Goal: Task Accomplishment & Management: Use online tool/utility

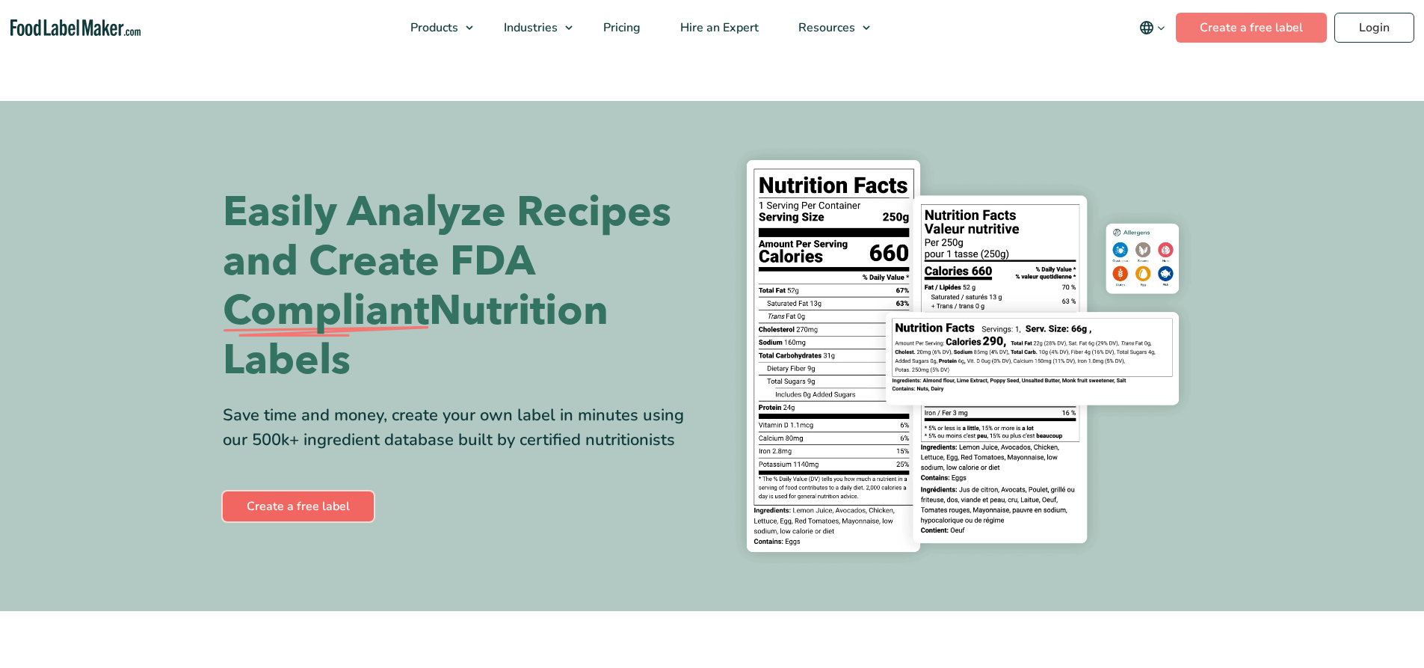
click at [317, 514] on link "Create a free label" at bounding box center [298, 506] width 151 height 30
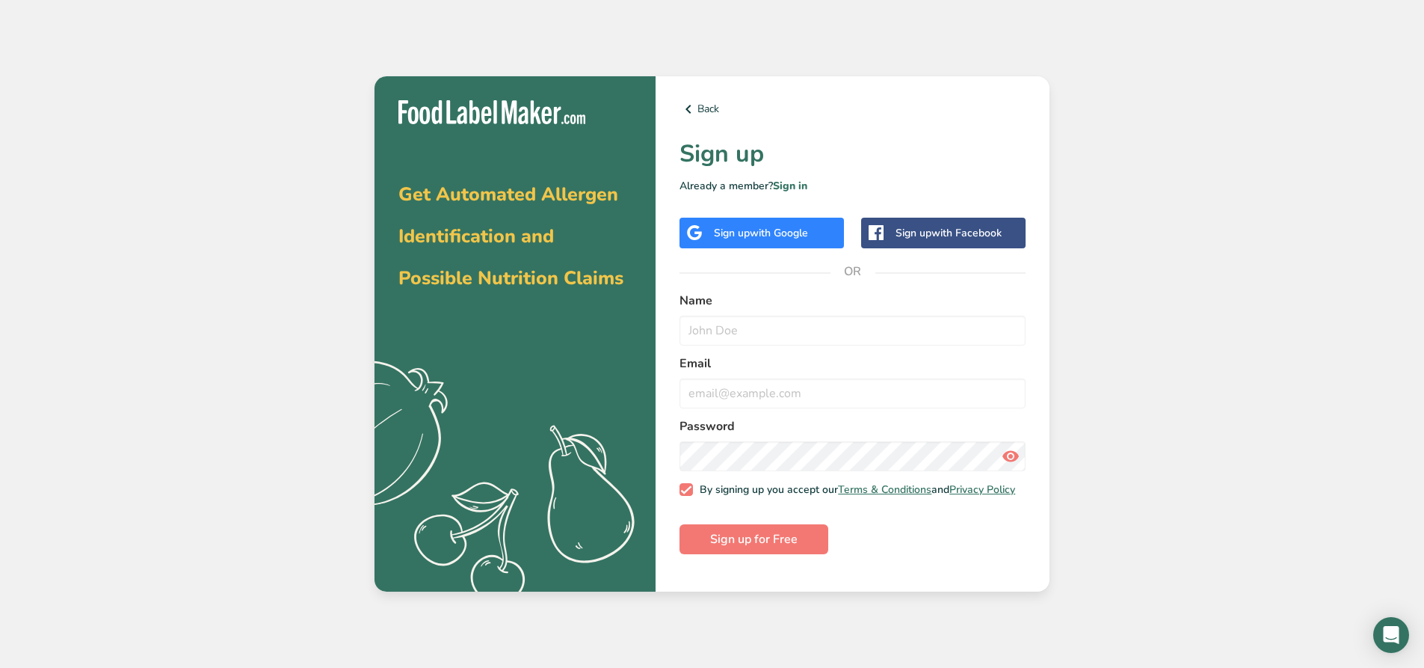
click at [826, 235] on div "Sign up with Google" at bounding box center [762, 233] width 164 height 31
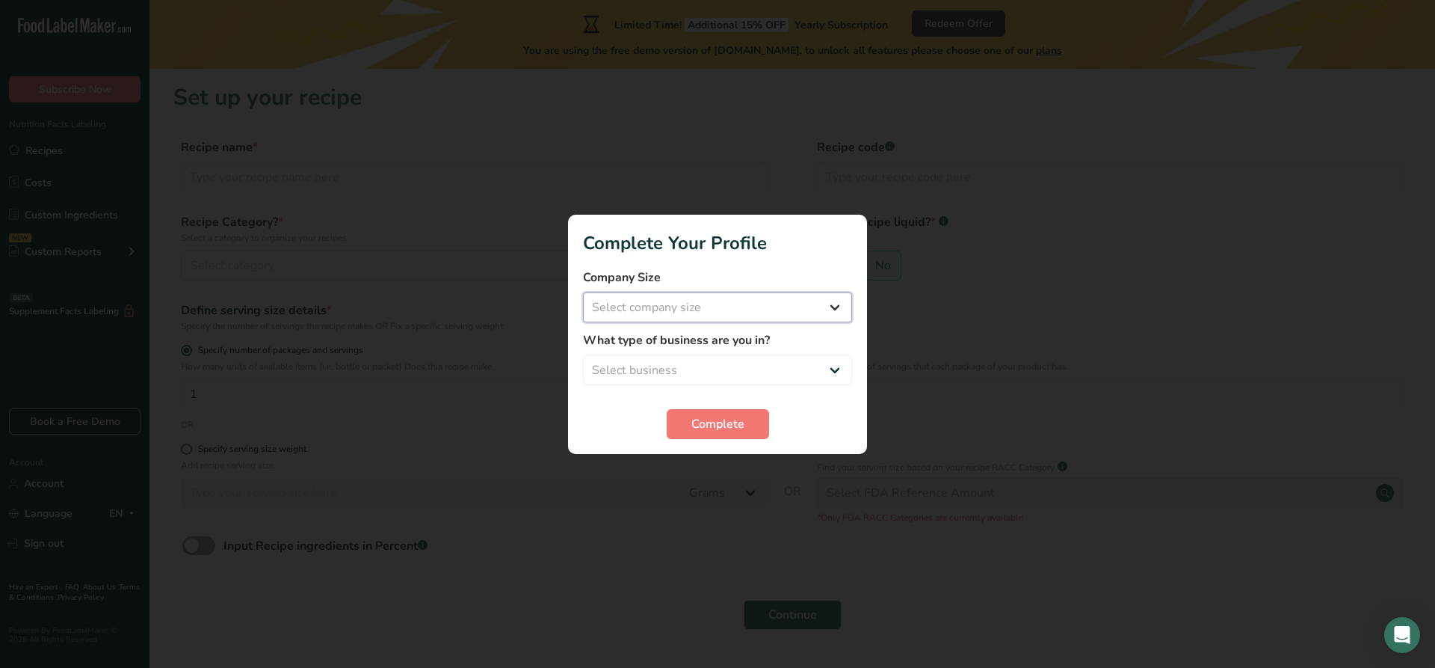
click at [741, 311] on select "Select company size Fewer than 10 Employees 10 to 50 Employees 51 to 500 Employ…" at bounding box center [717, 307] width 269 height 30
select select "1"
click at [583, 292] on select "Select company size Fewer than 10 Employees 10 to 50 Employees 51 to 500 Employ…" at bounding box center [717, 307] width 269 height 30
click at [727, 365] on select "Select business Packaged Food Manufacturer Restaurant & Cafe Bakery Meal Plans …" at bounding box center [717, 370] width 269 height 30
select select "1"
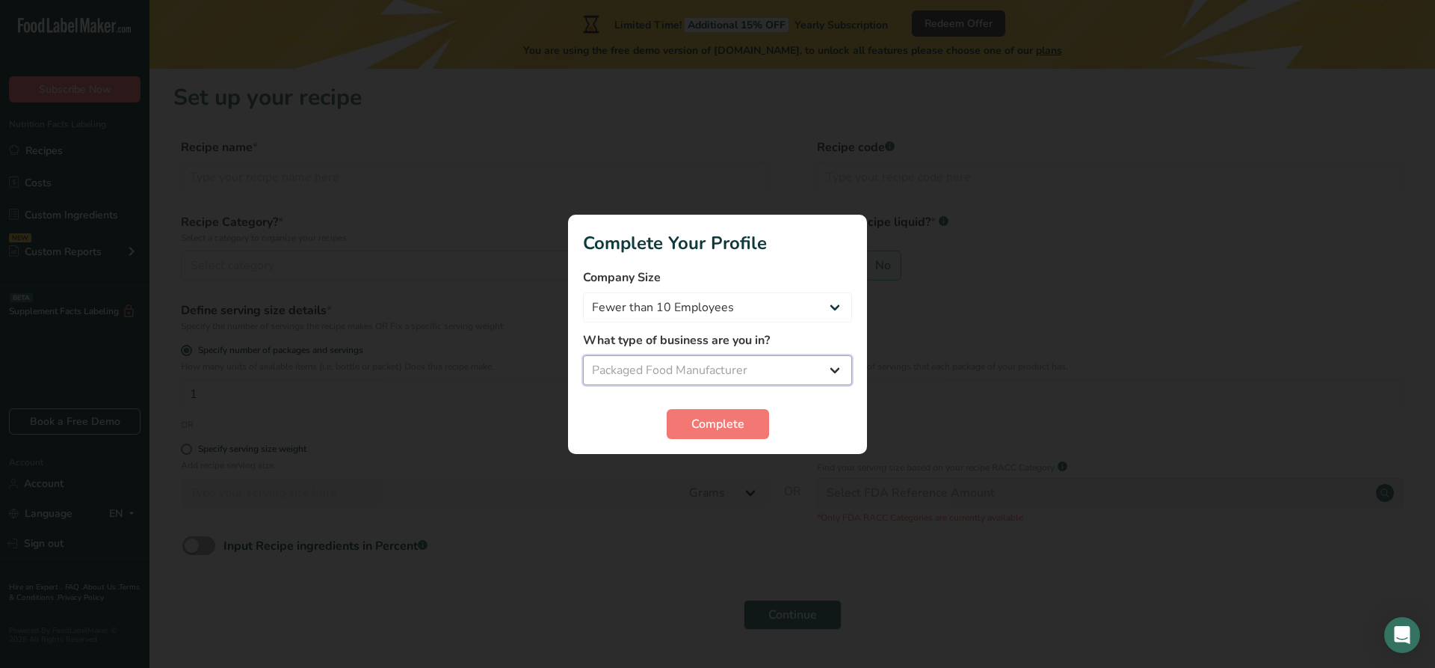
click at [583, 355] on select "Select business Packaged Food Manufacturer Restaurant & Cafe Bakery Meal Plans …" at bounding box center [717, 370] width 269 height 30
click at [717, 422] on span "Complete" at bounding box center [718, 424] width 53 height 18
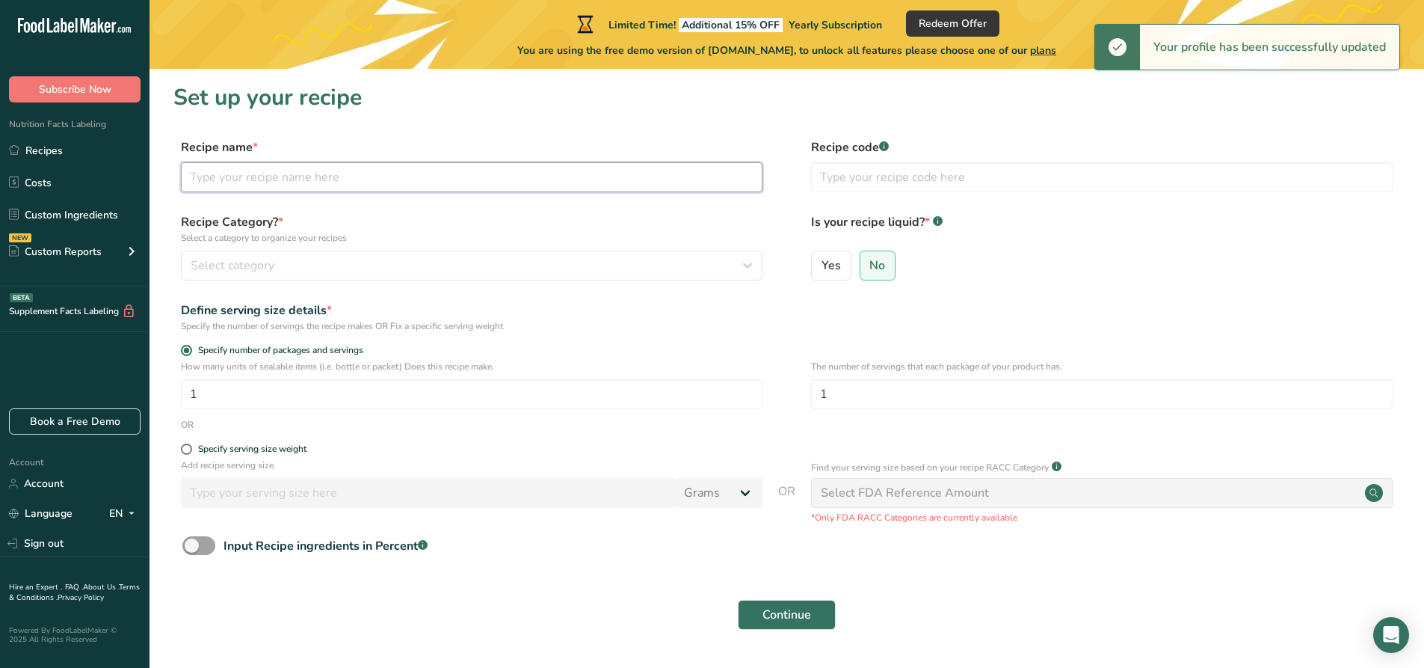
click at [496, 174] on input "text" at bounding box center [472, 177] width 582 height 30
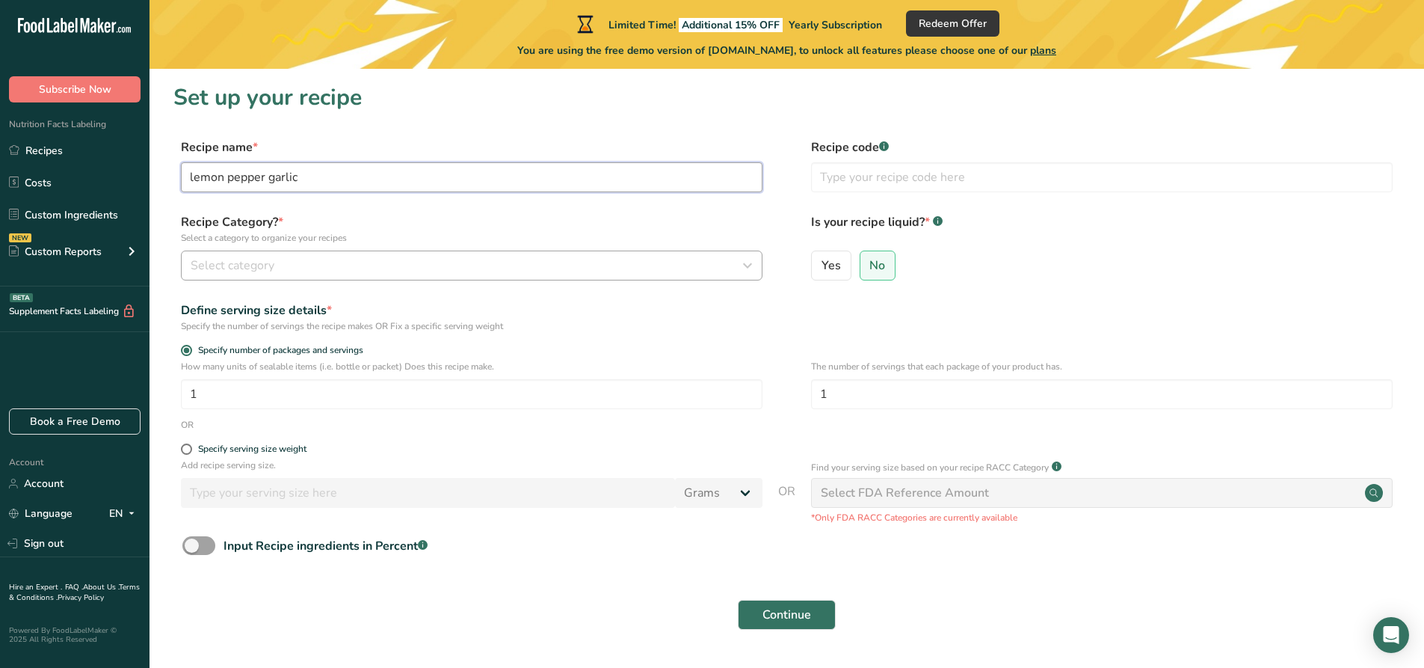
type input "lemon pepper garlic"
click at [295, 272] on div "Select category" at bounding box center [467, 265] width 553 height 18
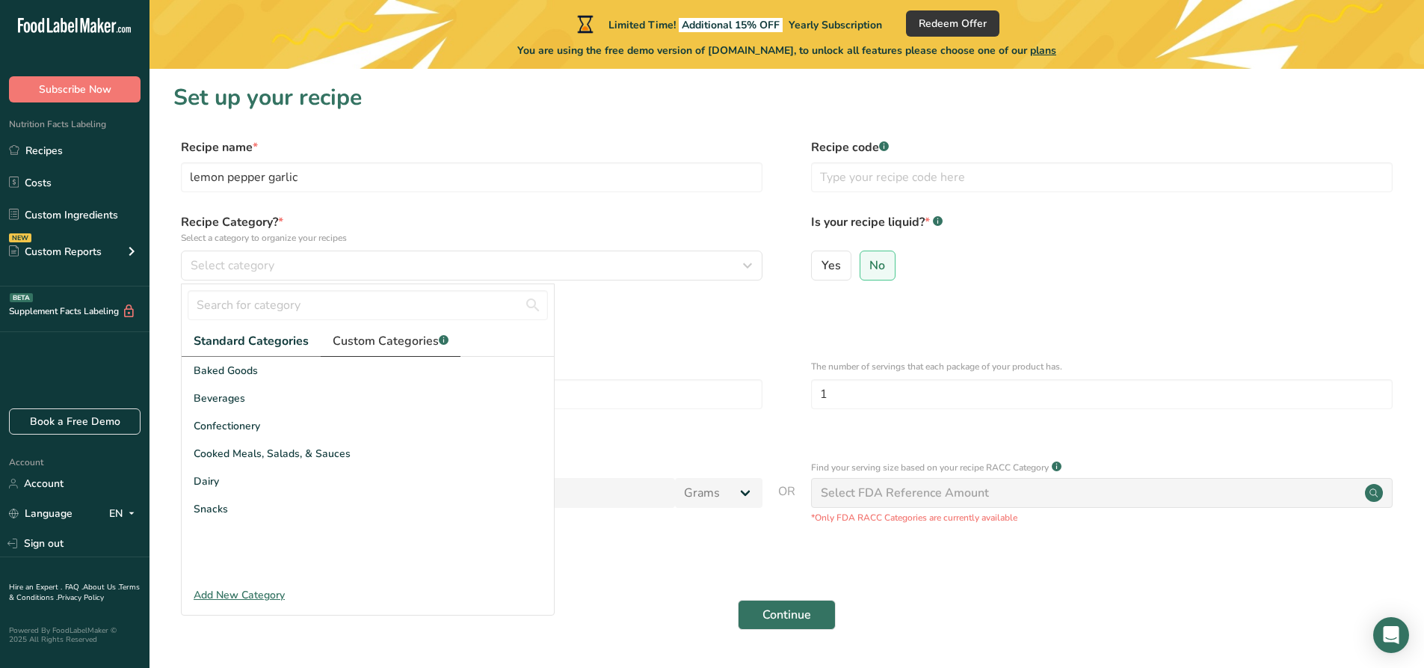
click at [381, 342] on span "Custom Categories .a-a{fill:#347362;}.b-a{fill:#fff;}" at bounding box center [391, 341] width 116 height 18
click at [288, 349] on span "Standard Categories" at bounding box center [251, 341] width 114 height 18
click at [252, 597] on div "Add New Category" at bounding box center [368, 595] width 372 height 16
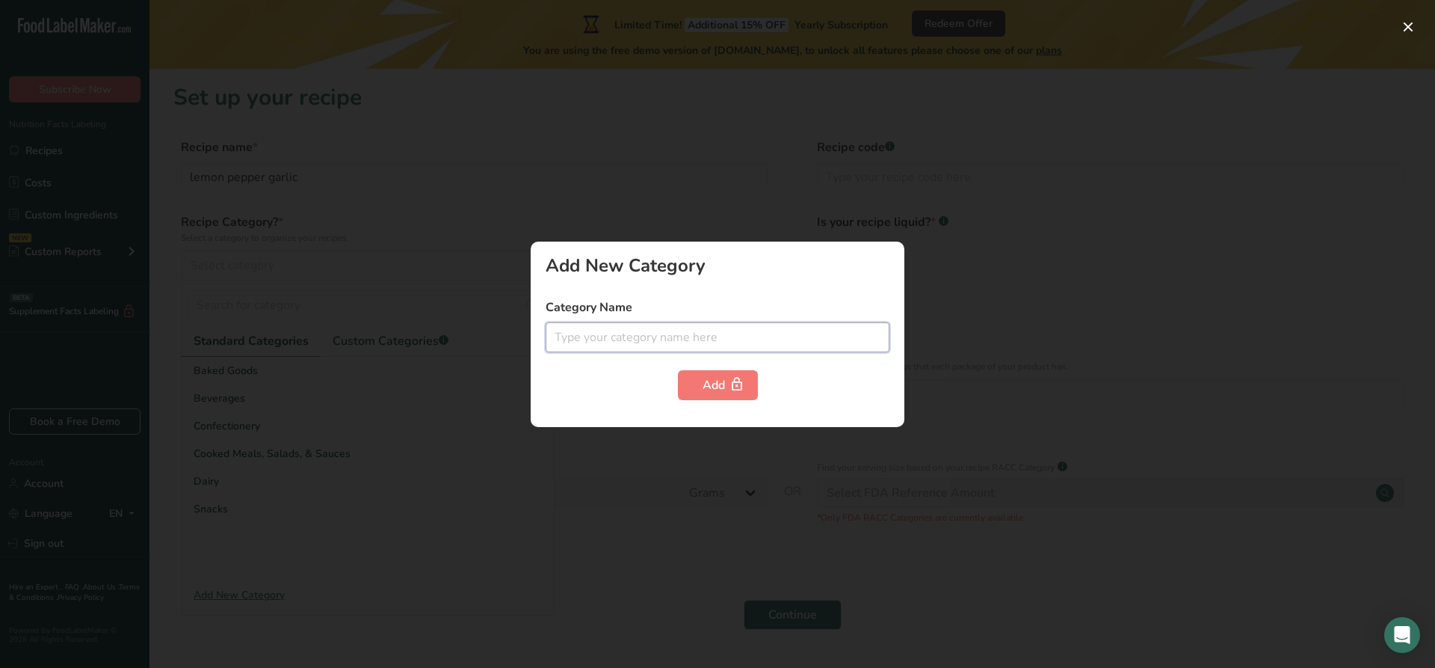
click at [628, 342] on input "text" at bounding box center [718, 337] width 344 height 30
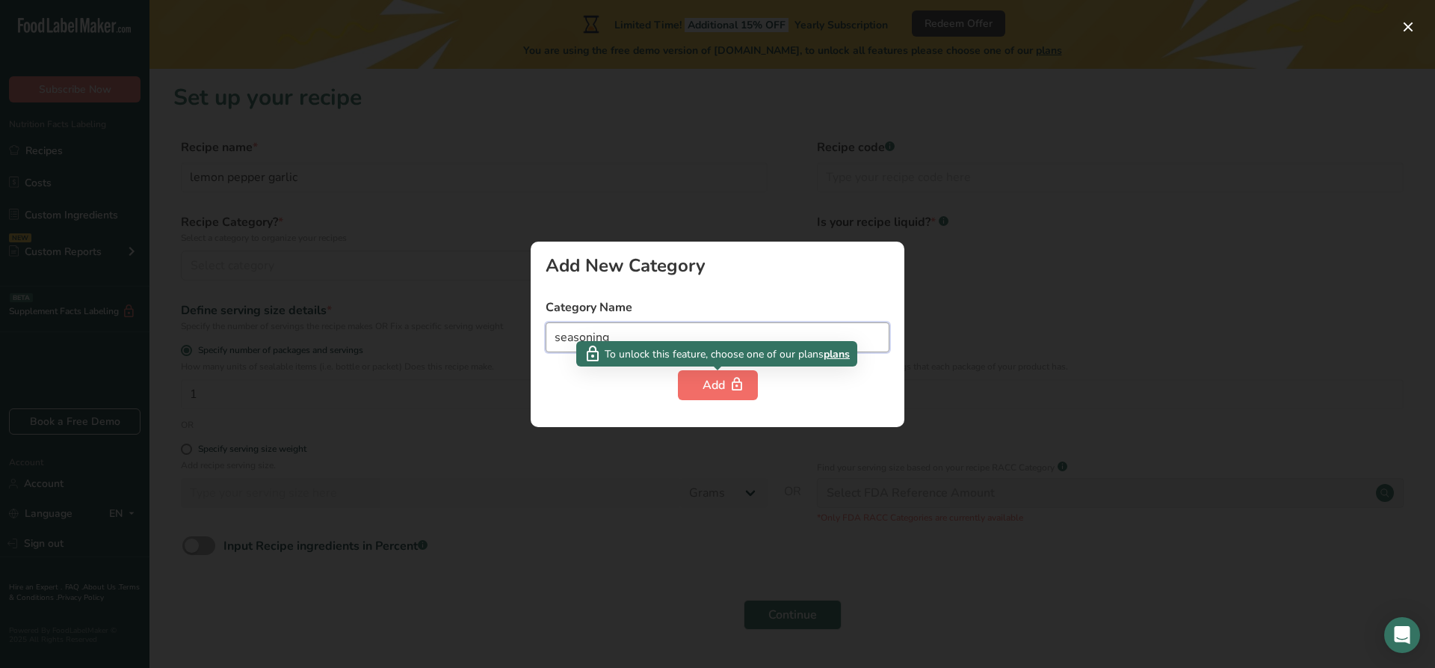
type input "seasoning"
click at [736, 384] on icon "button" at bounding box center [737, 384] width 15 height 23
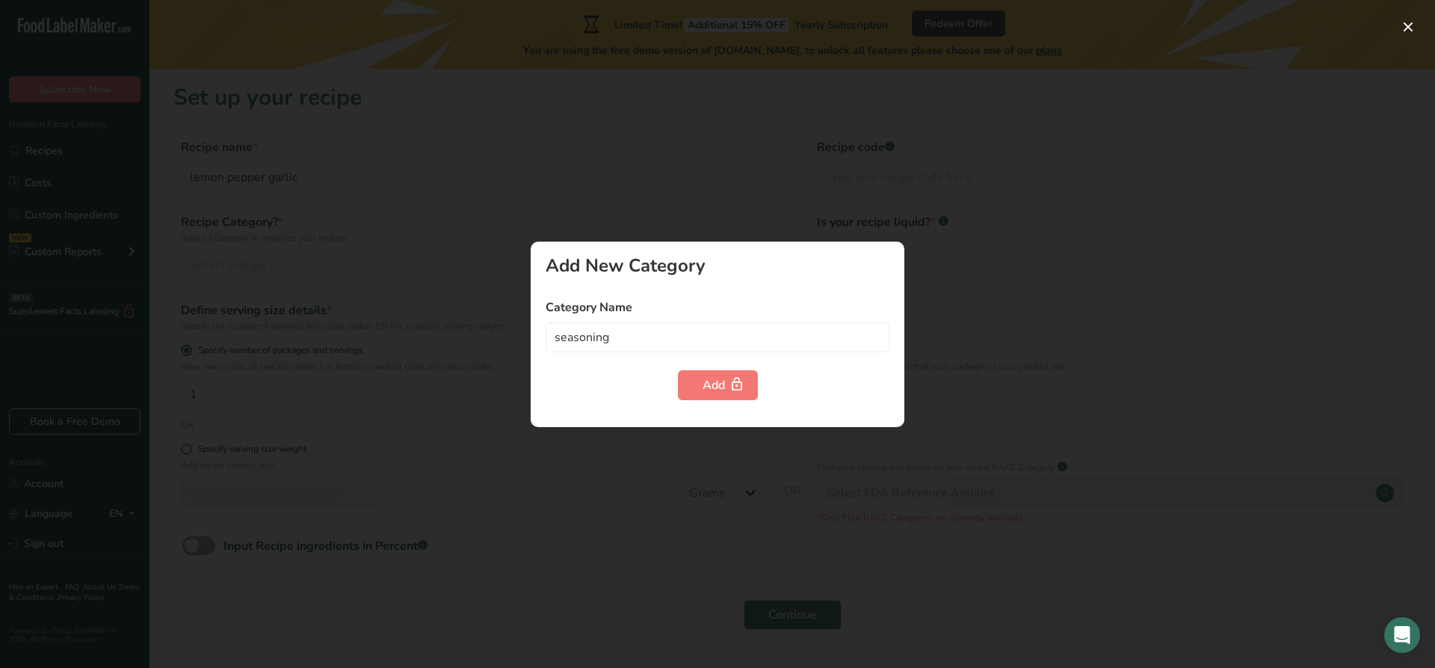
click at [419, 398] on div at bounding box center [717, 334] width 1435 height 668
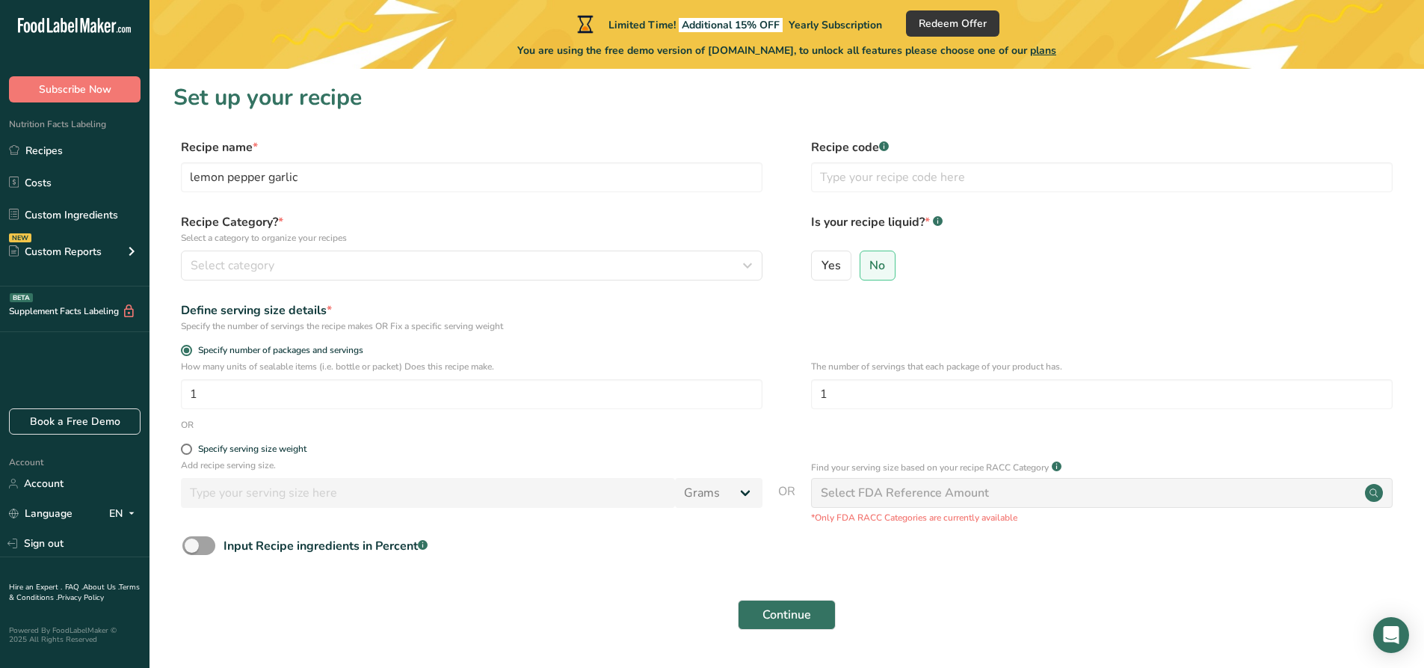
click at [326, 282] on div "Recipe Category? * Select a category to organize your recipes Select category S…" at bounding box center [786, 251] width 1227 height 76
click at [326, 271] on div "Select category" at bounding box center [467, 265] width 553 height 18
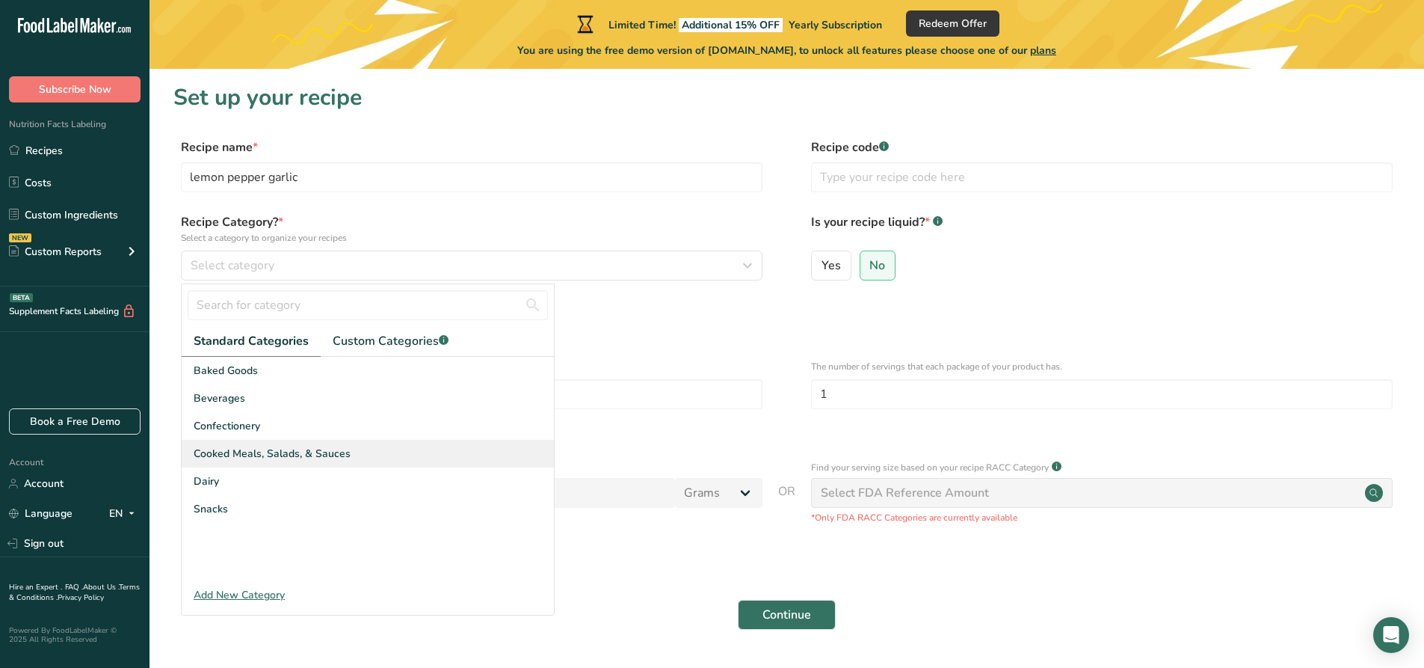
click at [291, 453] on span "Cooked Meals, Salads, & Sauces" at bounding box center [272, 454] width 157 height 16
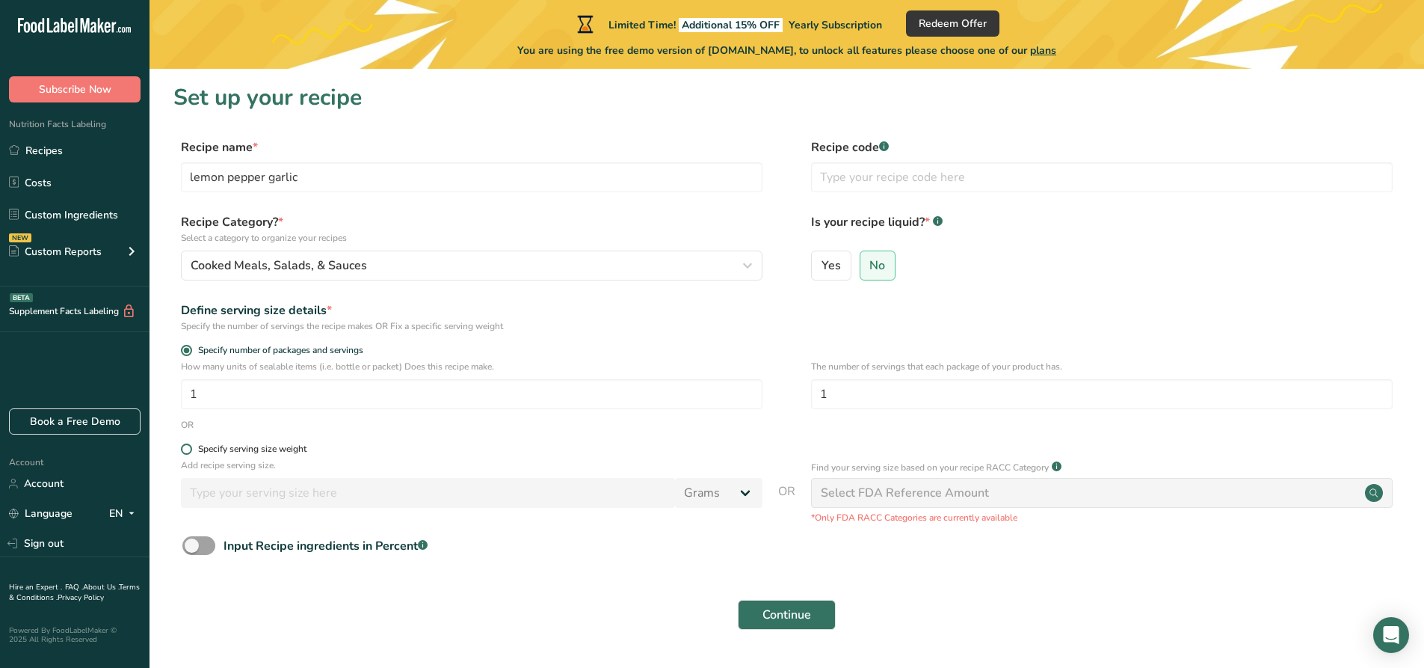
click at [260, 447] on div "Specify serving size weight" at bounding box center [252, 448] width 108 height 11
click at [191, 447] on input "Specify serving size weight" at bounding box center [186, 449] width 10 height 10
radio input "true"
radio input "false"
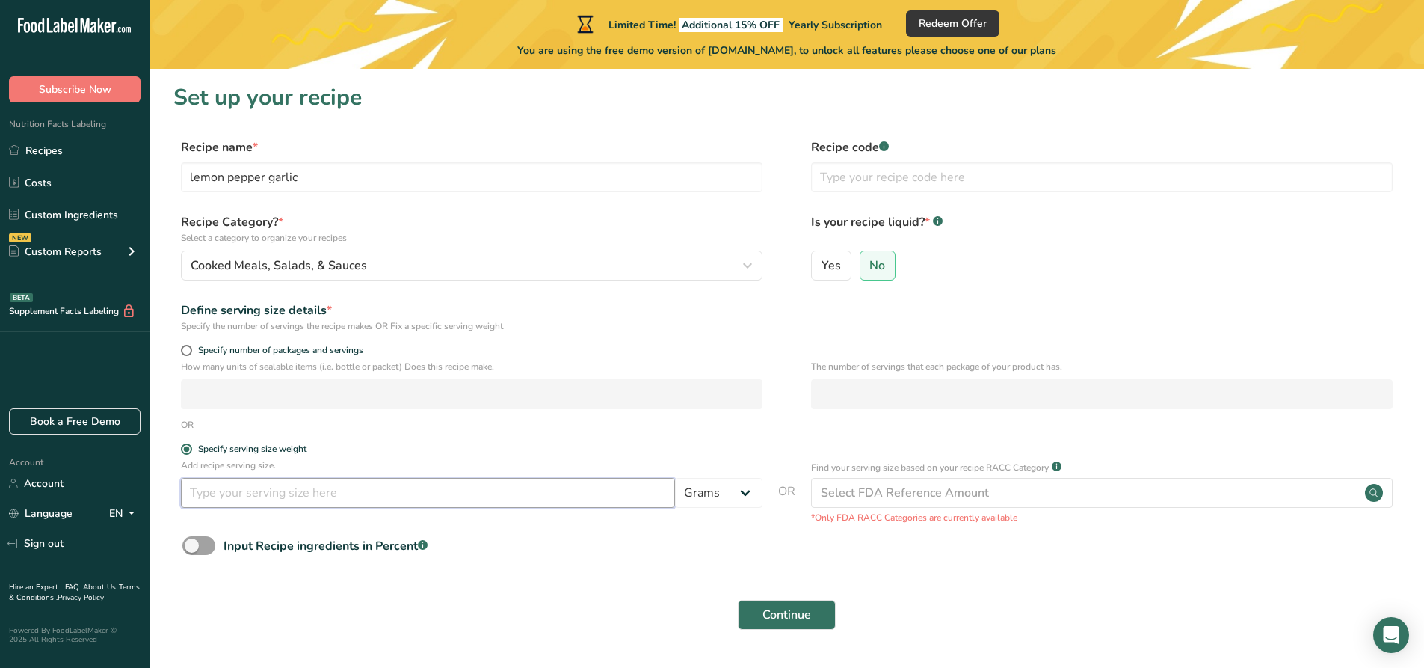
click at [342, 495] on input "number" at bounding box center [428, 493] width 494 height 30
click at [736, 509] on div "Add recipe serving size. Grams kg mg mcg lb oz l mL fl oz tbsp tsp cup qt gallon" at bounding box center [472, 486] width 582 height 57
click at [737, 502] on select "Grams kg mg mcg lb oz l mL fl oz tbsp tsp cup qt gallon" at bounding box center [718, 493] width 87 height 30
select select "5"
click at [675, 478] on select "Grams kg mg mcg lb oz l mL fl oz tbsp tsp cup qt gallon" at bounding box center [718, 493] width 87 height 30
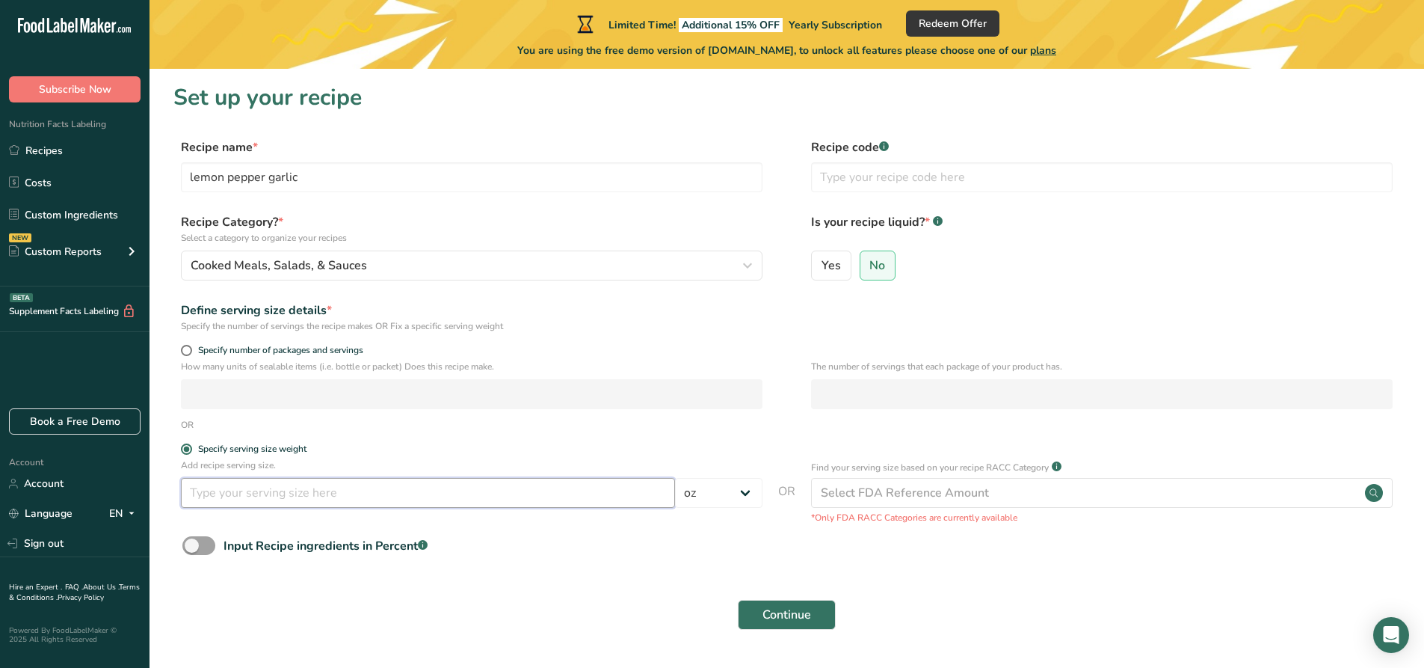
click at [519, 505] on input "number" at bounding box center [428, 493] width 494 height 30
click at [909, 175] on input "text" at bounding box center [1102, 177] width 582 height 30
click at [995, 492] on div "Select FDA Reference Amount" at bounding box center [1102, 493] width 582 height 30
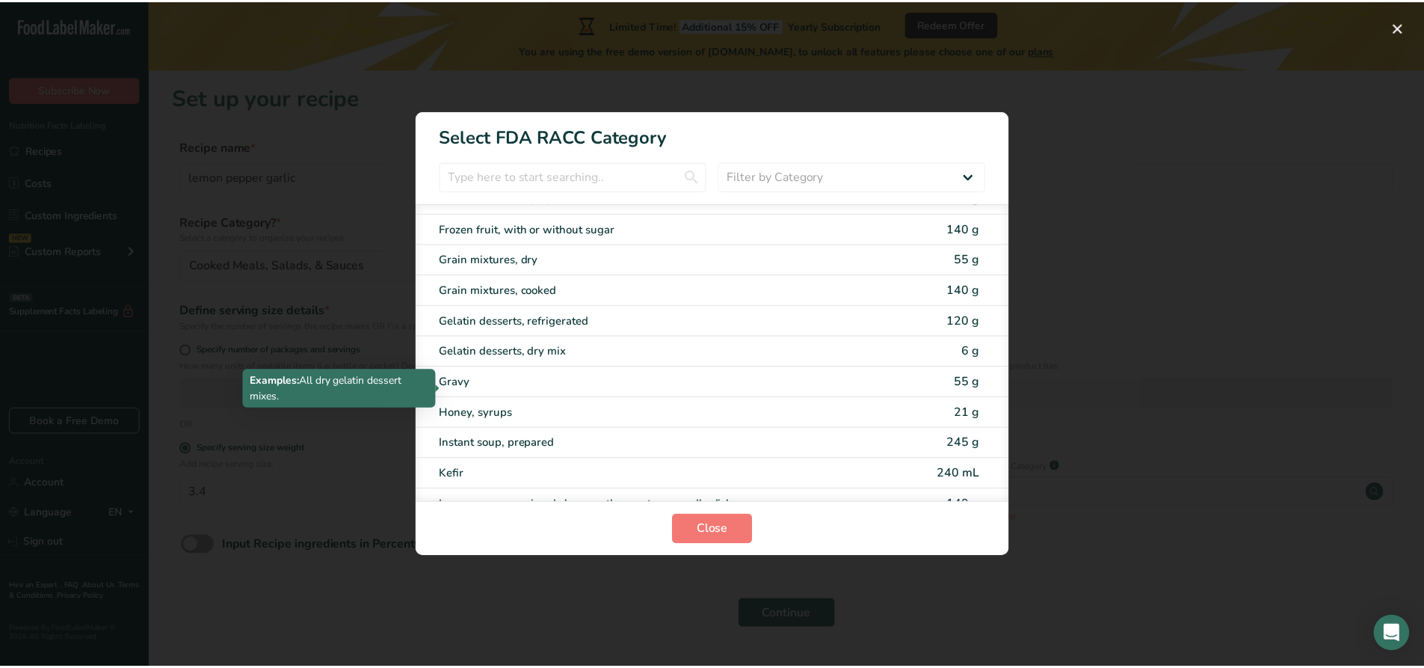
scroll to position [1495, 0]
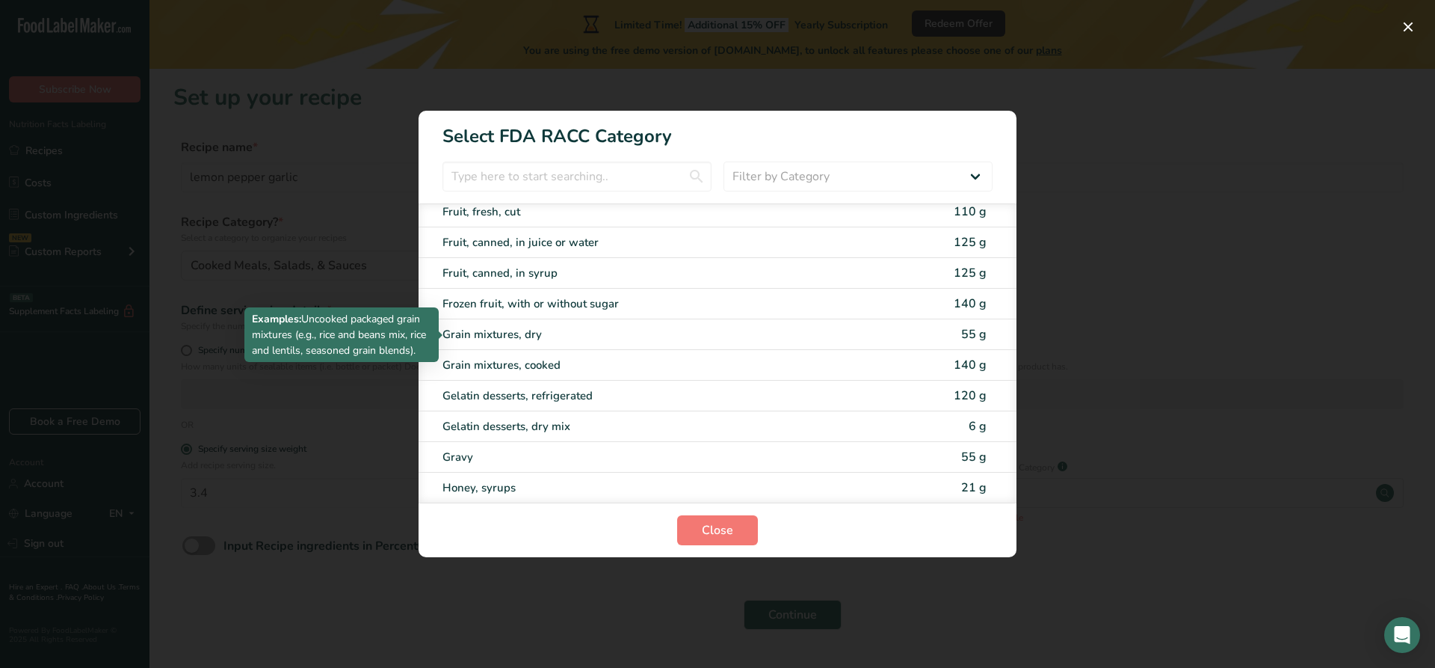
click at [573, 335] on div "Grain mixtures, dry" at bounding box center [655, 334] width 425 height 17
type input "55"
select select "0"
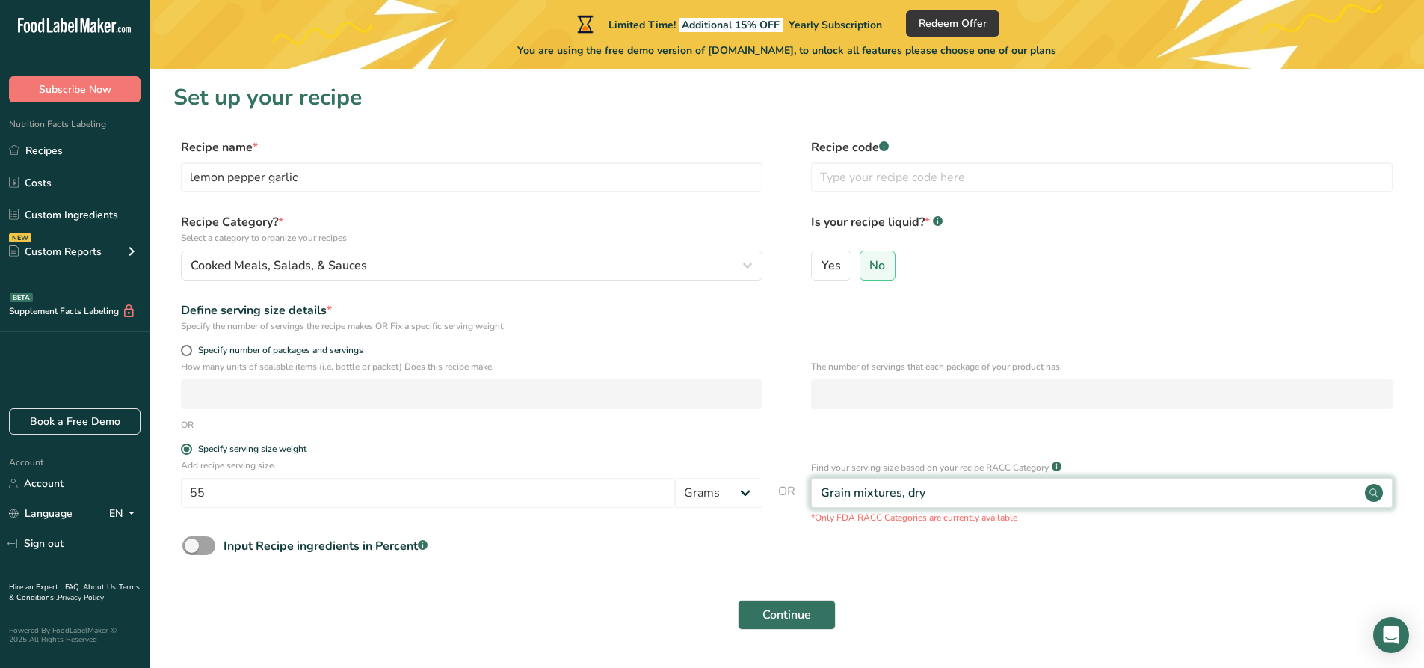
click at [971, 503] on div "Grain mixtures, dry" at bounding box center [1102, 493] width 582 height 30
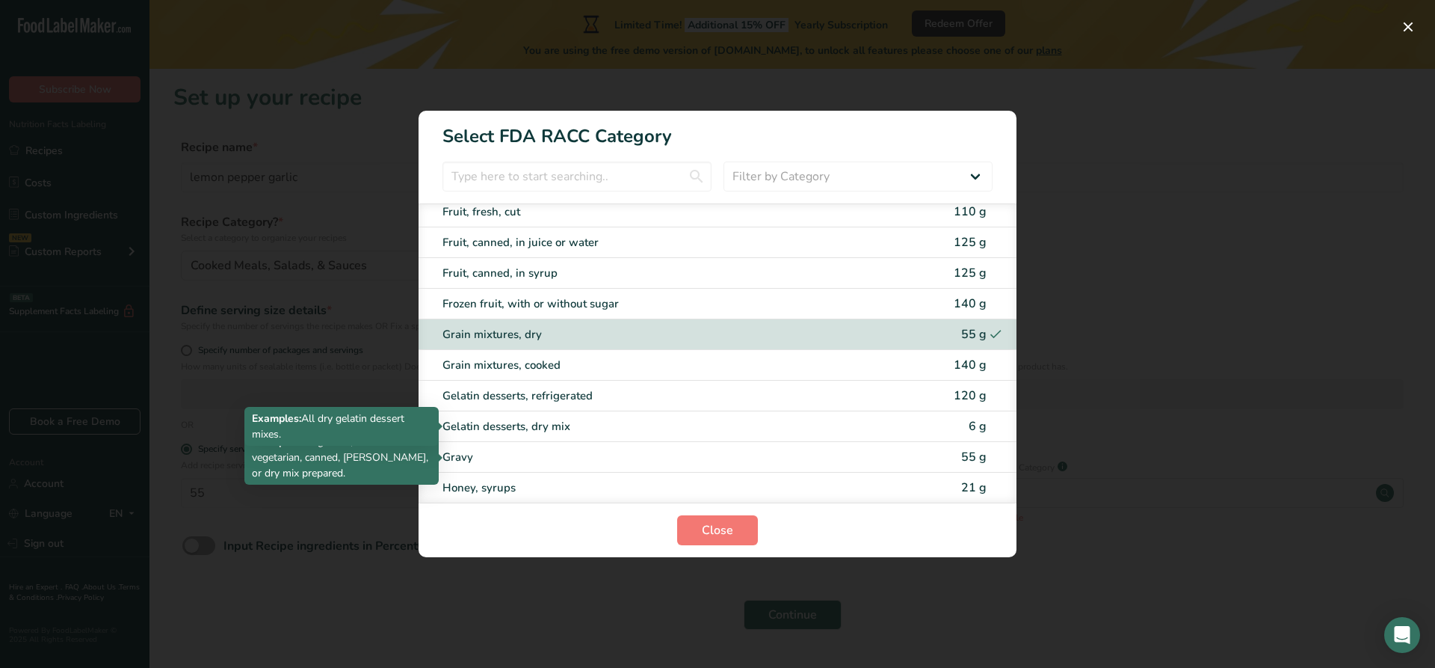
click at [659, 422] on div "Gelatin desserts, dry mix" at bounding box center [655, 426] width 425 height 17
type input "6"
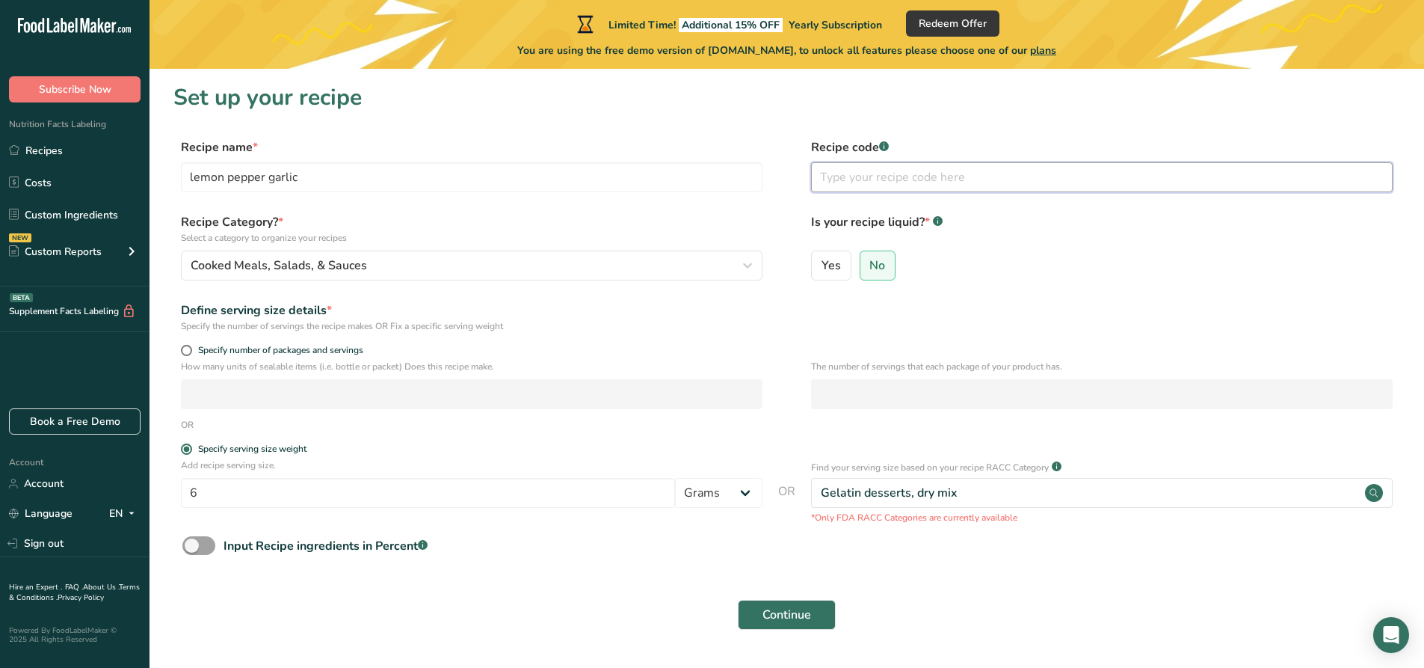
click at [911, 179] on input "text" at bounding box center [1102, 177] width 582 height 30
type input "yes"
click at [816, 618] on button "Continue" at bounding box center [787, 615] width 98 height 30
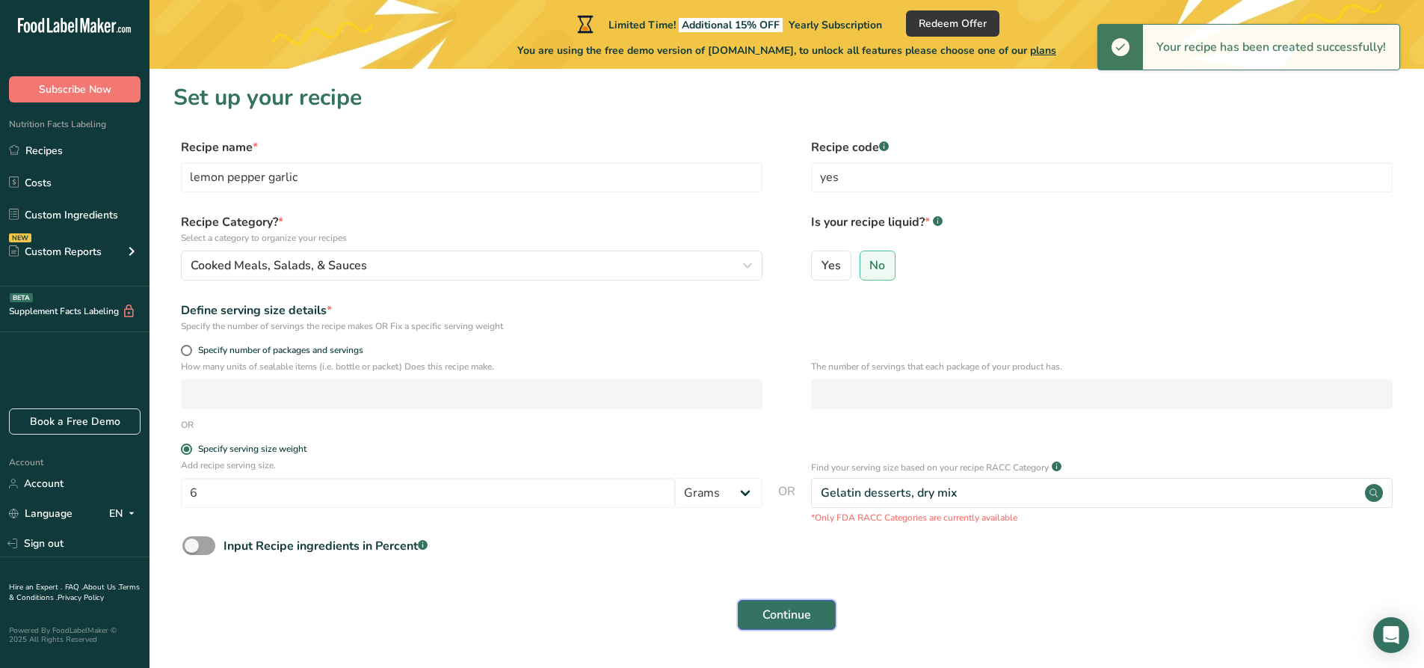
scroll to position [43, 0]
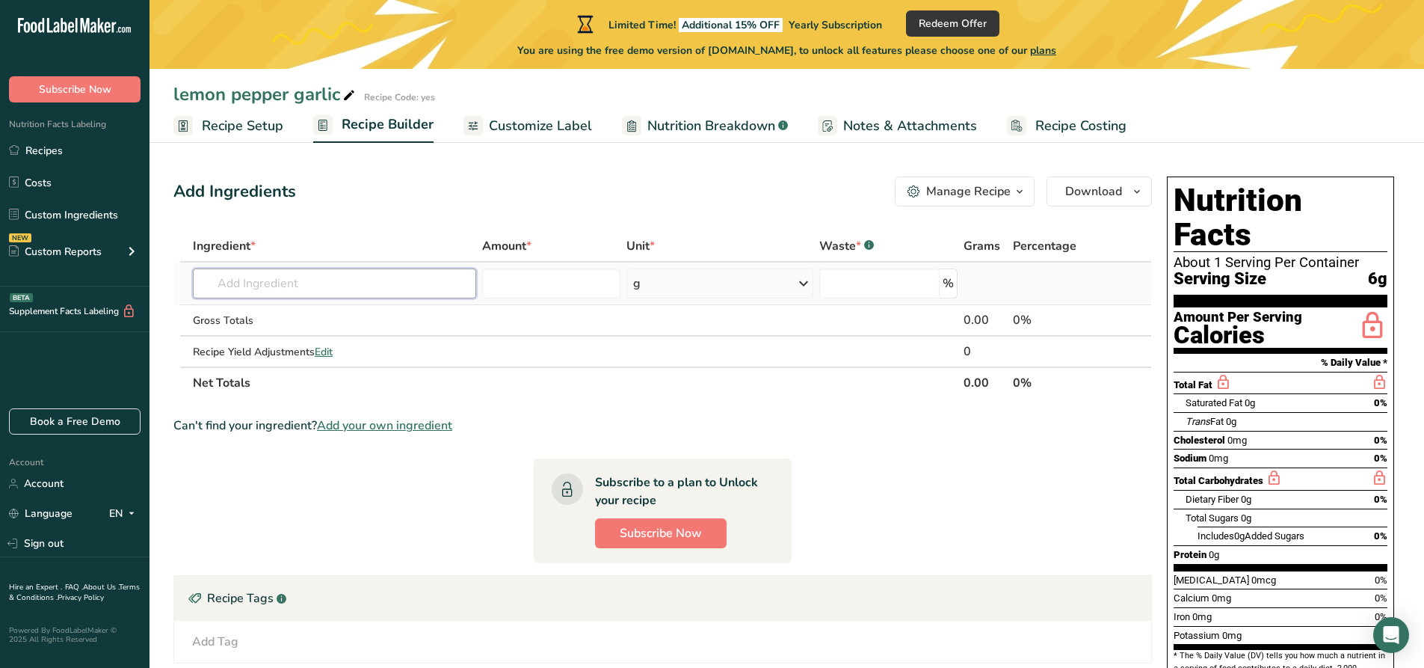
click at [375, 275] on input "text" at bounding box center [334, 283] width 283 height 30
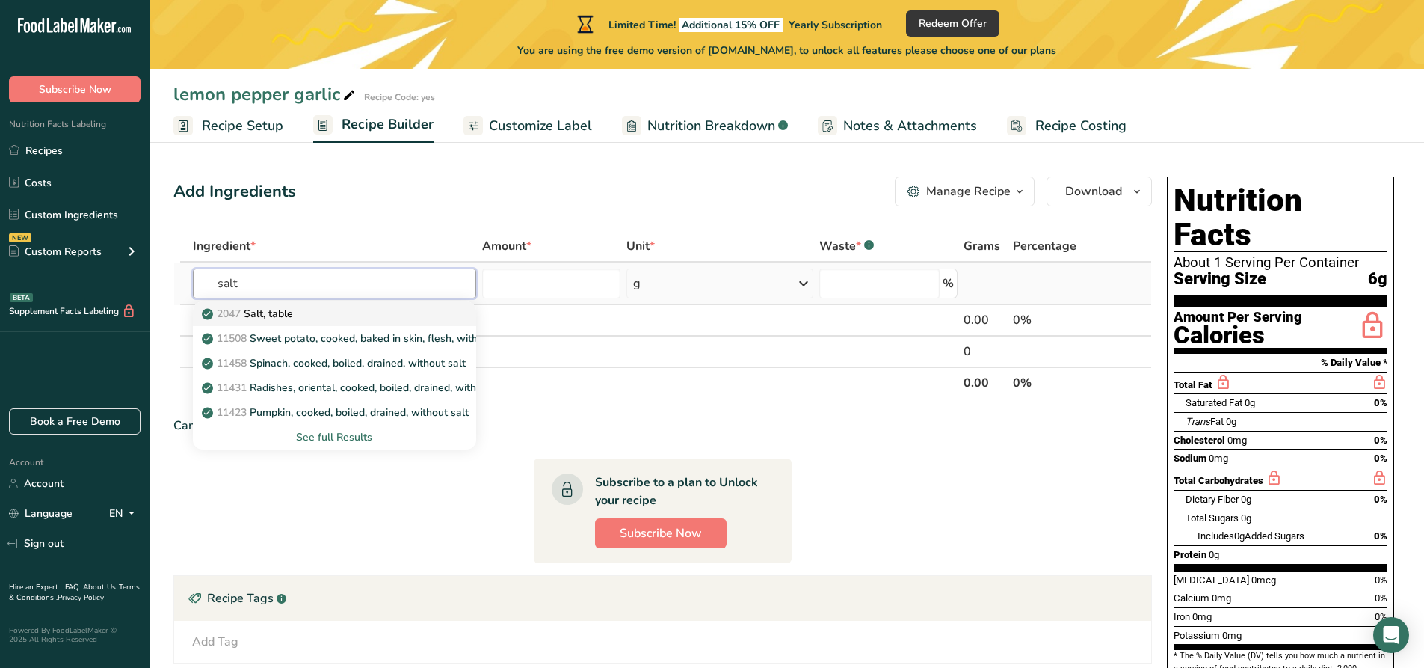
type input "salt"
click at [314, 306] on div "2047 Salt, table" at bounding box center [322, 314] width 235 height 16
type input "Salt, table"
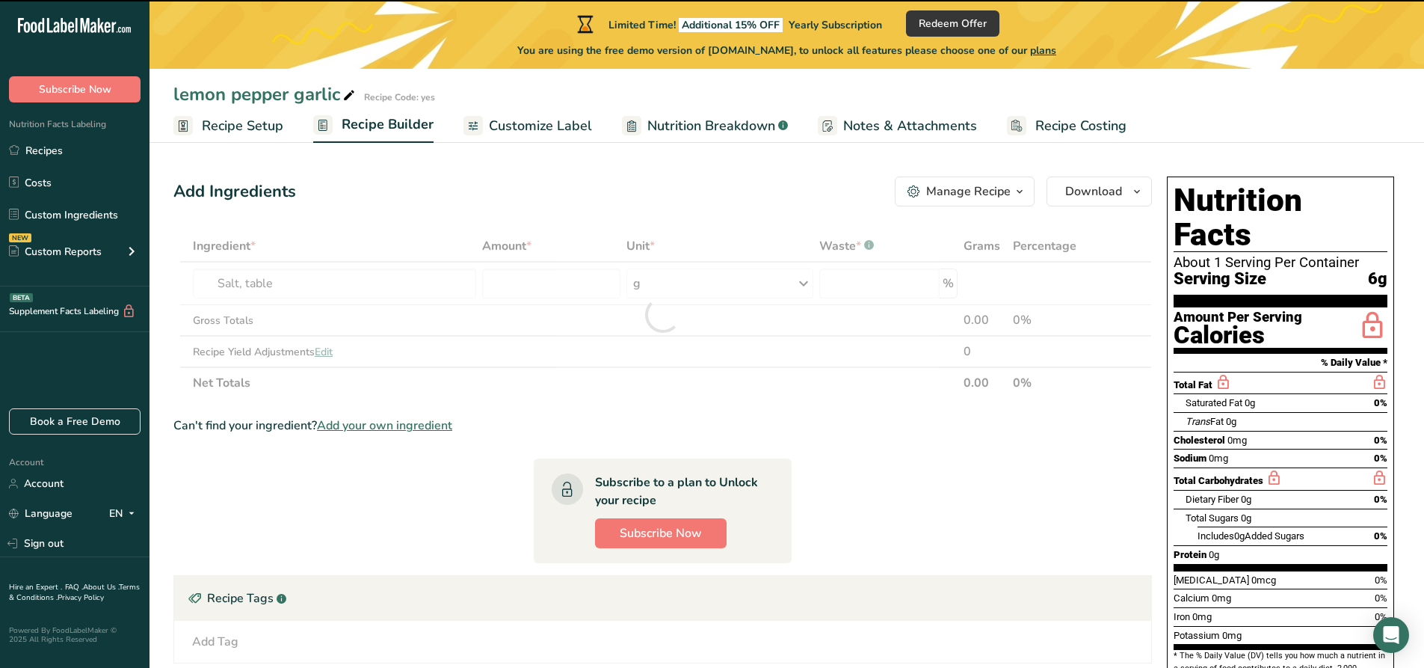
type input "0"
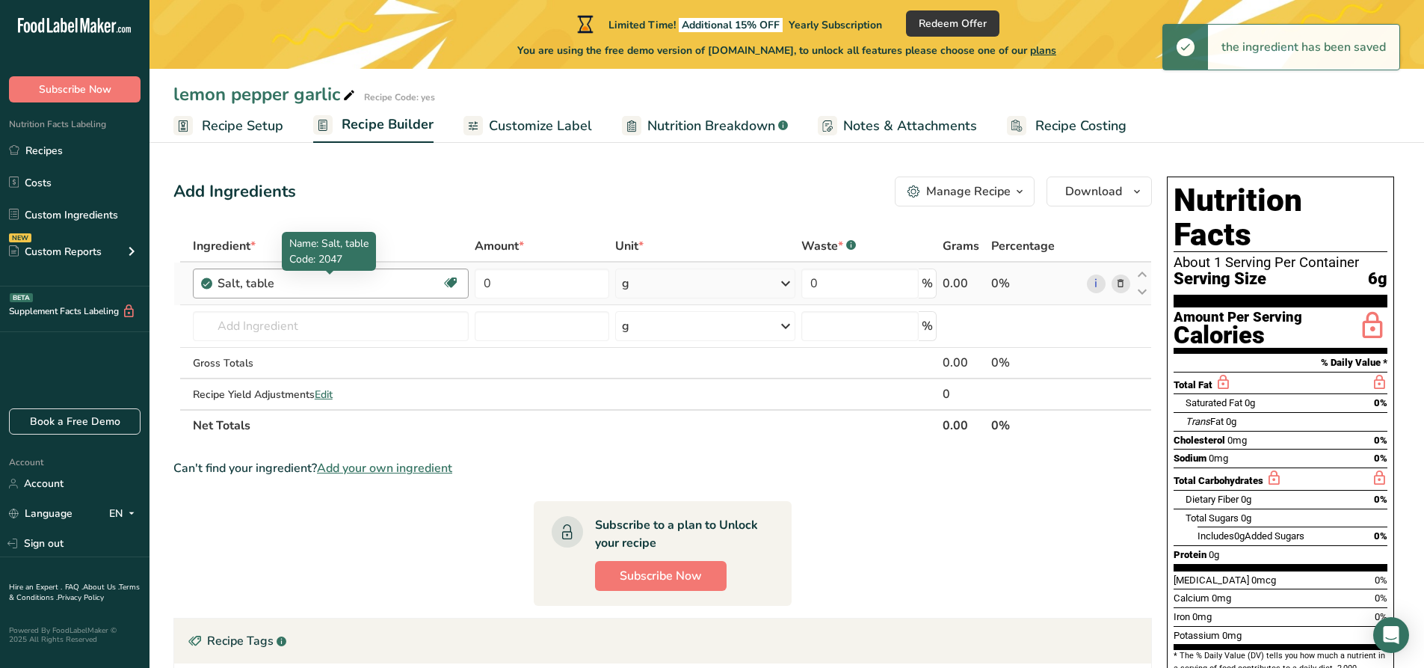
click at [332, 284] on div "Salt, table" at bounding box center [311, 283] width 187 height 18
click at [310, 285] on div "Salt, table" at bounding box center [311, 283] width 187 height 18
click at [304, 328] on input "text" at bounding box center [331, 326] width 276 height 30
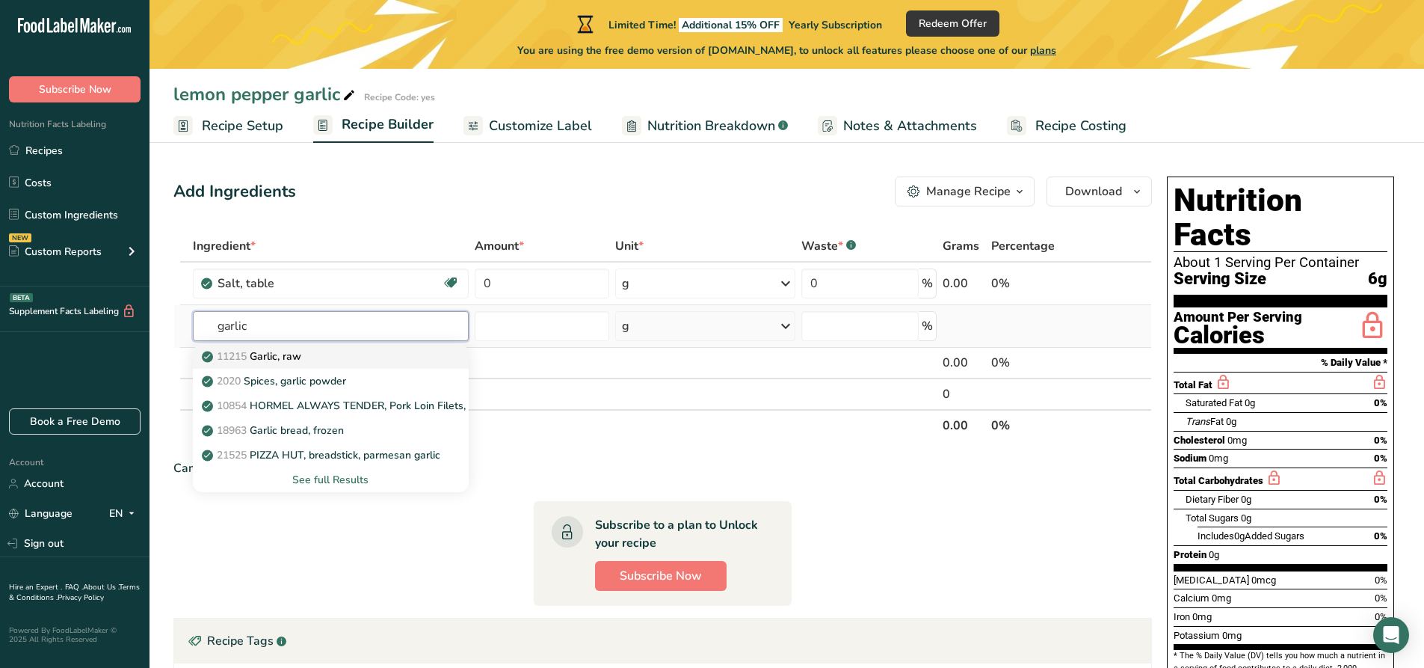
type input "garlic"
click at [298, 361] on p "11215 Garlic, raw" at bounding box center [253, 356] width 96 height 16
type input "Garlic, raw"
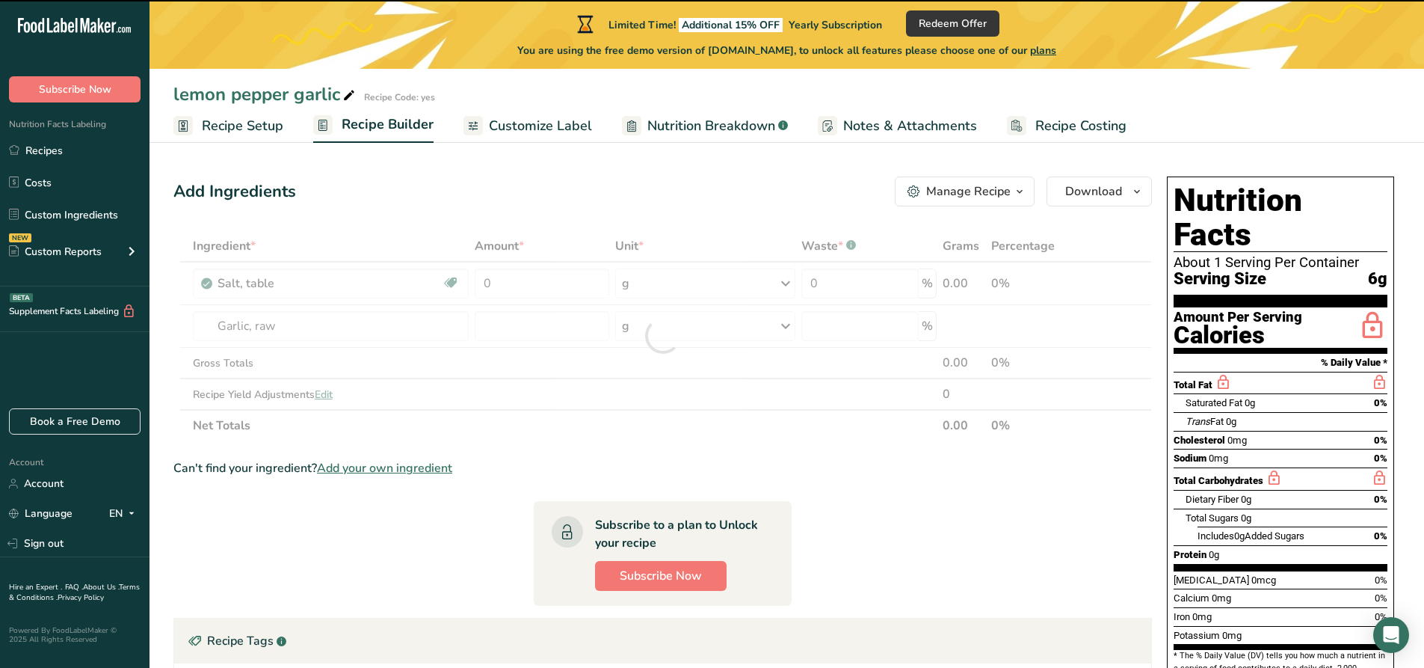
type input "0"
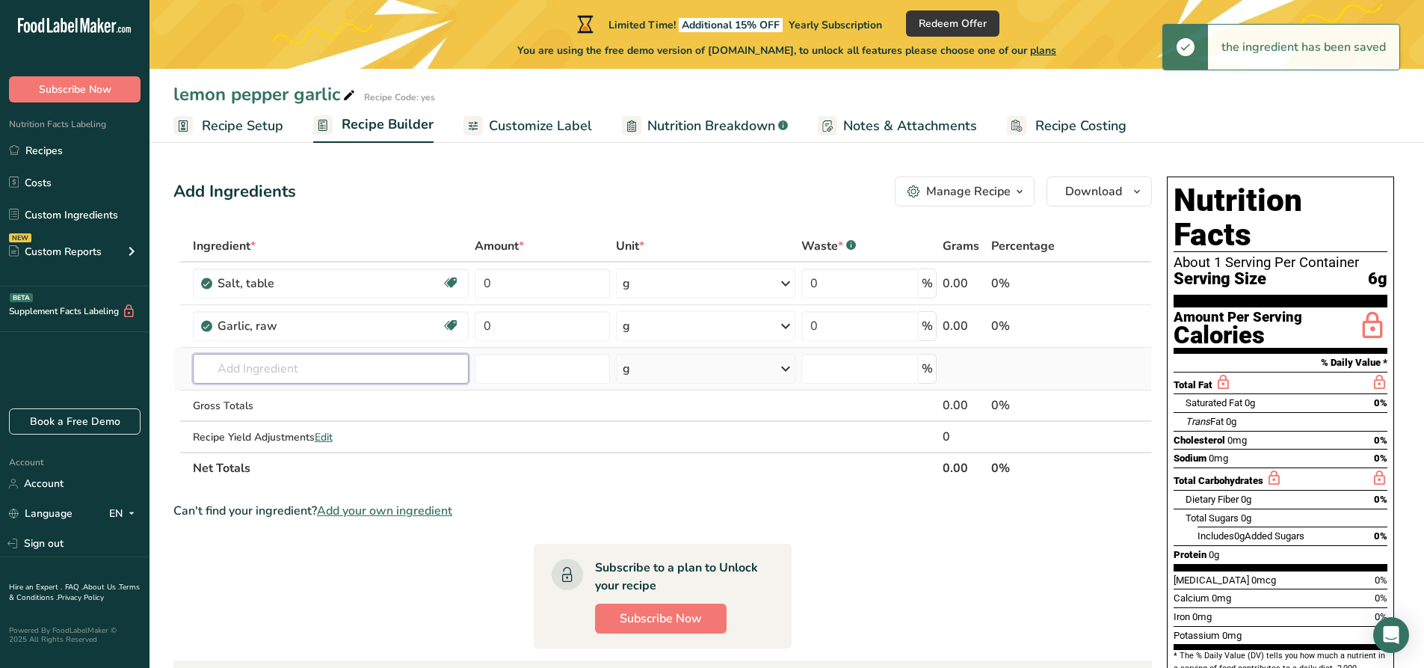
click at [324, 360] on input "text" at bounding box center [331, 369] width 276 height 30
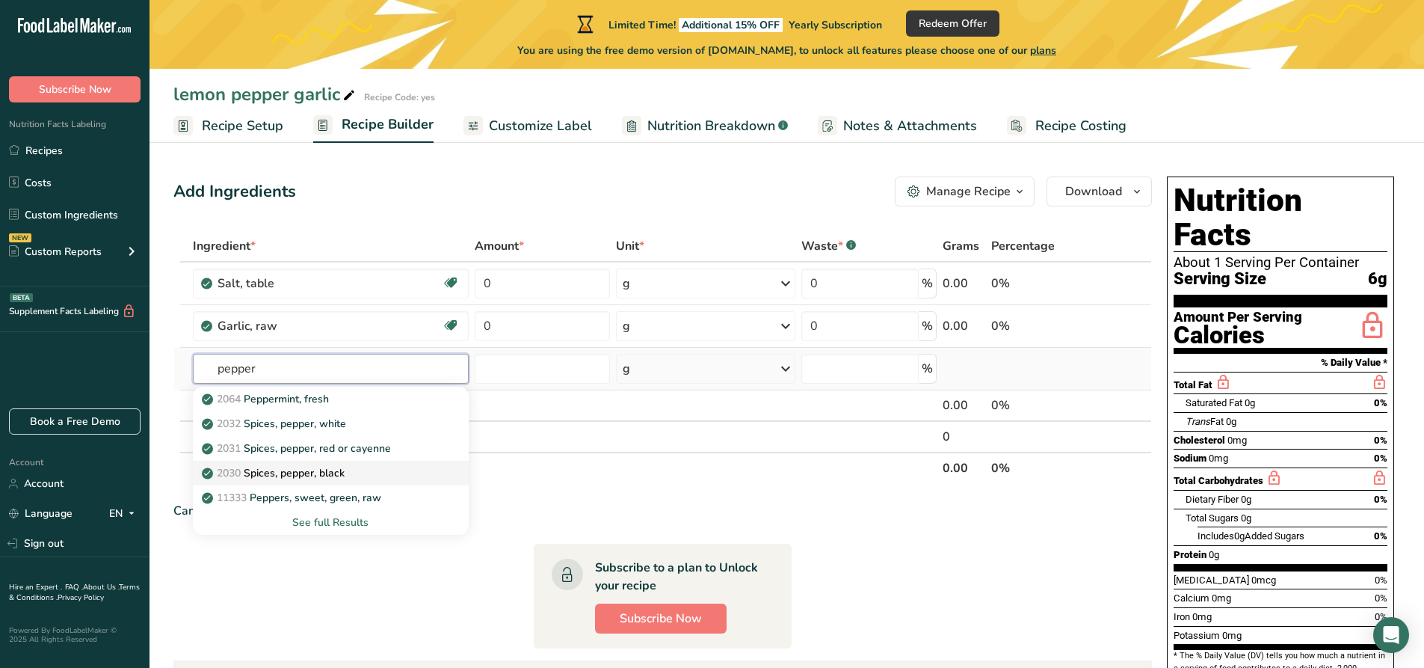
type input "pepper"
click at [367, 475] on div "2030 Spices, pepper, black" at bounding box center [319, 473] width 228 height 16
type input "Spices, pepper, black"
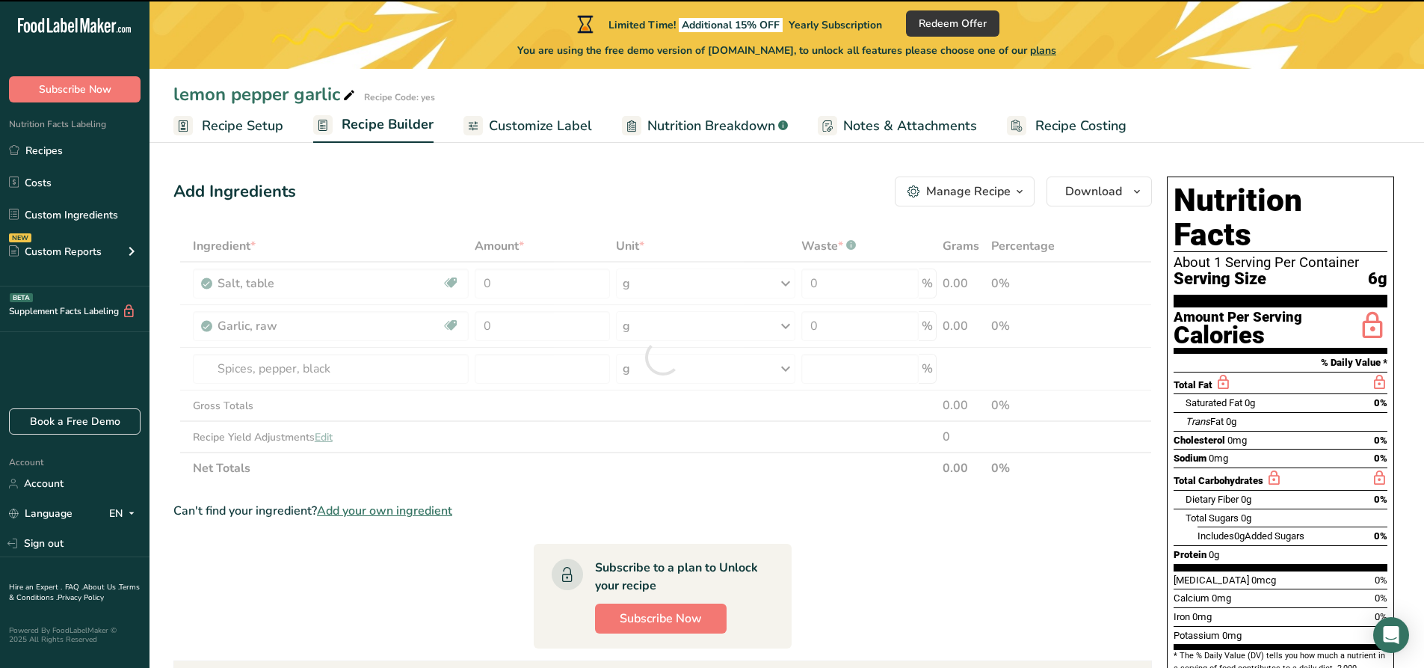
type input "0"
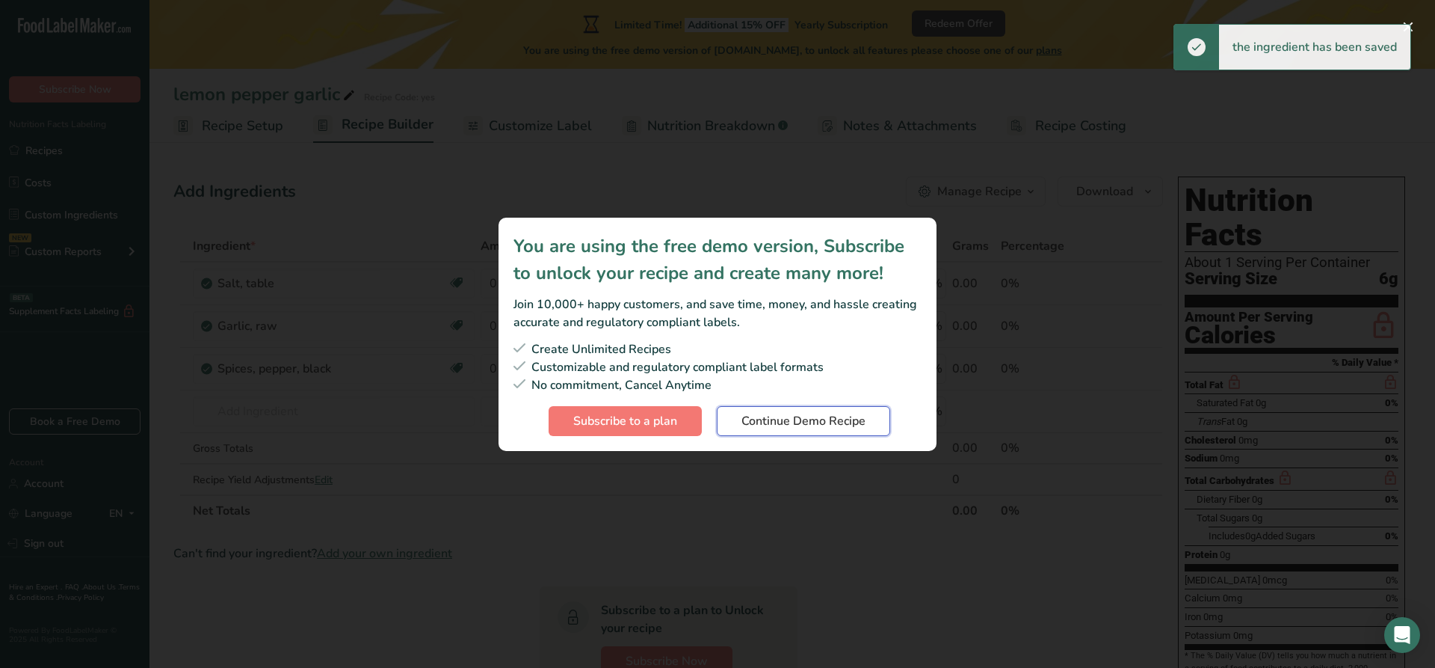
click at [778, 422] on span "Continue Demo Recipe" at bounding box center [804, 421] width 124 height 18
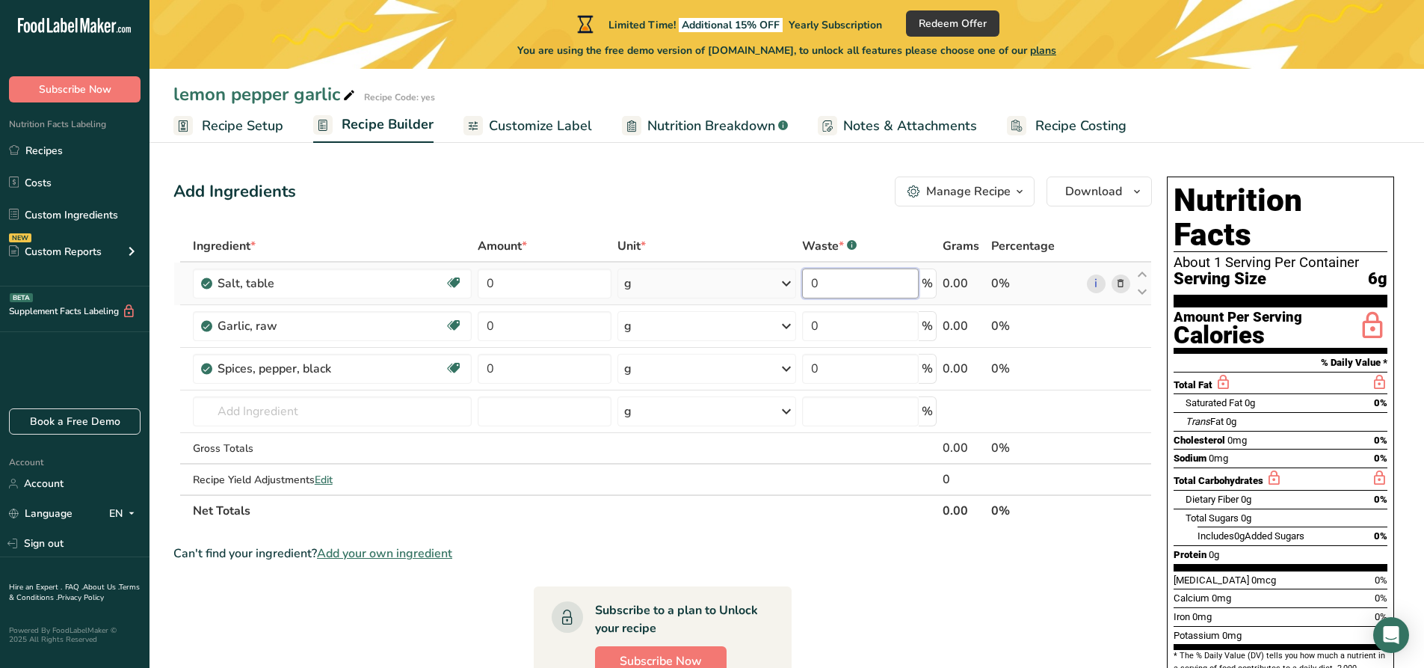
click at [840, 287] on input "0" at bounding box center [860, 283] width 117 height 30
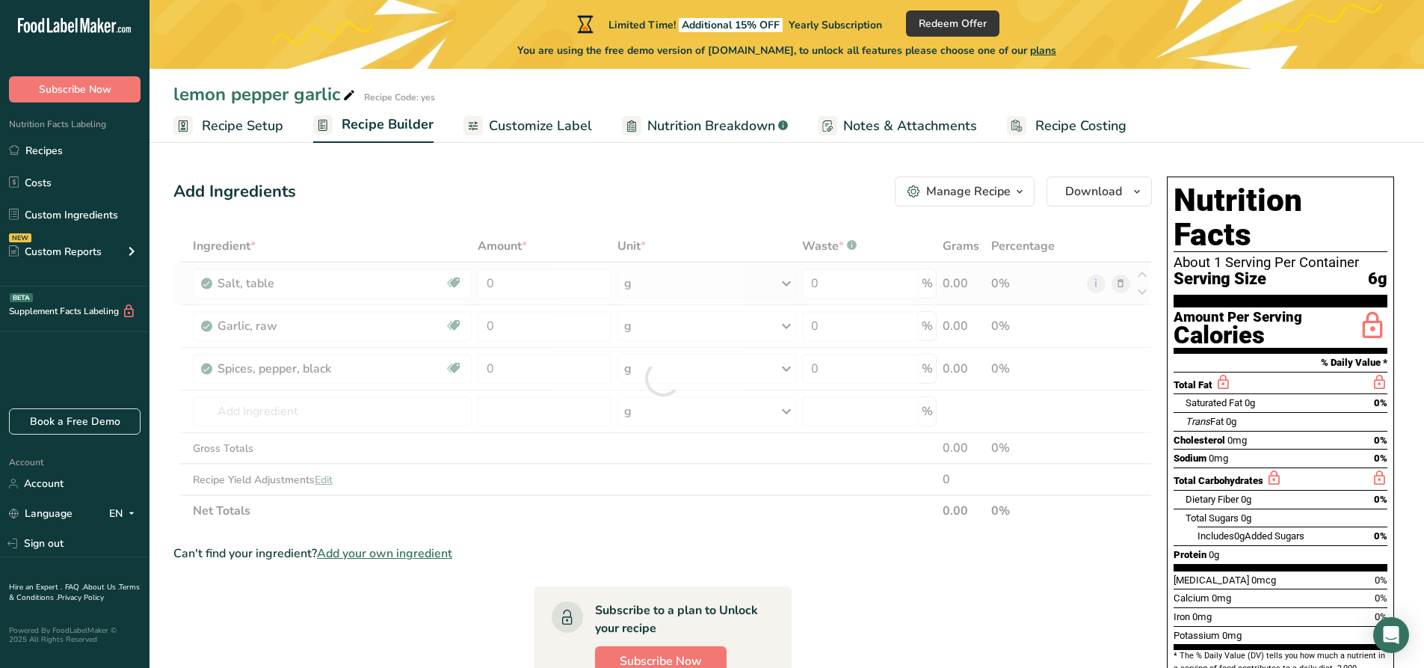
click at [675, 288] on div "Ingredient * Amount * Unit * Waste * .a-a{fill:#347362;}.b-a{fill:#fff;} Grams …" at bounding box center [662, 378] width 979 height 296
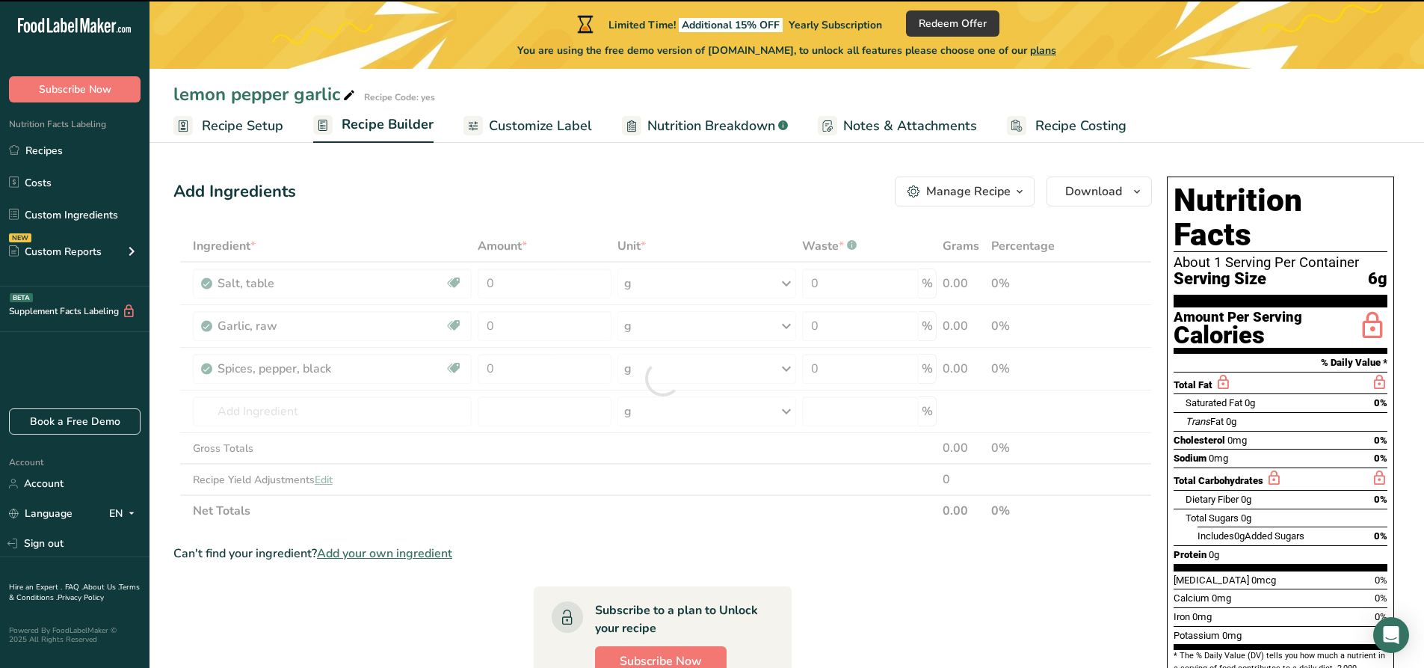
click at [550, 287] on div at bounding box center [662, 378] width 979 height 296
click at [508, 286] on input "0" at bounding box center [545, 283] width 135 height 30
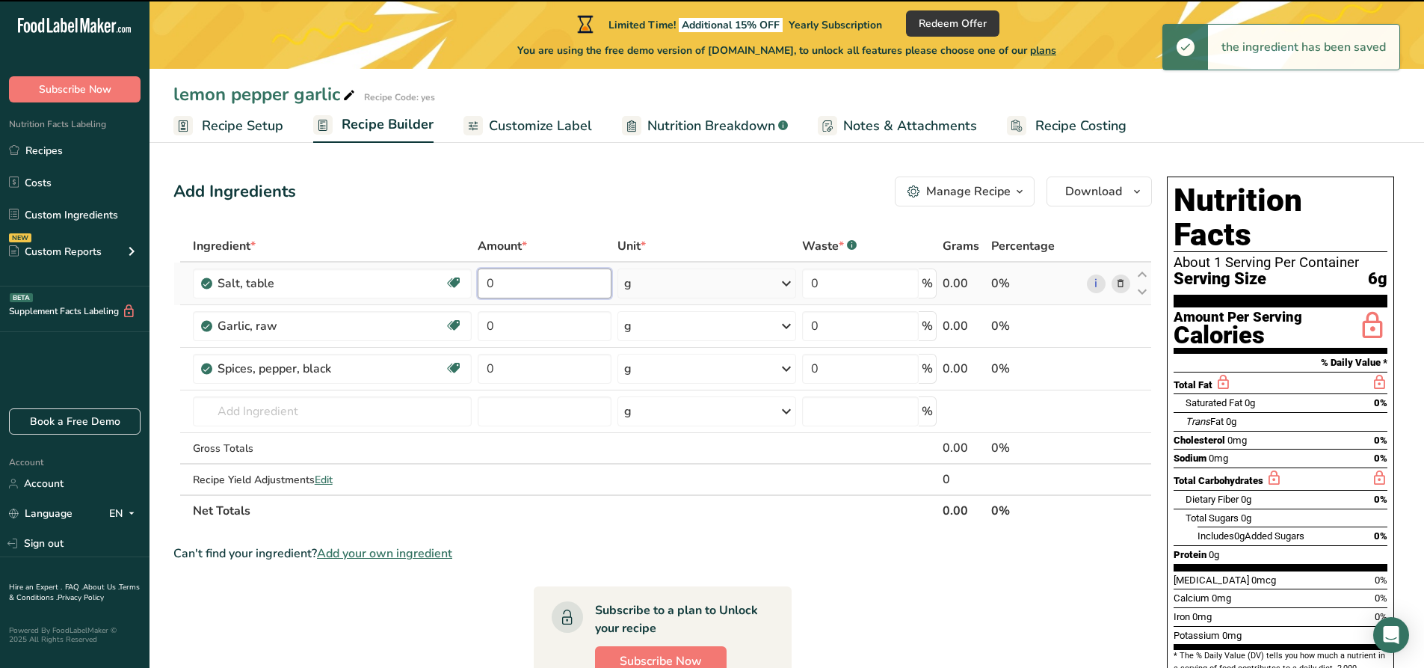
click at [508, 286] on input "0" at bounding box center [545, 283] width 135 height 30
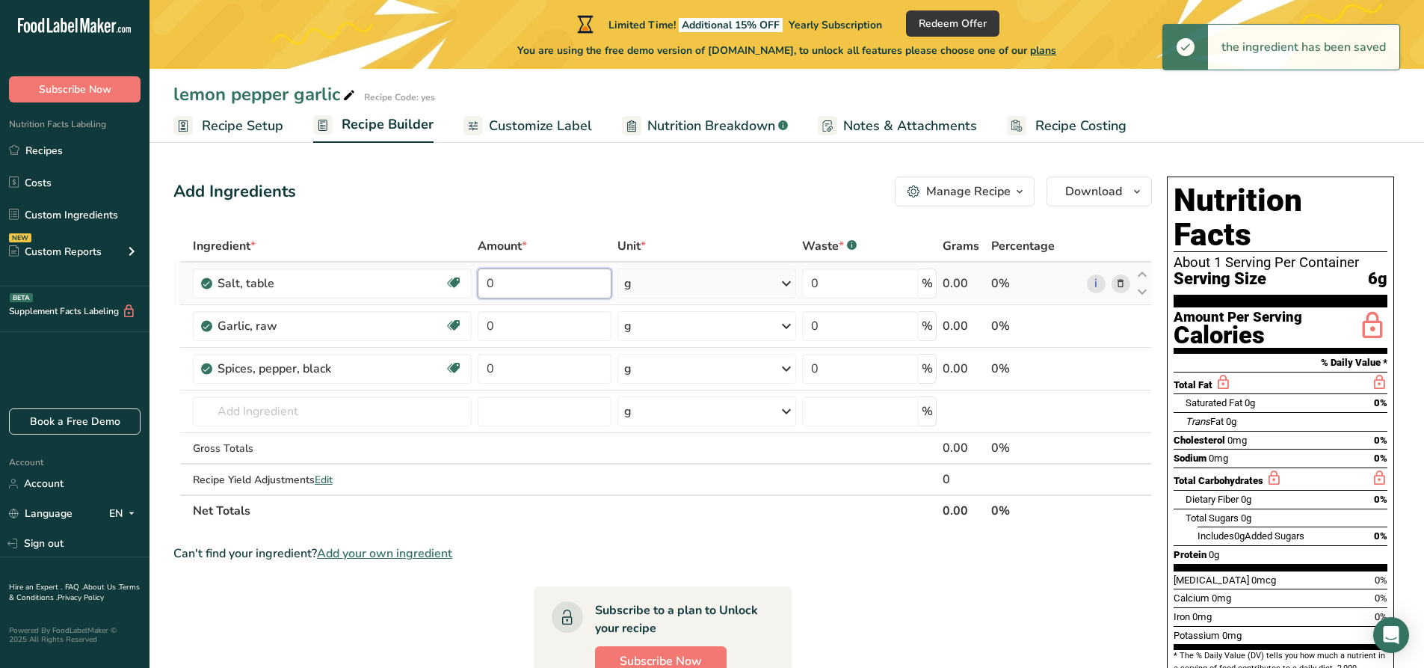
click at [508, 286] on input "0" at bounding box center [545, 283] width 135 height 30
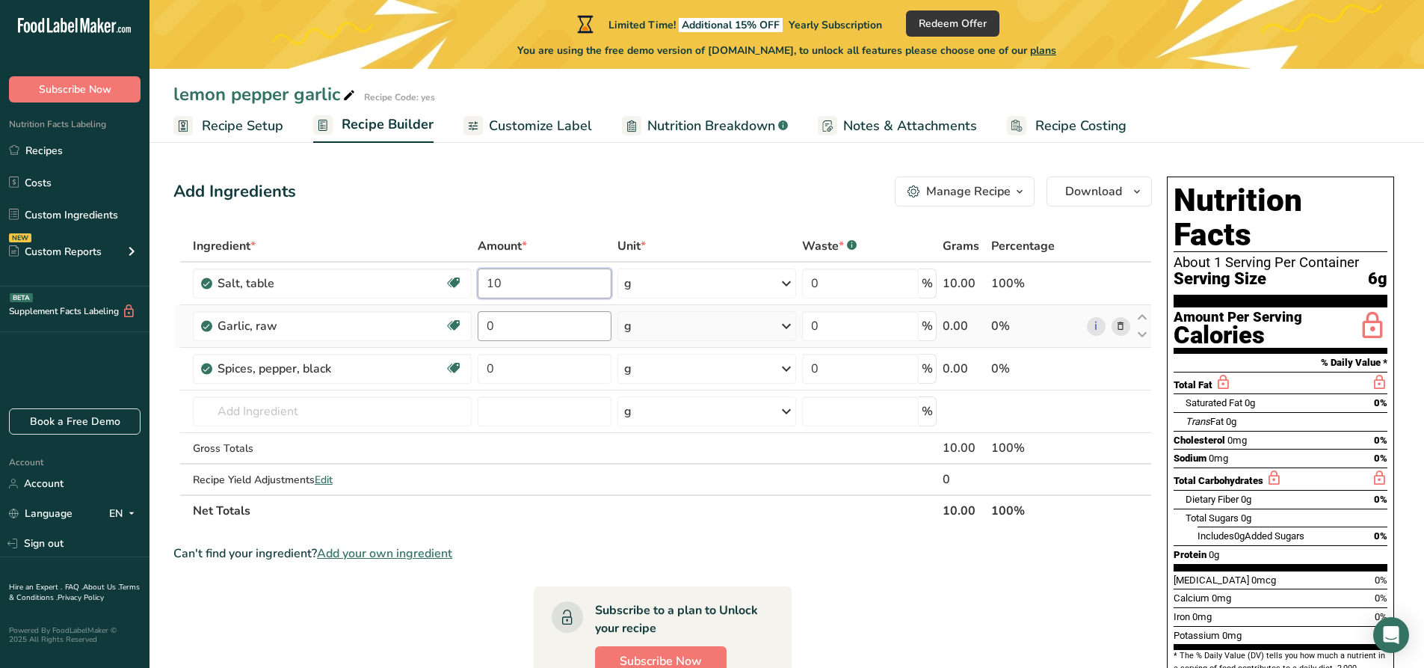
type input "10"
click at [532, 327] on div "Ingredient * Amount * Unit * Waste * .a-a{fill:#347362;}.b-a{fill:#fff;} Grams …" at bounding box center [662, 378] width 979 height 296
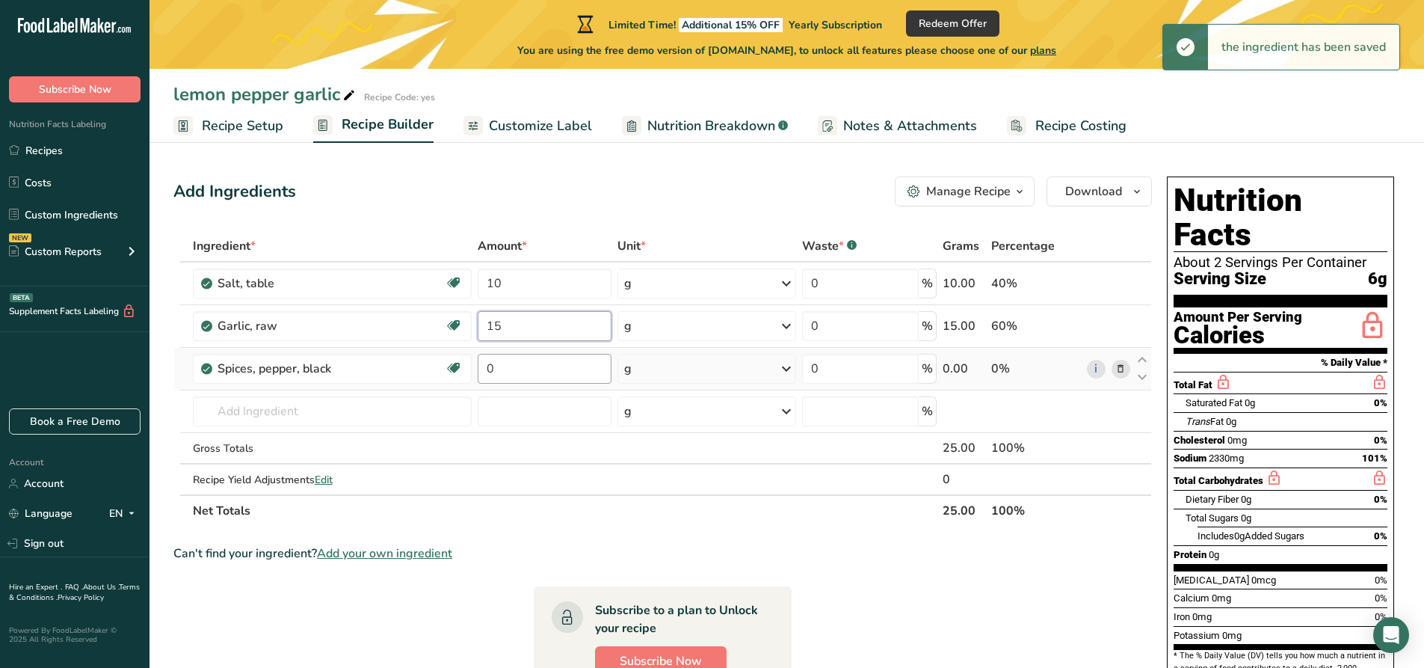
type input "15"
click at [544, 363] on div "Ingredient * Amount * Unit * Waste * .a-a{fill:#347362;}.b-a{fill:#fff;} Grams …" at bounding box center [662, 378] width 979 height 296
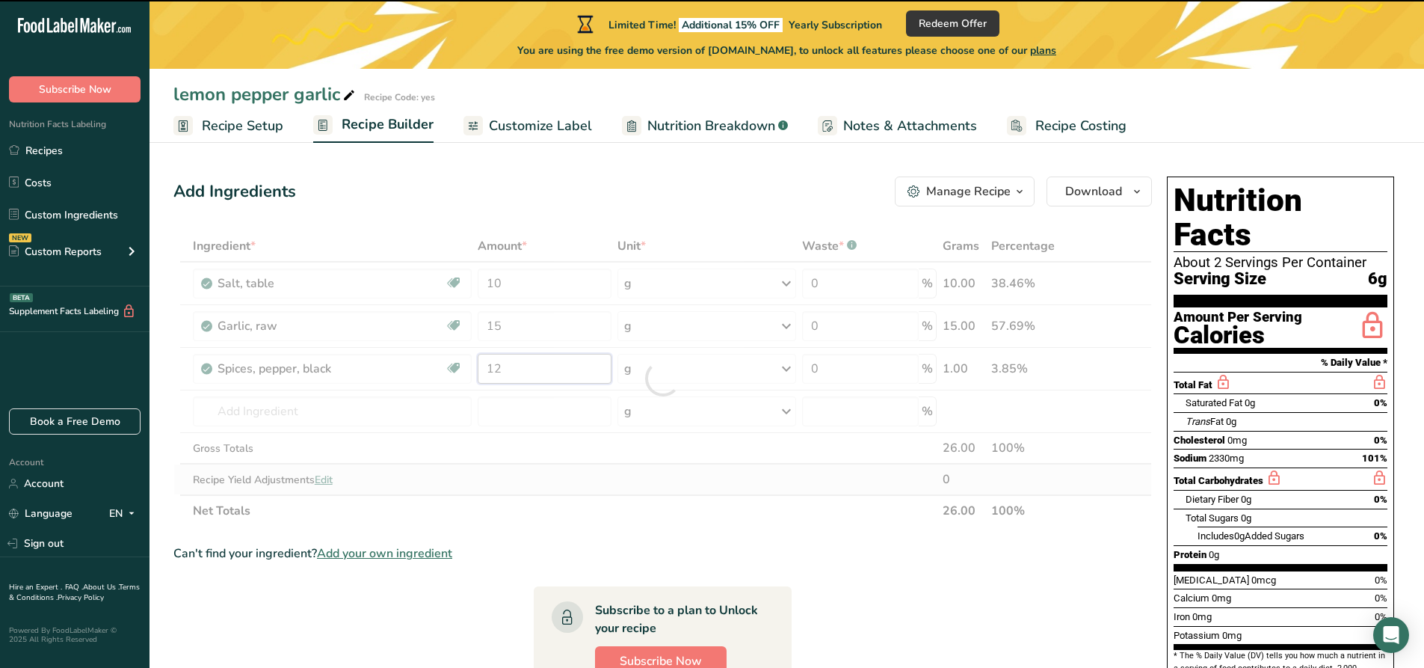
type input "0"
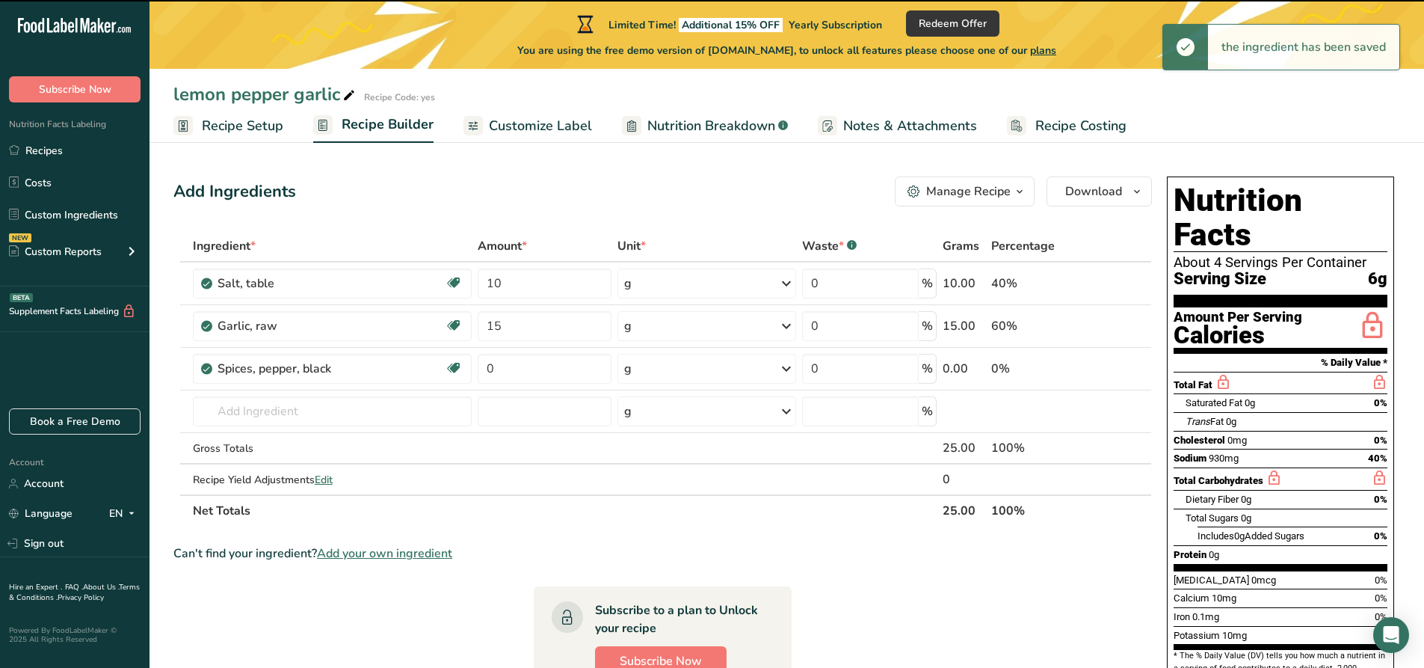
click at [664, 508] on div "Ingredient * Amount * Unit * Waste * .a-a{fill:#347362;}.b-a{fill:#fff;} Grams …" at bounding box center [662, 378] width 979 height 296
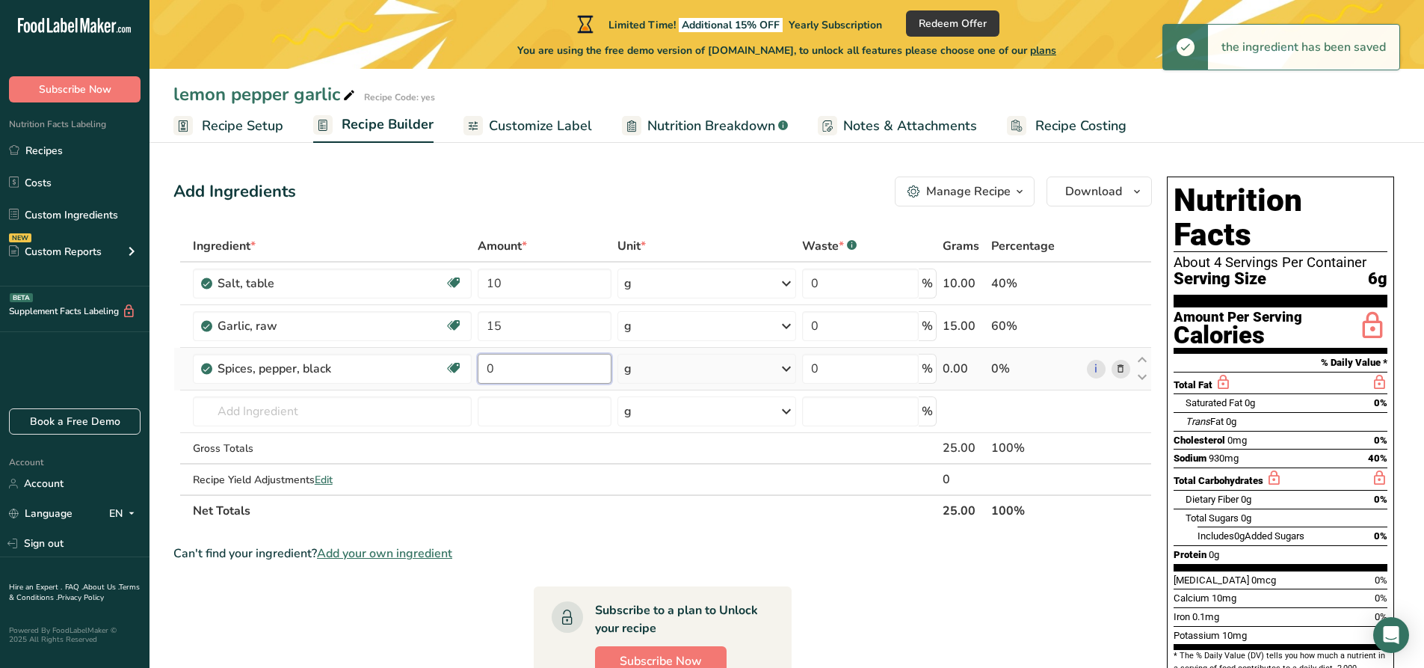
click at [532, 374] on input "0" at bounding box center [545, 369] width 135 height 30
type input "12"
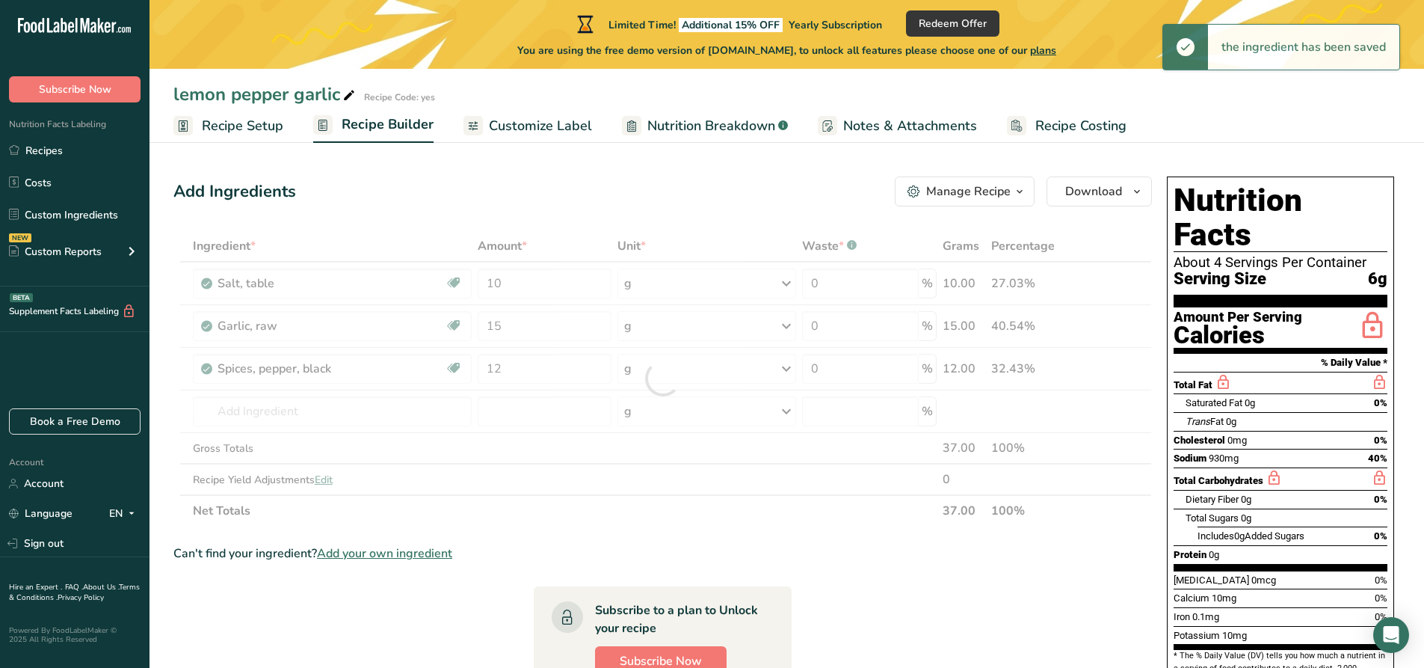
click at [677, 521] on div "Ingredient * Amount * Unit * Waste * .a-a{fill:#347362;}.b-a{fill:#fff;} Grams …" at bounding box center [662, 378] width 979 height 296
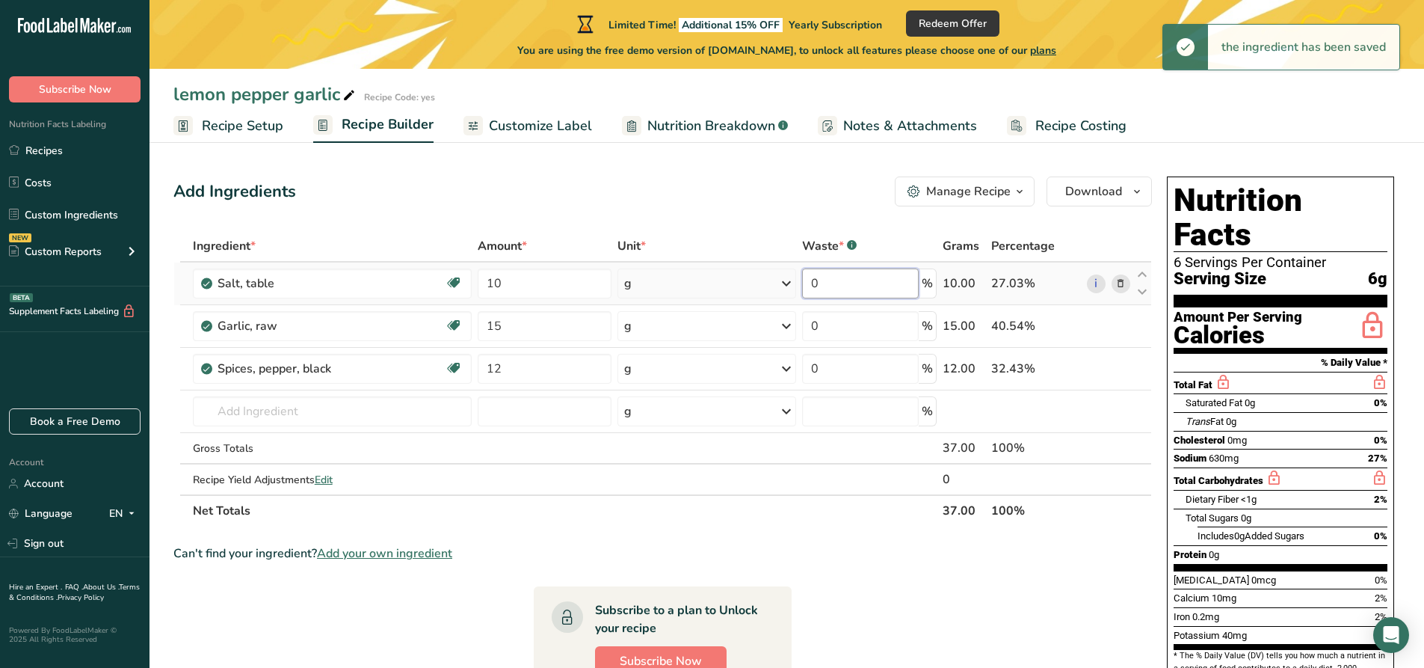
click at [865, 290] on input "0" at bounding box center [860, 283] width 117 height 30
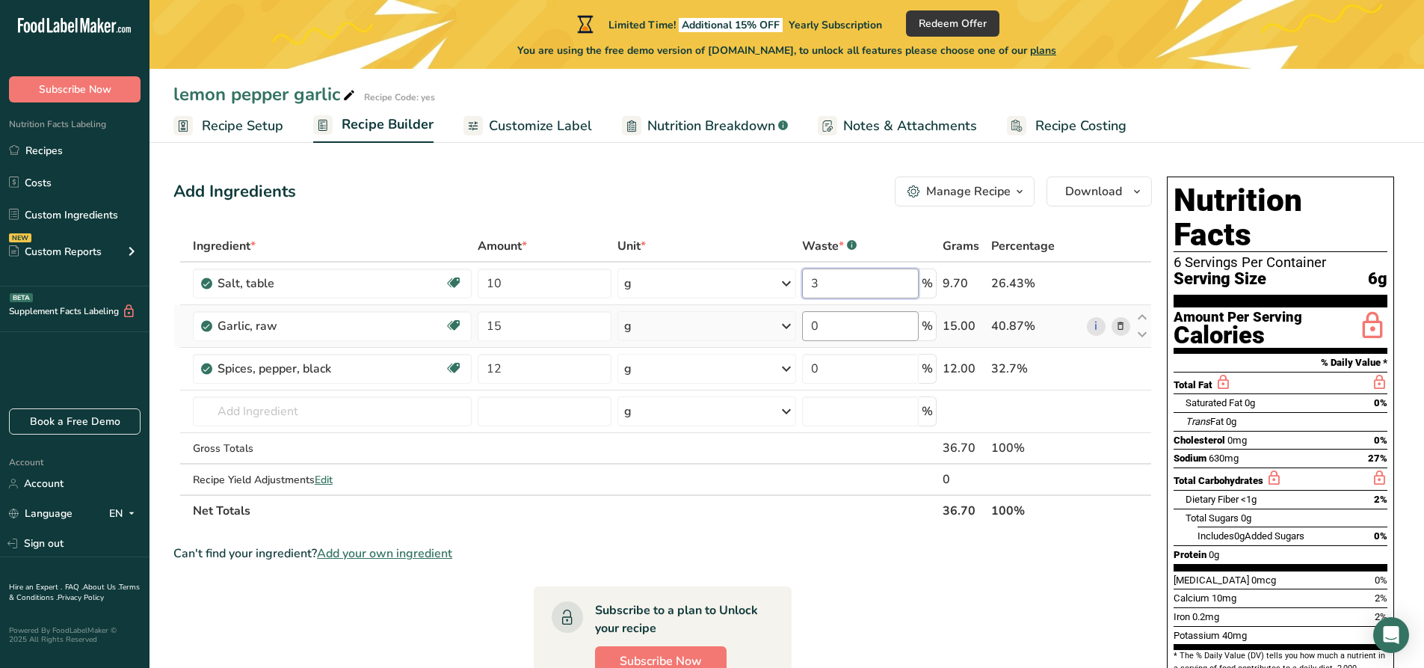
type input "3"
click at [872, 324] on div "Ingredient * Amount * Unit * Waste * .a-a{fill:#347362;}.b-a{fill:#fff;} Grams …" at bounding box center [662, 378] width 979 height 296
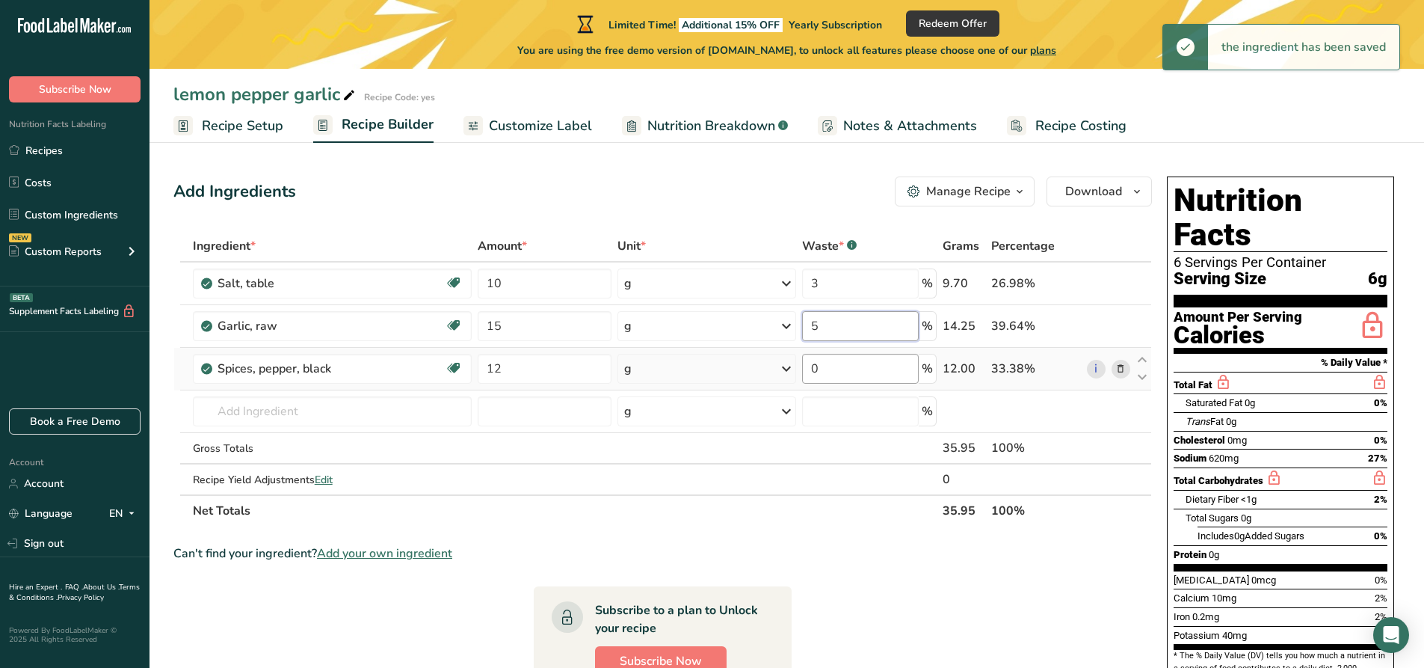
type input "5"
click at [879, 381] on div "Ingredient * Amount * Unit * Waste * .a-a{fill:#347362;}.b-a{fill:#fff;} Grams …" at bounding box center [662, 378] width 979 height 296
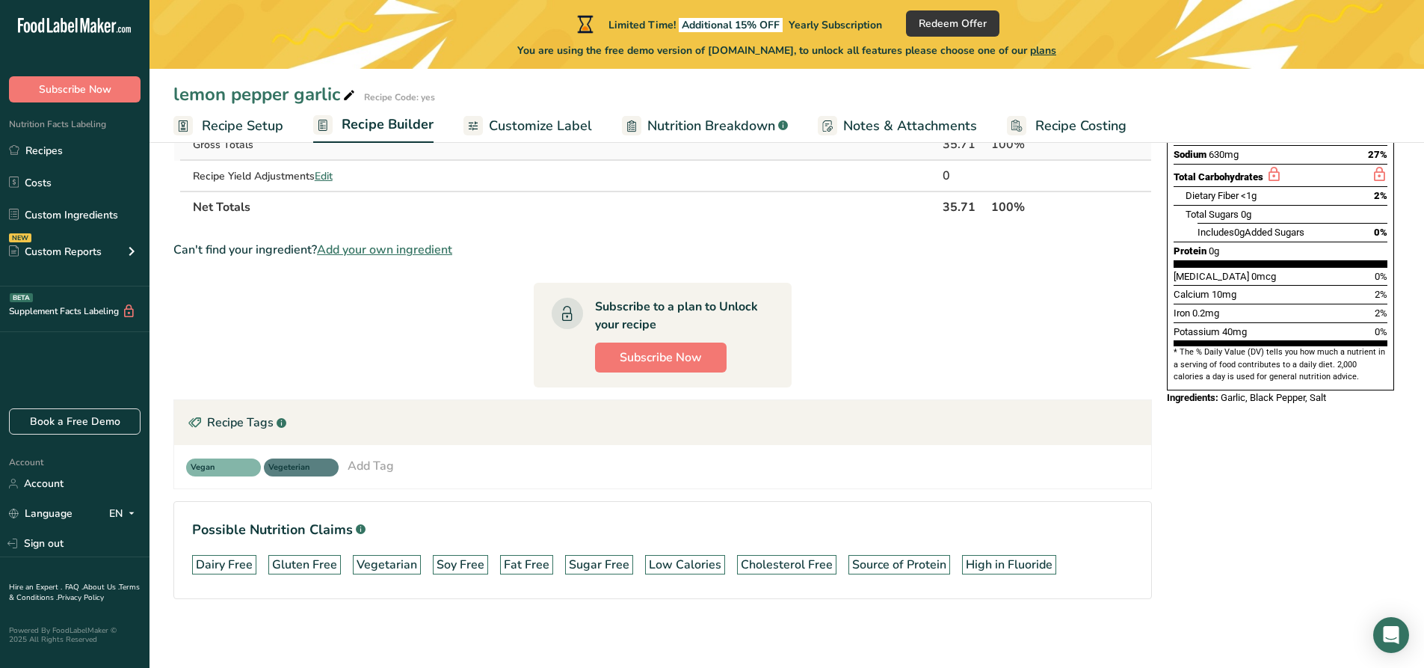
scroll to position [307, 0]
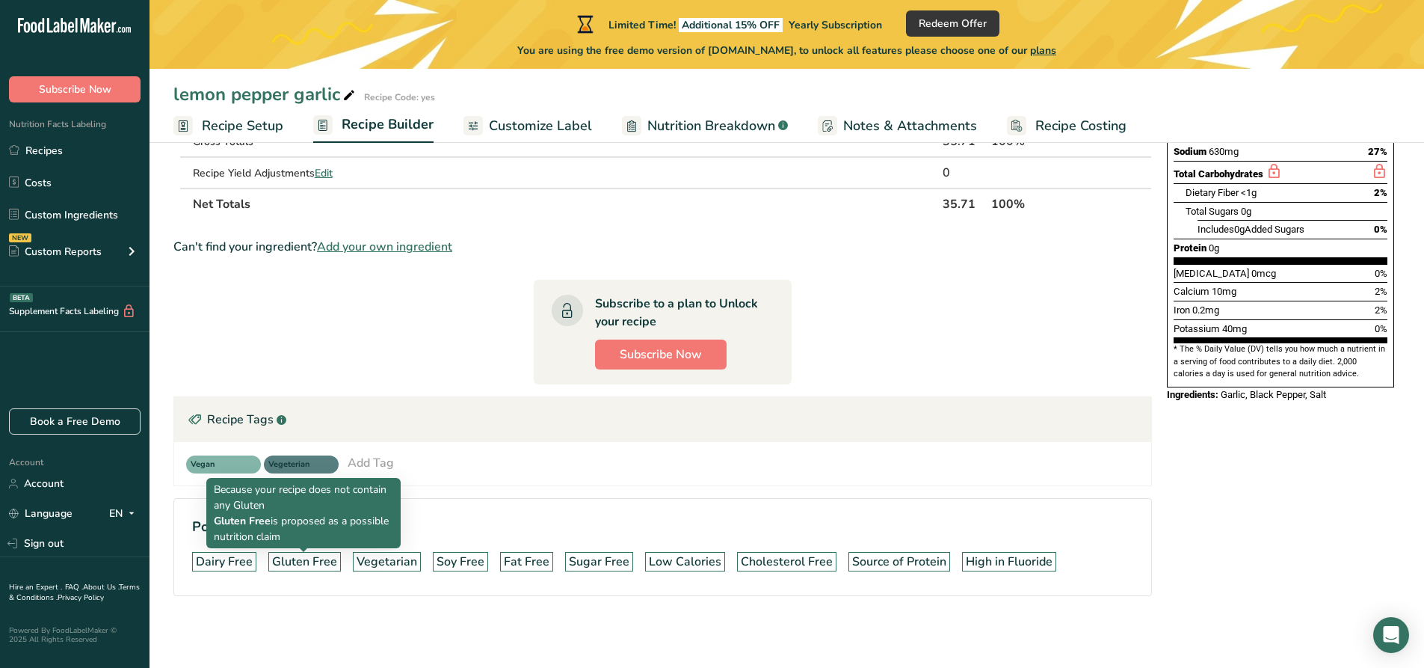
type input "2"
click at [312, 562] on div "Gluten Free" at bounding box center [304, 561] width 65 height 18
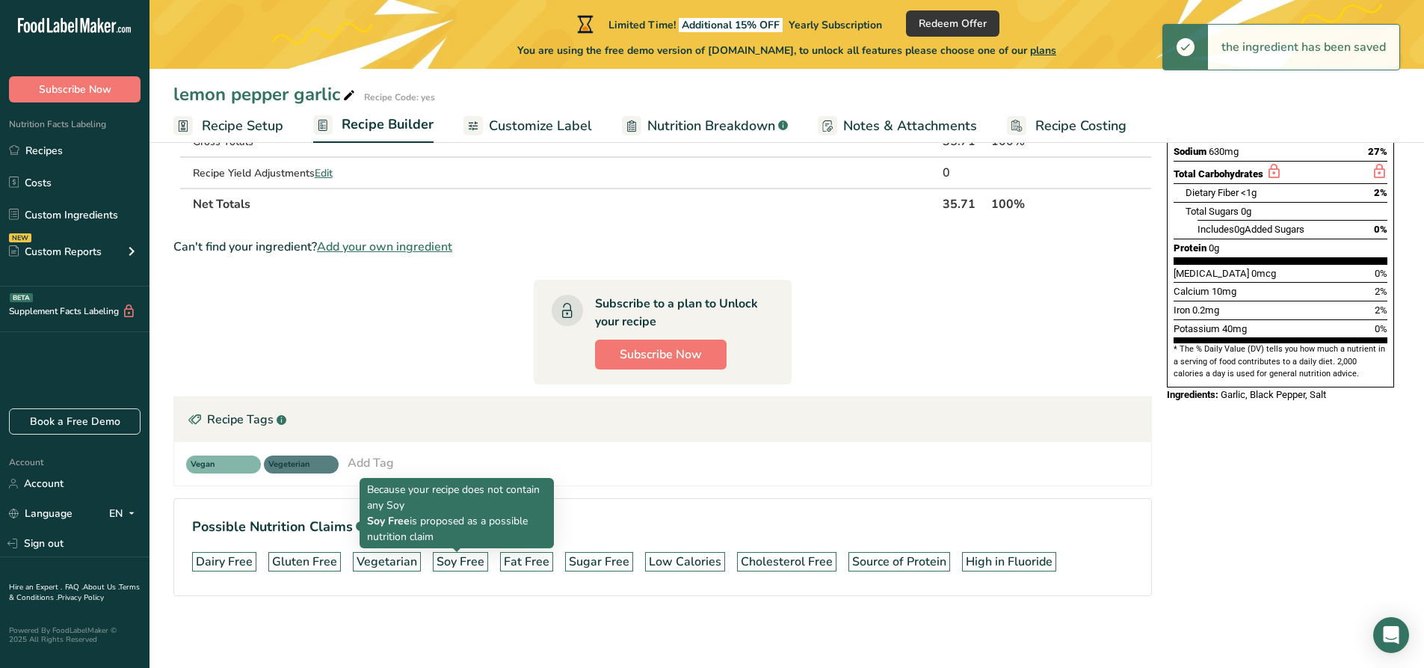
click at [461, 558] on div "Soy Free" at bounding box center [461, 561] width 48 height 18
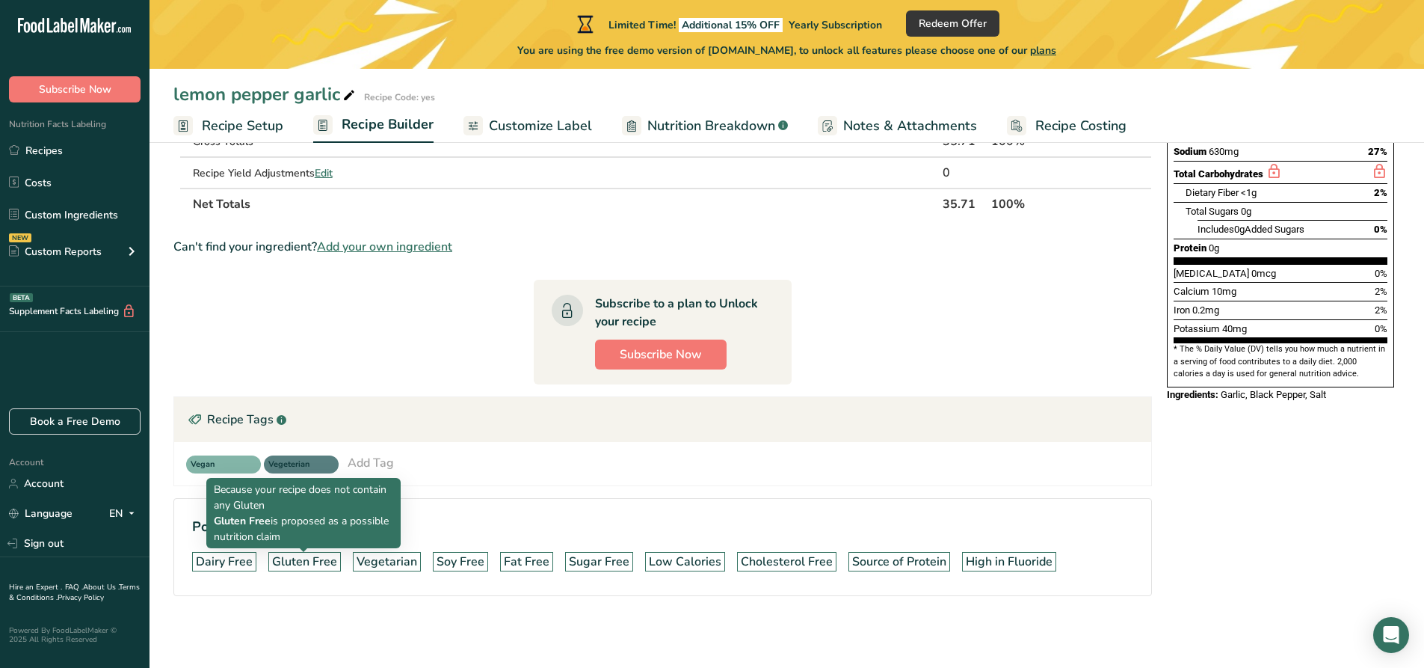
click at [298, 567] on div "Gluten Free" at bounding box center [304, 561] width 65 height 18
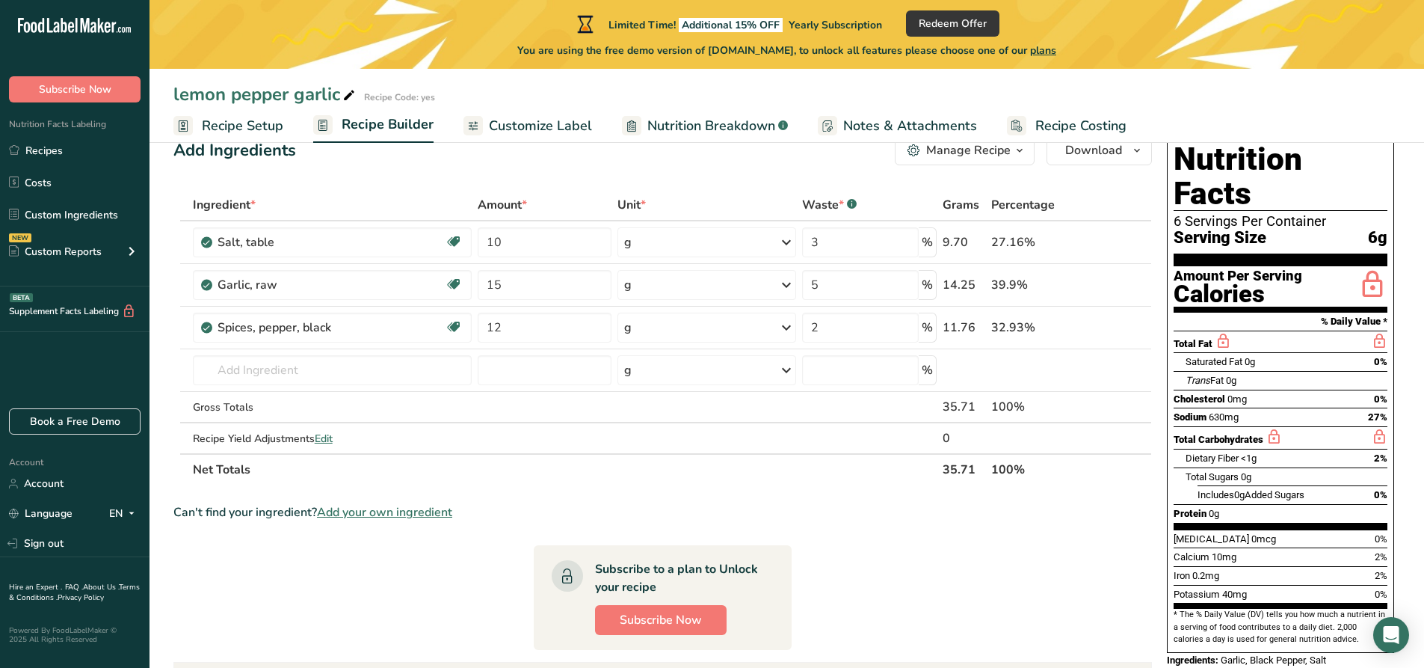
scroll to position [0, 0]
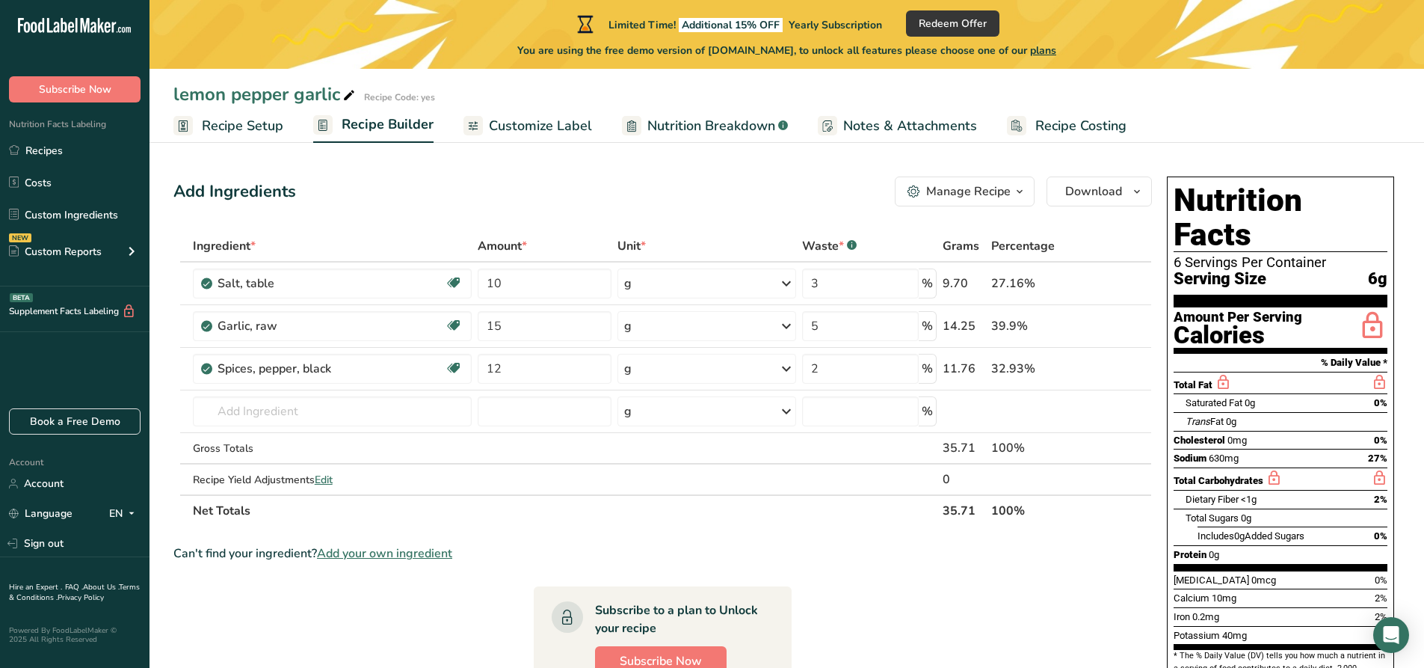
click at [531, 125] on span "Customize Label" at bounding box center [540, 126] width 103 height 20
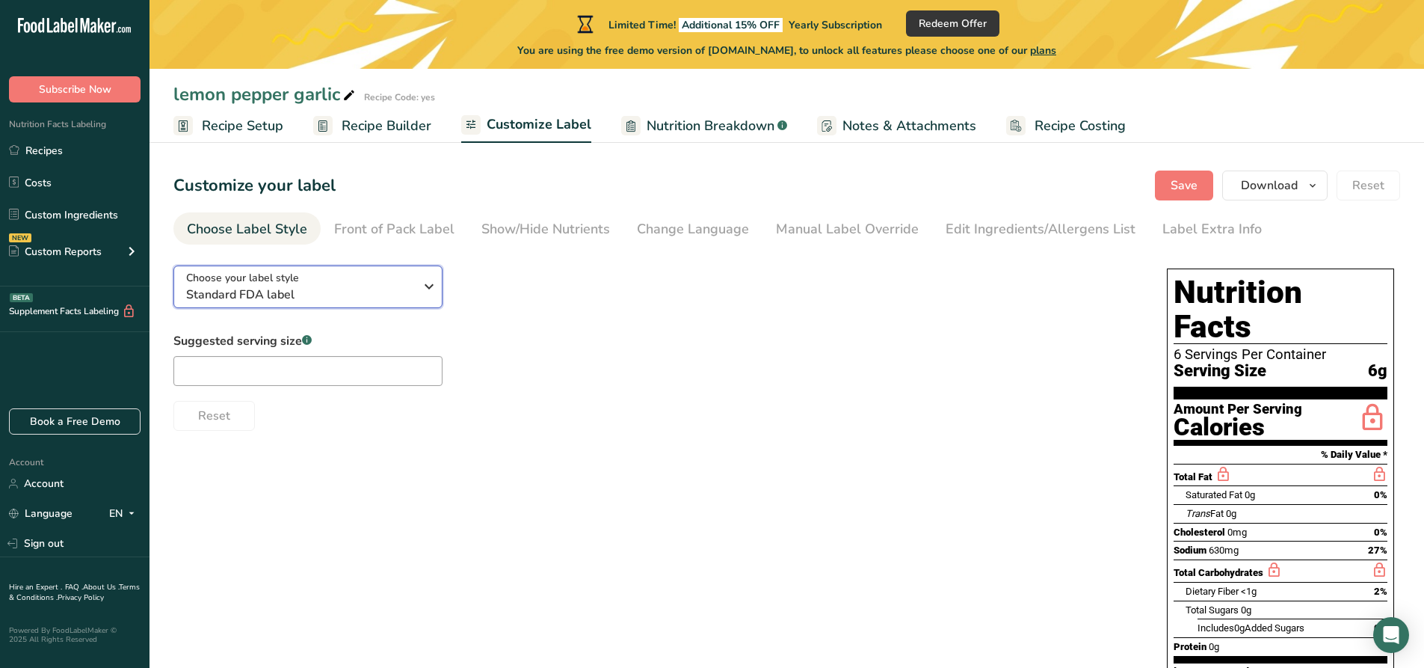
click at [385, 277] on div "Choose your label style Standard FDA label" at bounding box center [300, 287] width 228 height 34
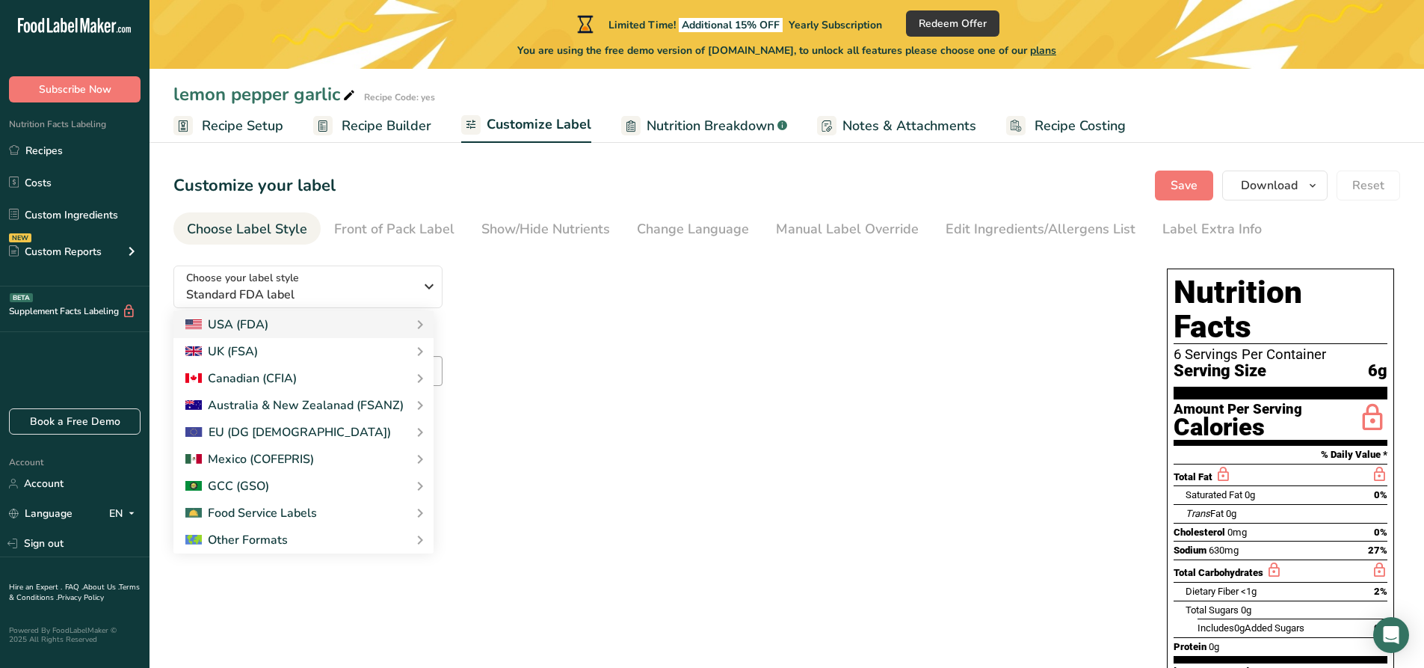
click at [583, 288] on div "Choose your label style Standard FDA label USA (FDA) Standard FDA label Tabular…" at bounding box center [655, 341] width 964 height 177
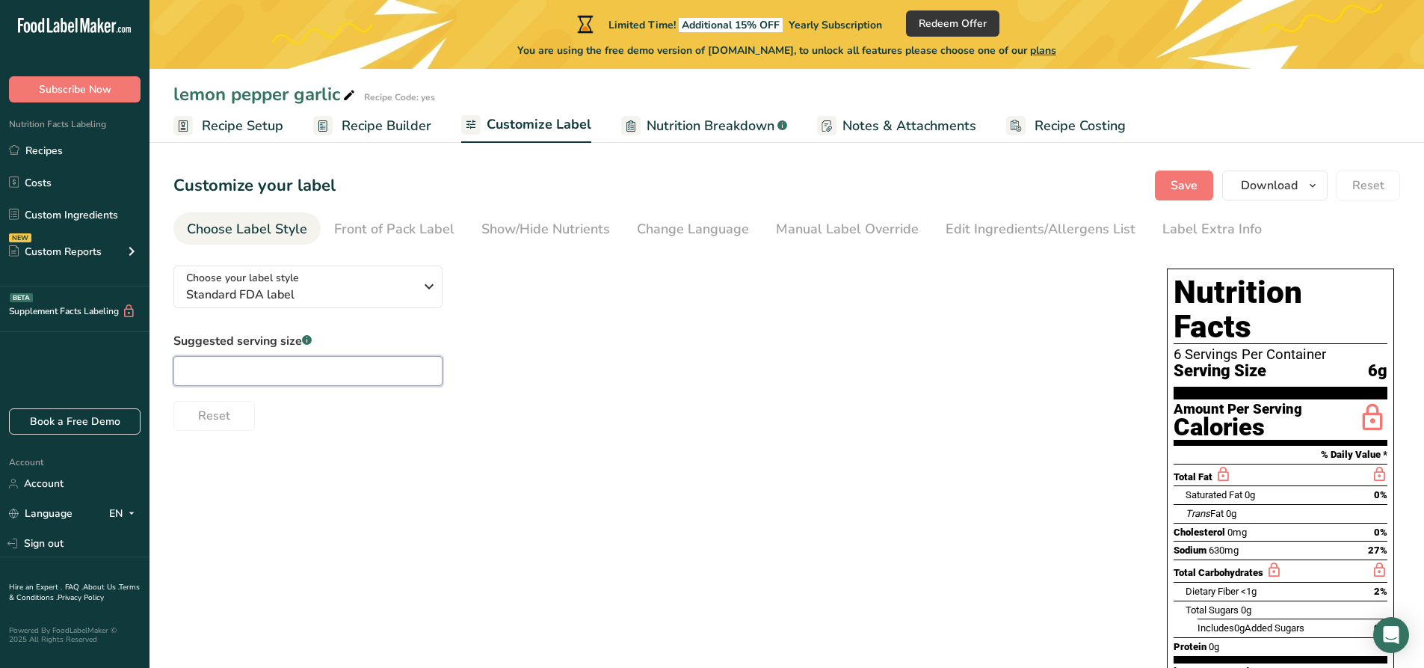
click at [375, 372] on input "text" at bounding box center [307, 371] width 269 height 30
type input "2"
click at [674, 416] on div "Reset" at bounding box center [655, 413] width 964 height 36
click at [315, 375] on input "2" at bounding box center [307, 371] width 269 height 30
click at [376, 354] on div "Suggested serving size .a-a{fill:#347362;}.b-a{fill:#fff;} 1" at bounding box center [307, 359] width 269 height 54
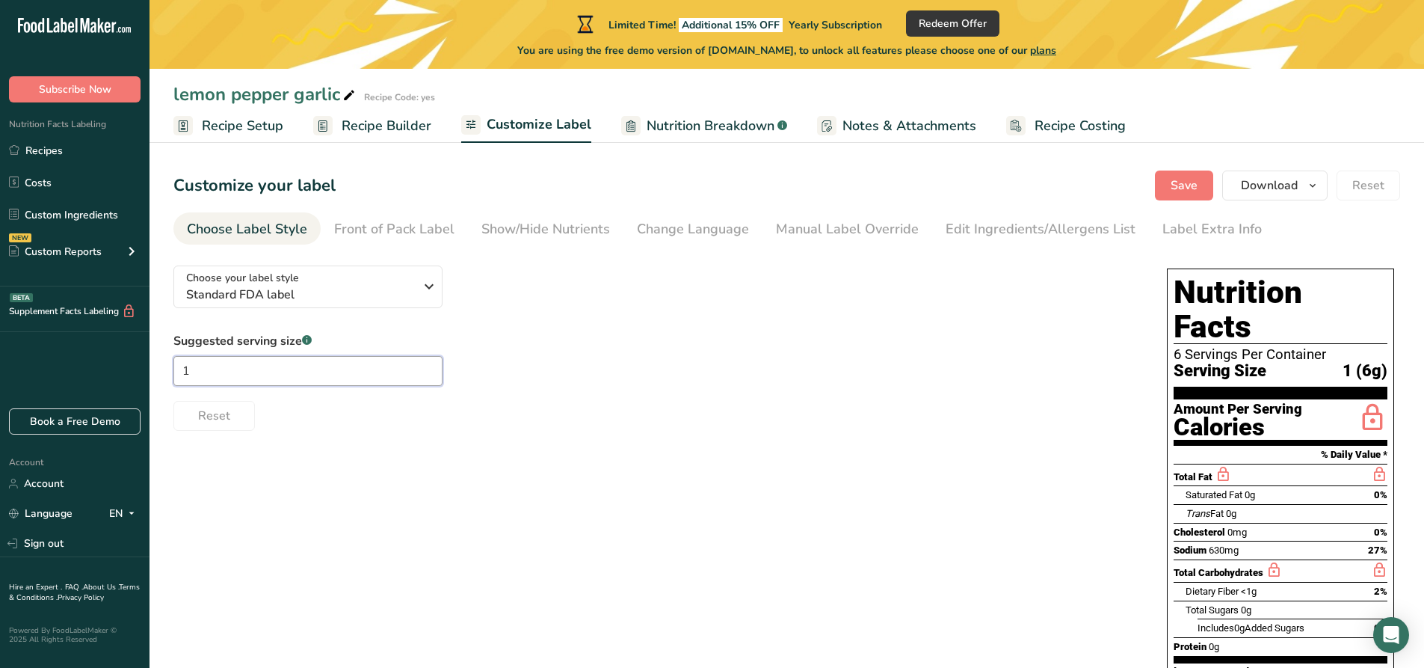
type input "1"
click at [478, 356] on div "Suggested serving size .a-a{fill:#347362;}.b-a{fill:#fff;} 1 Reset" at bounding box center [655, 381] width 964 height 99
click at [393, 231] on div "Front of Pack Label" at bounding box center [394, 229] width 120 height 20
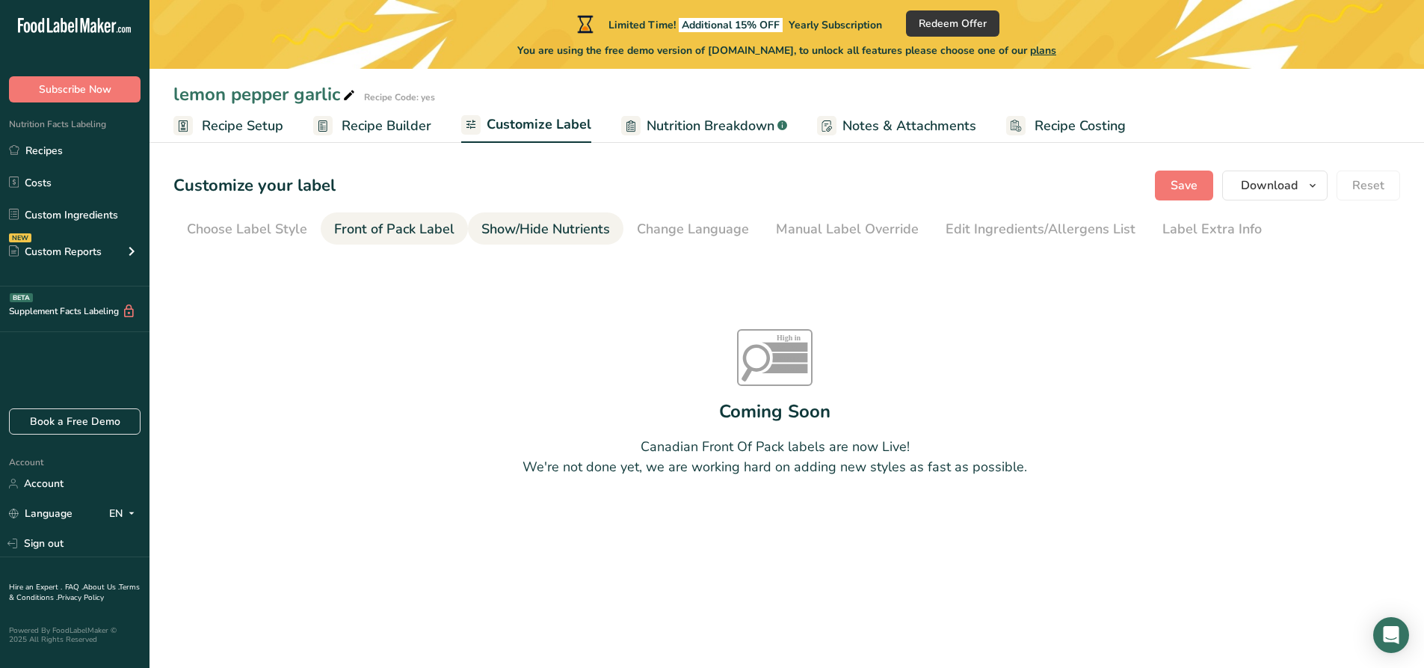
click at [535, 220] on div "Show/Hide Nutrients" at bounding box center [545, 229] width 129 height 20
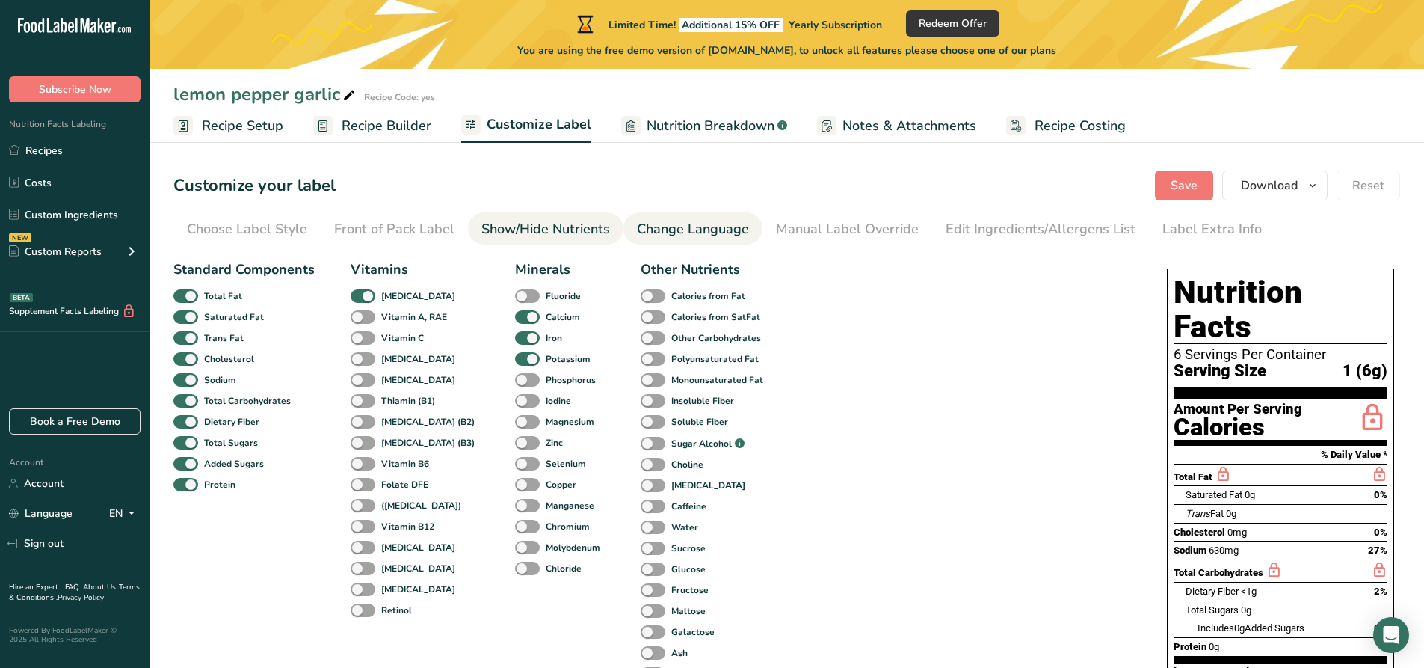
click at [662, 229] on div "Change Language" at bounding box center [693, 229] width 112 height 20
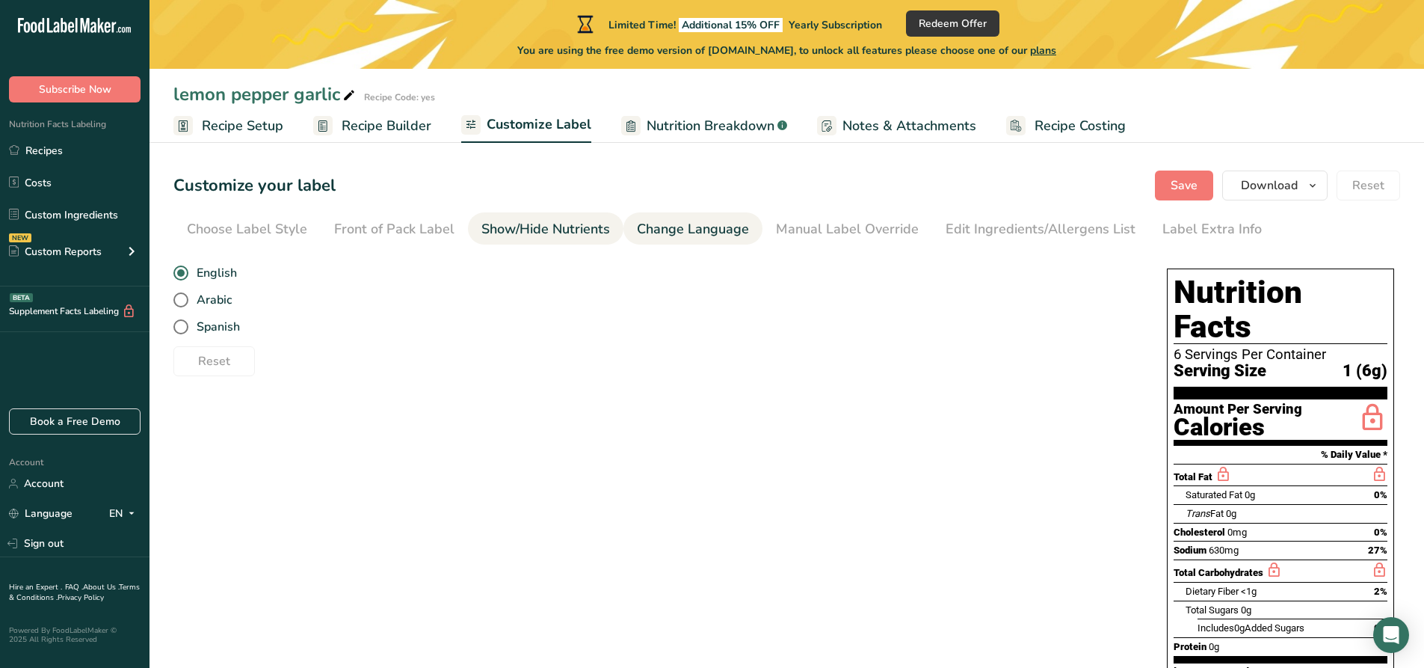
click at [537, 234] on div "Show/Hide Nutrients" at bounding box center [545, 229] width 129 height 20
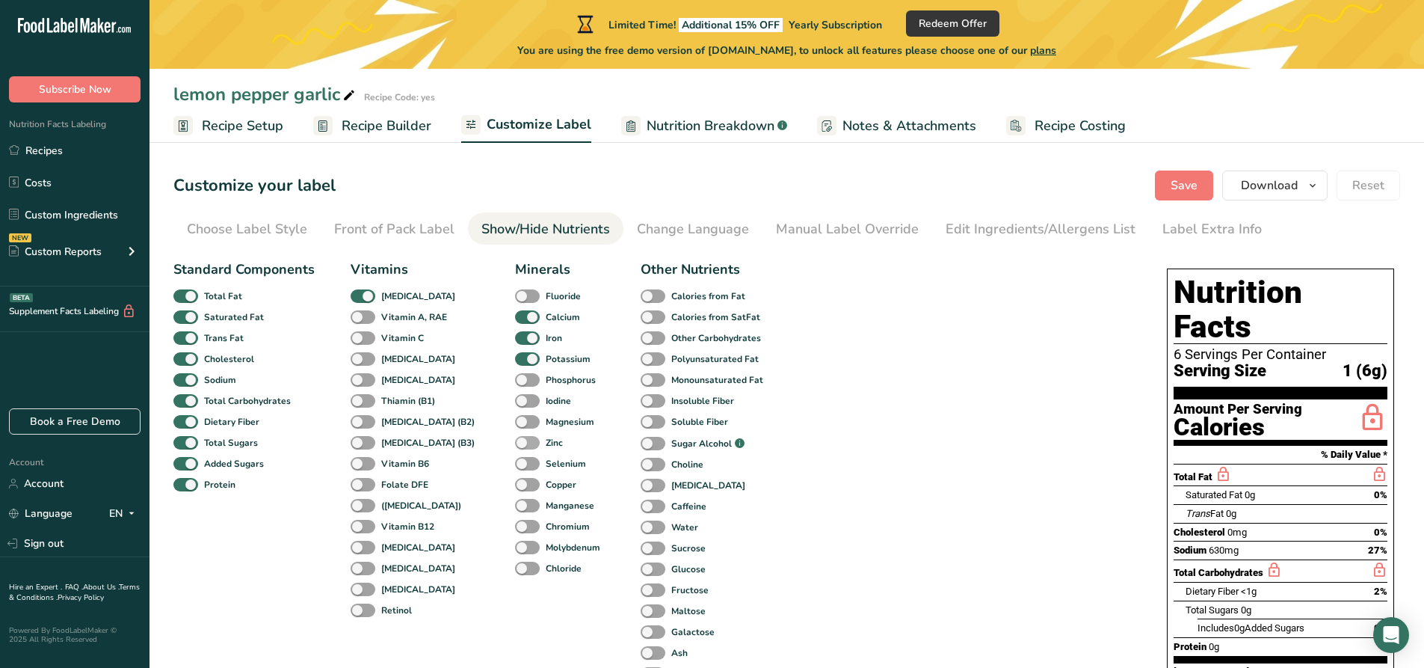
click at [515, 441] on span at bounding box center [527, 443] width 25 height 14
click at [515, 441] on input "Zinc" at bounding box center [520, 442] width 10 height 10
checkbox input "true"
click at [641, 529] on span at bounding box center [653, 527] width 25 height 14
click at [641, 529] on input "Water" at bounding box center [646, 527] width 10 height 10
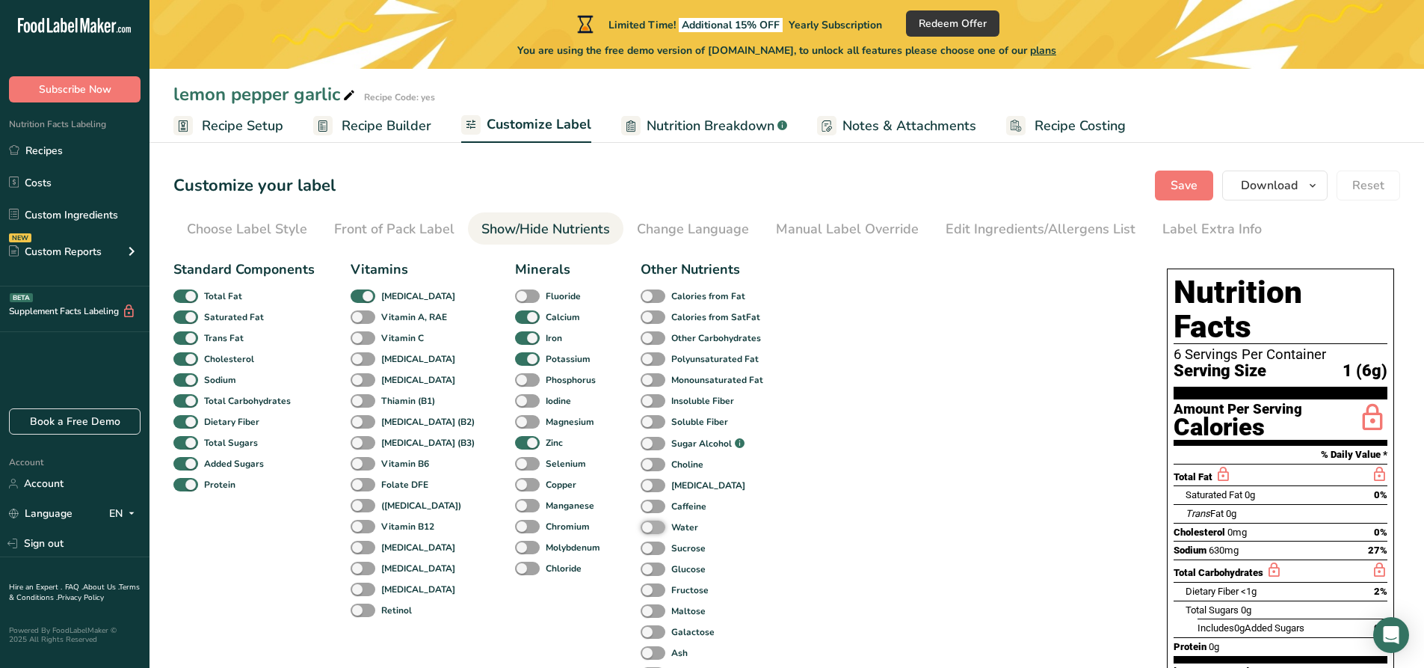
checkbox input "true"
click at [641, 339] on span at bounding box center [653, 338] width 25 height 14
click at [641, 339] on input "Other Carbohydrates" at bounding box center [646, 338] width 10 height 10
checkbox input "true"
click at [677, 230] on div "Change Language" at bounding box center [693, 229] width 112 height 20
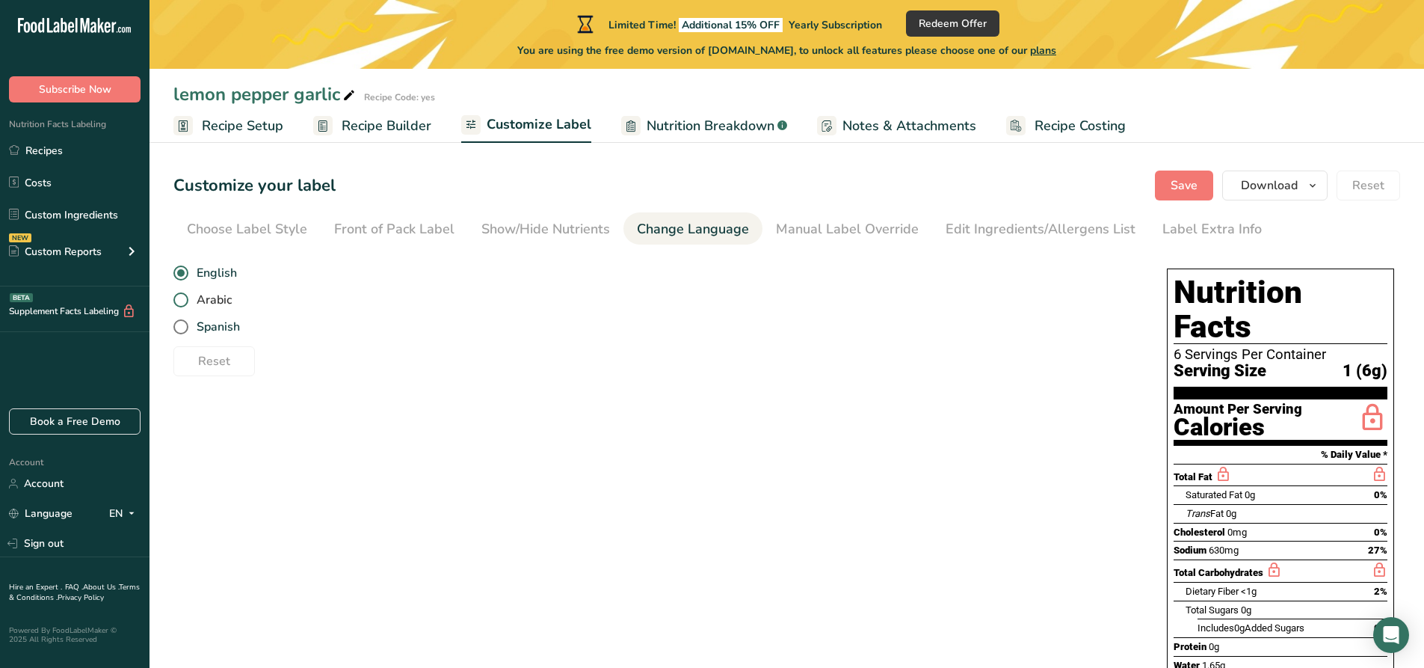
click at [178, 299] on span at bounding box center [180, 299] width 15 height 15
click at [178, 299] on input "Arabic" at bounding box center [178, 300] width 10 height 10
radio input "true"
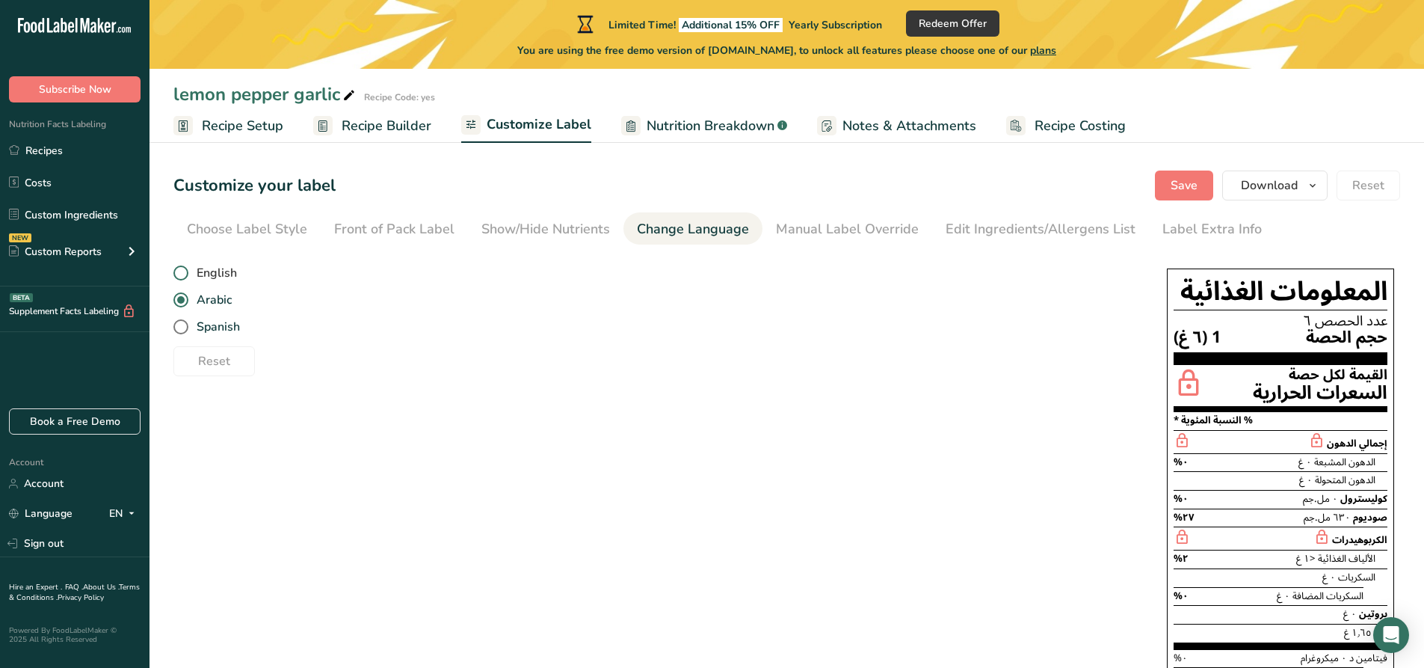
click at [189, 280] on span "English" at bounding box center [212, 272] width 49 height 15
click at [183, 278] on input "English" at bounding box center [178, 273] width 10 height 10
radio input "true"
radio input "false"
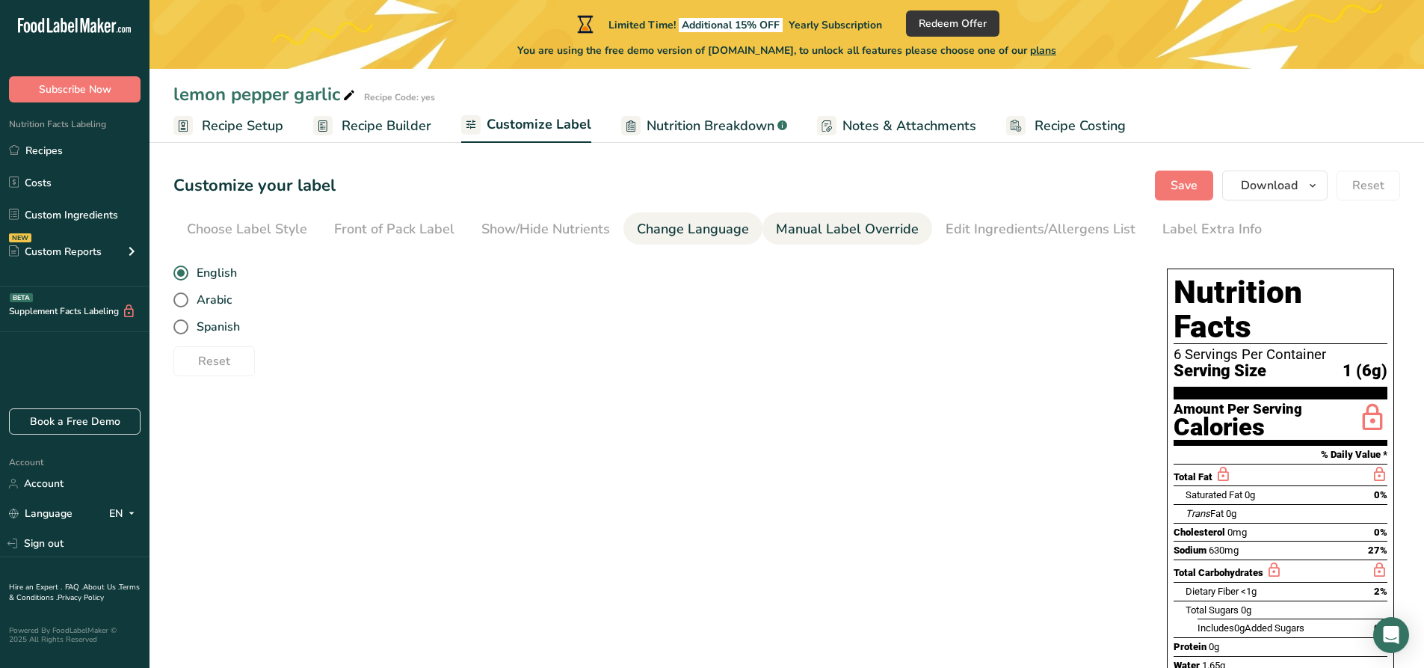
click at [838, 228] on div "Manual Label Override" at bounding box center [847, 229] width 143 height 20
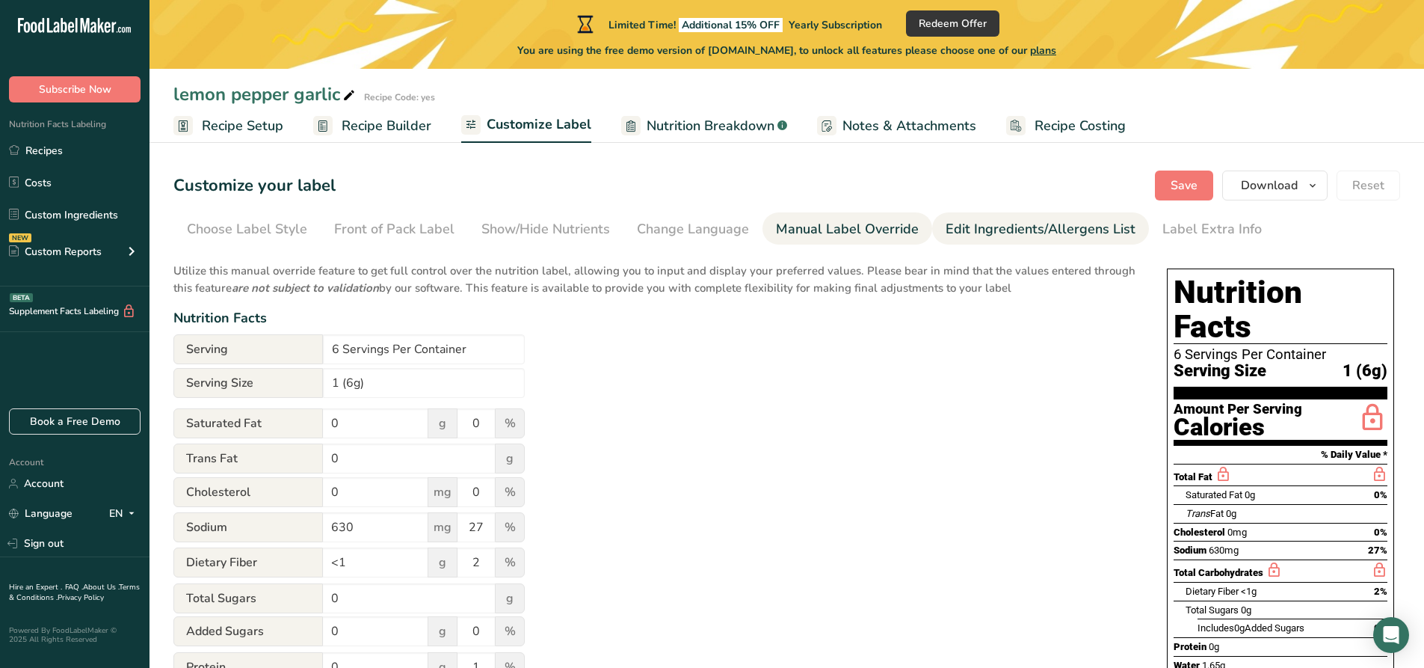
click at [1038, 225] on div "Edit Ingredients/Allergens List" at bounding box center [1041, 229] width 190 height 20
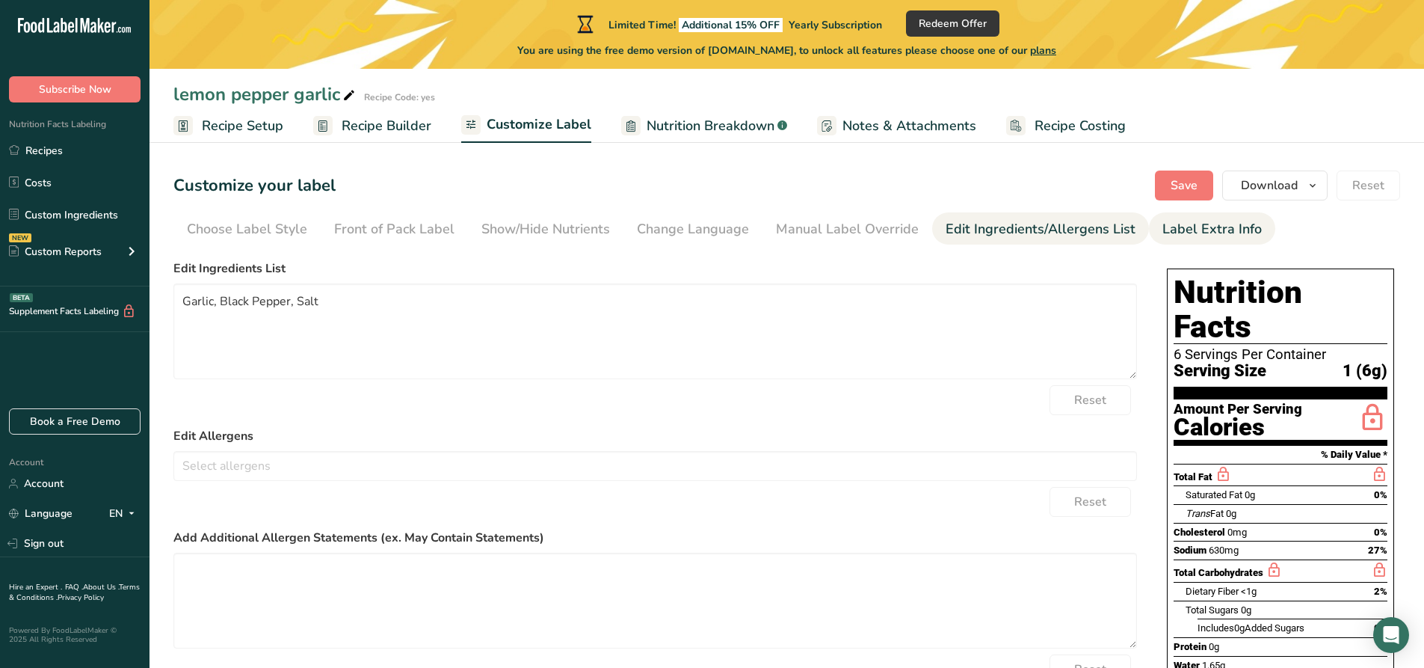
click at [1163, 226] on div "Label Extra Info" at bounding box center [1212, 229] width 99 height 20
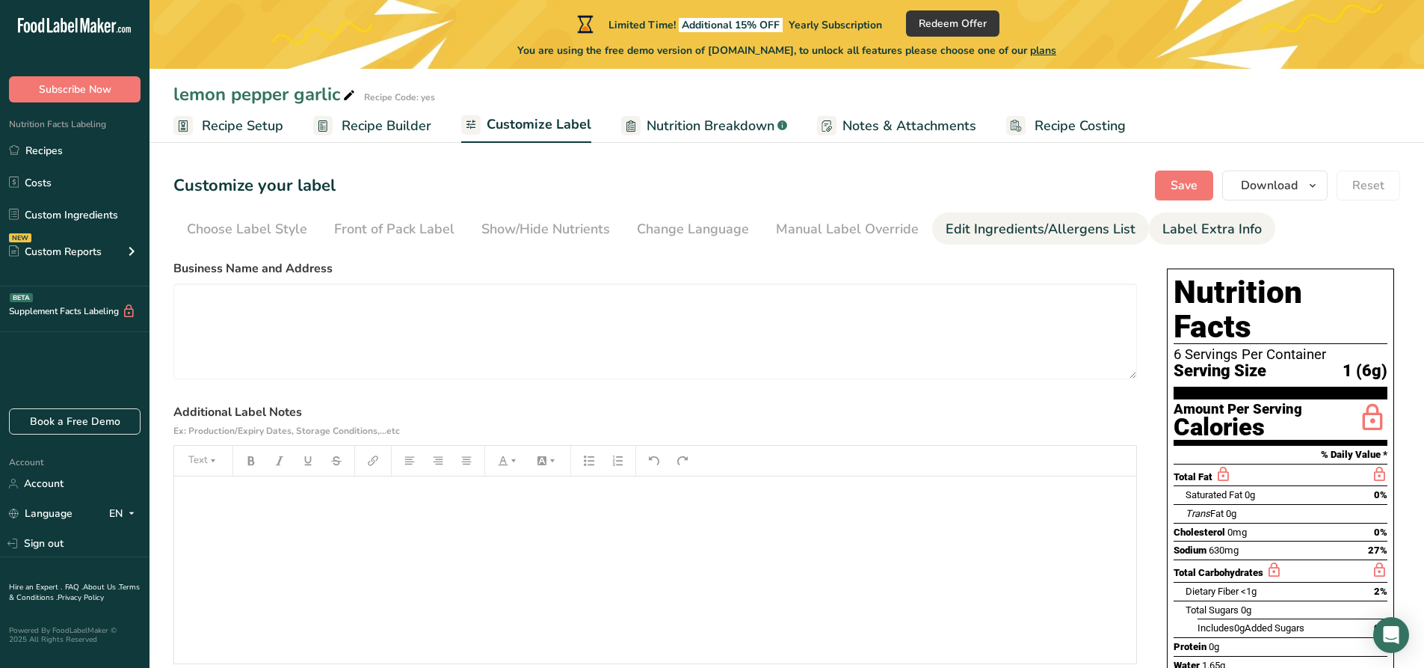
click at [1004, 238] on div "Edit Ingredients/Allergens List" at bounding box center [1041, 229] width 190 height 20
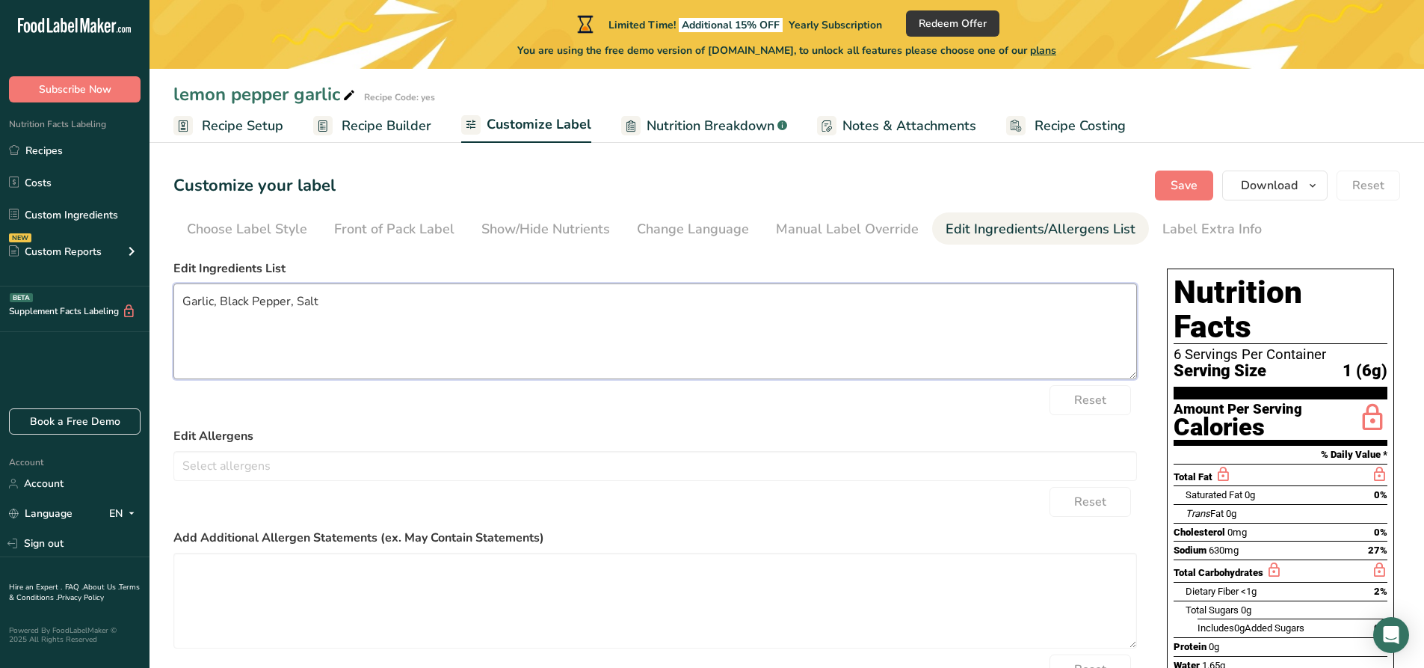
click at [672, 348] on textarea "Garlic, Black Pepper, Salt" at bounding box center [655, 331] width 964 height 96
type textarea "Garlic, Black Pepper, Salt, spices,"
click at [1182, 230] on div "Label Extra Info" at bounding box center [1212, 229] width 99 height 20
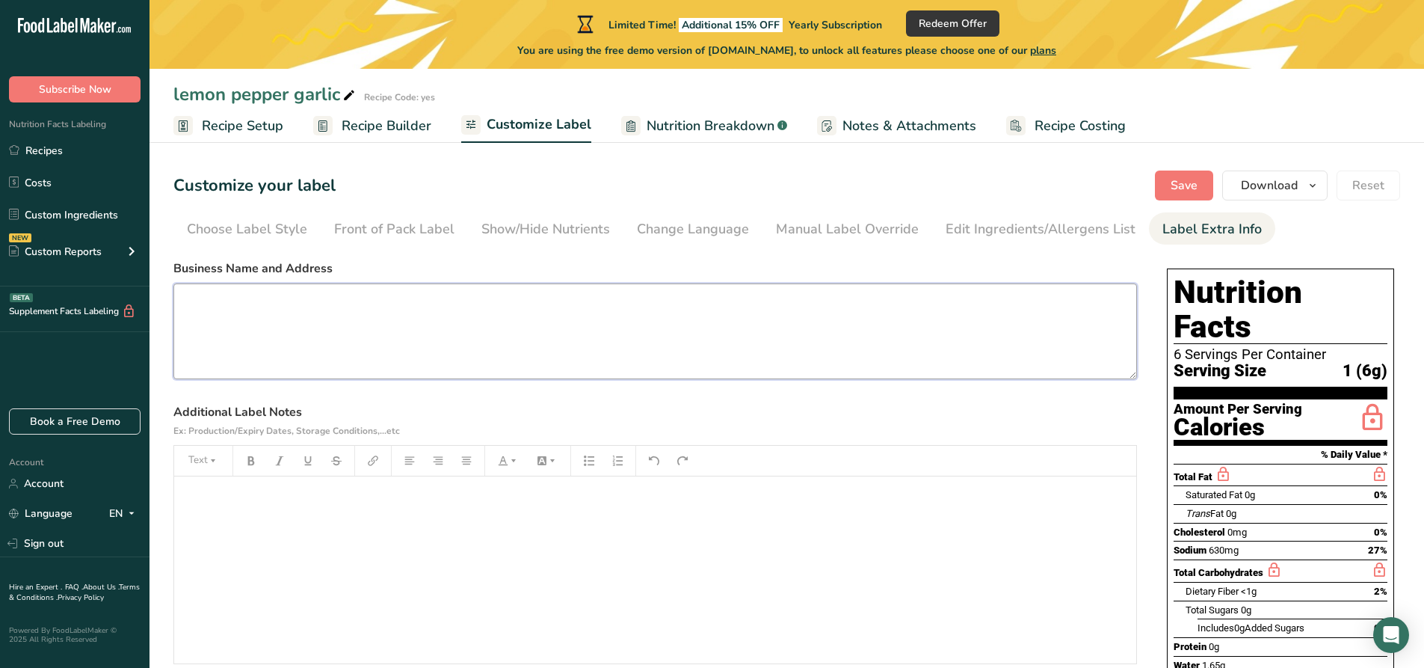
click at [385, 355] on textarea at bounding box center [655, 331] width 964 height 96
click at [1201, 180] on button "Save" at bounding box center [1184, 185] width 58 height 30
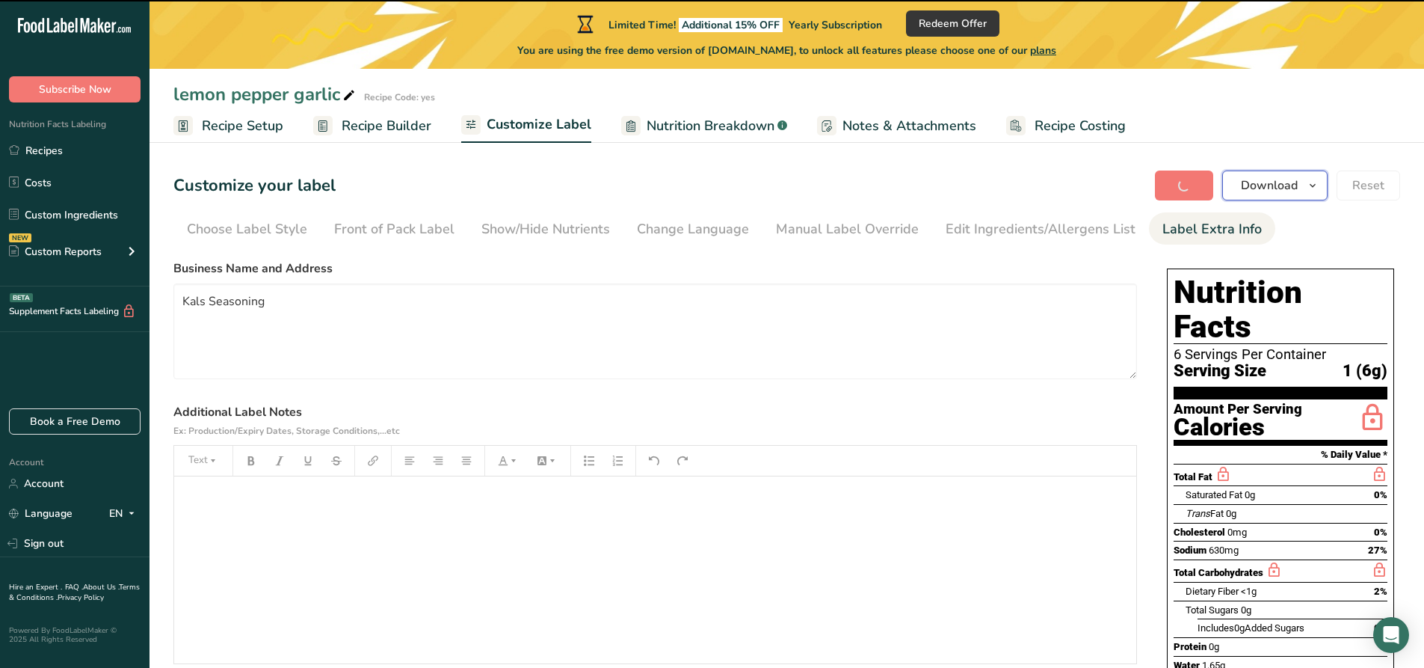
click at [1280, 191] on span "Download" at bounding box center [1269, 185] width 57 height 18
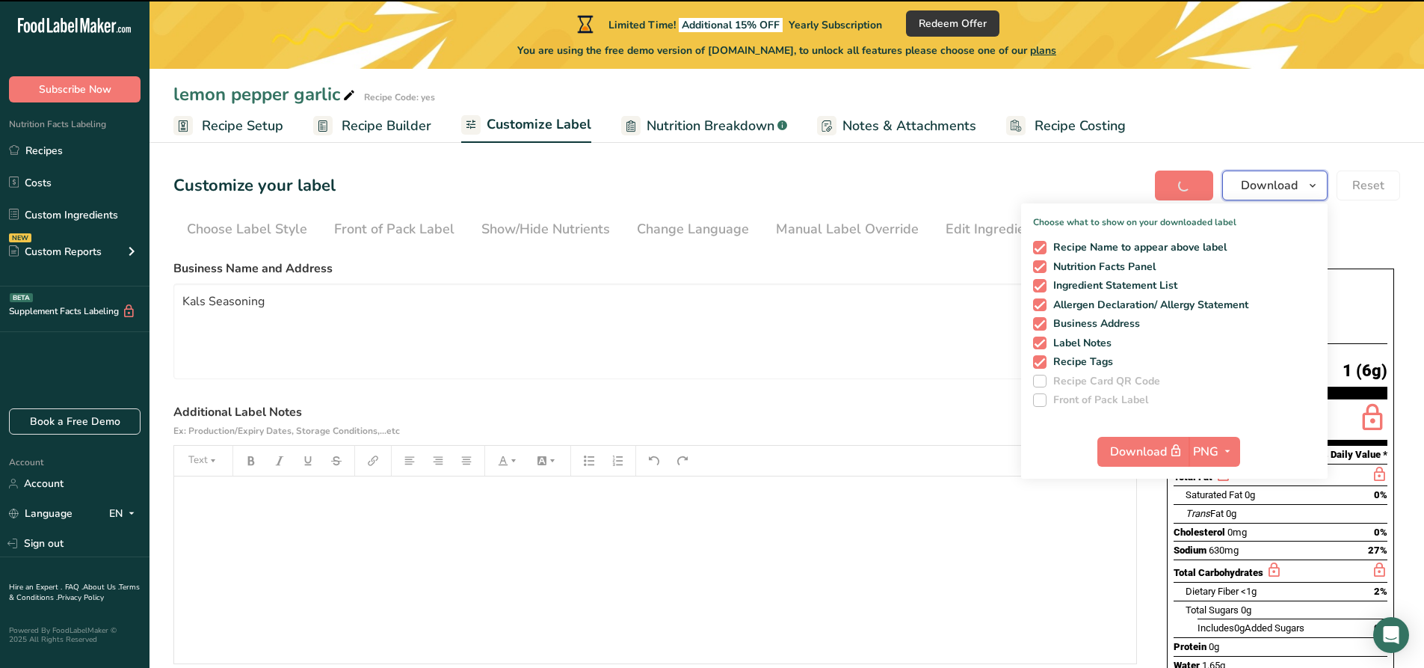
type textarea "Kals Seasoning"
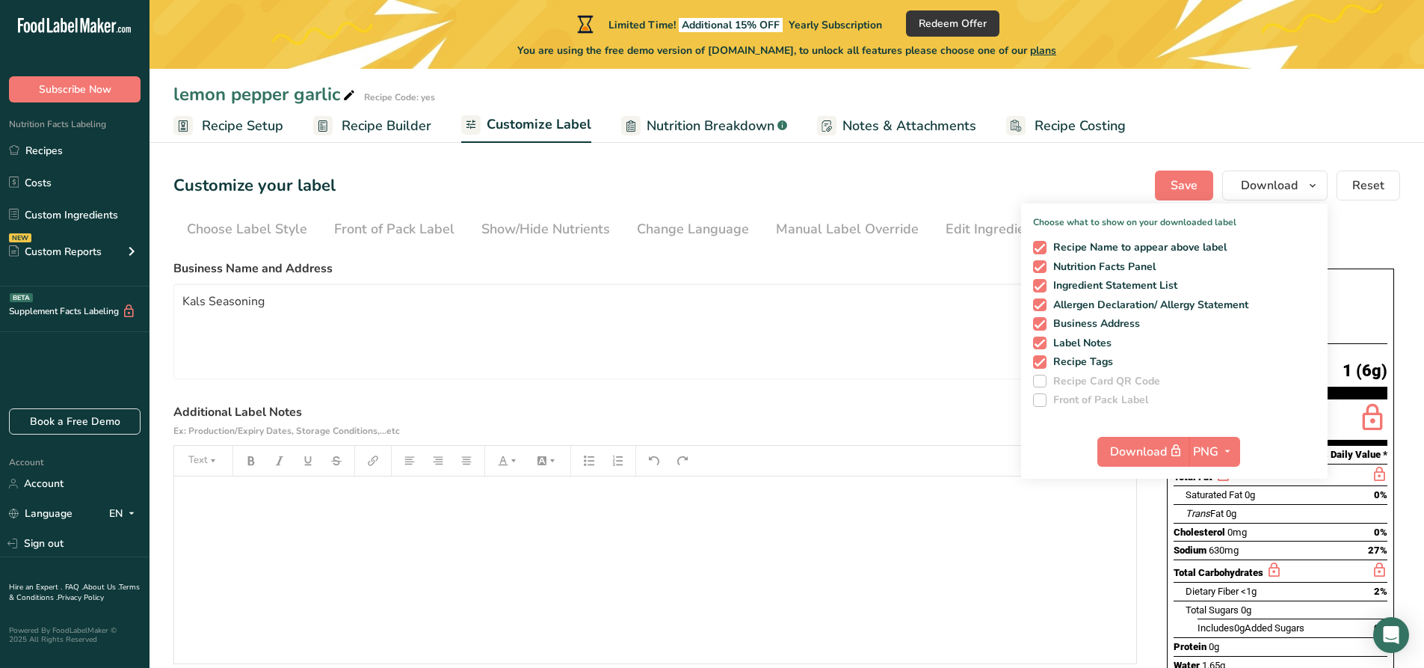
click at [1068, 508] on div "﻿" at bounding box center [655, 569] width 962 height 187
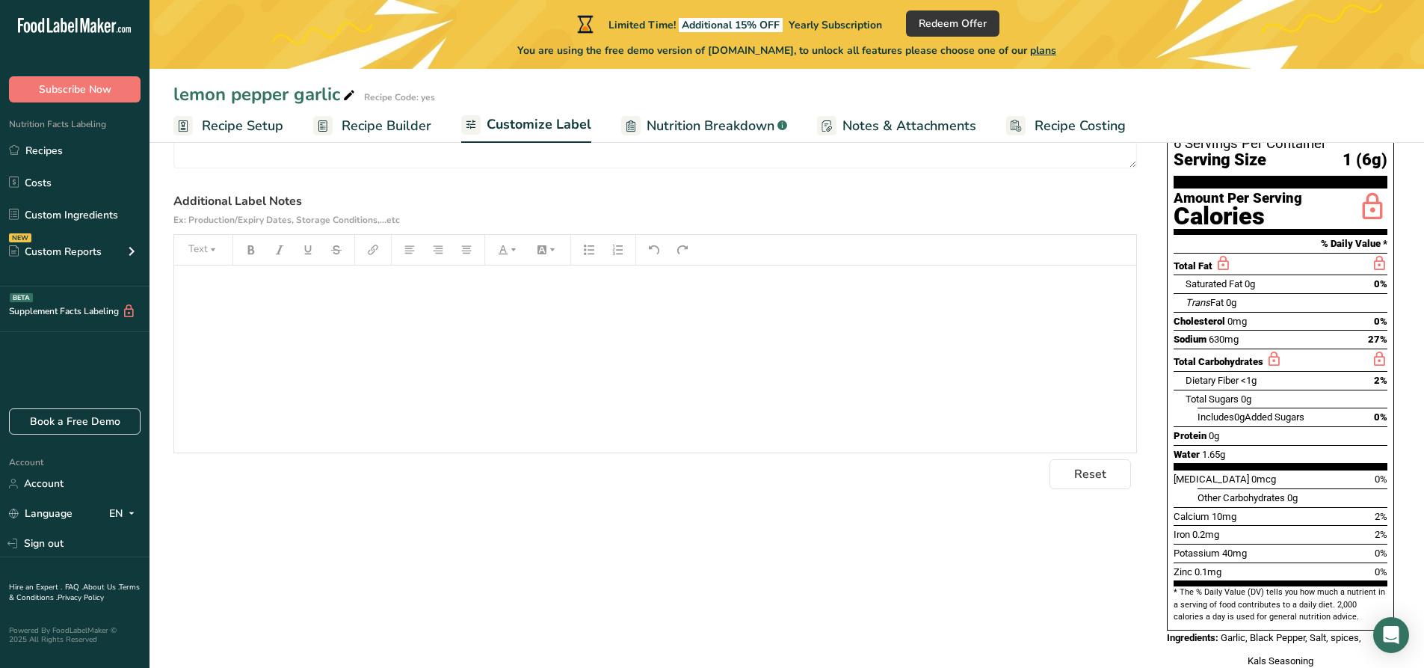
scroll to position [231, 0]
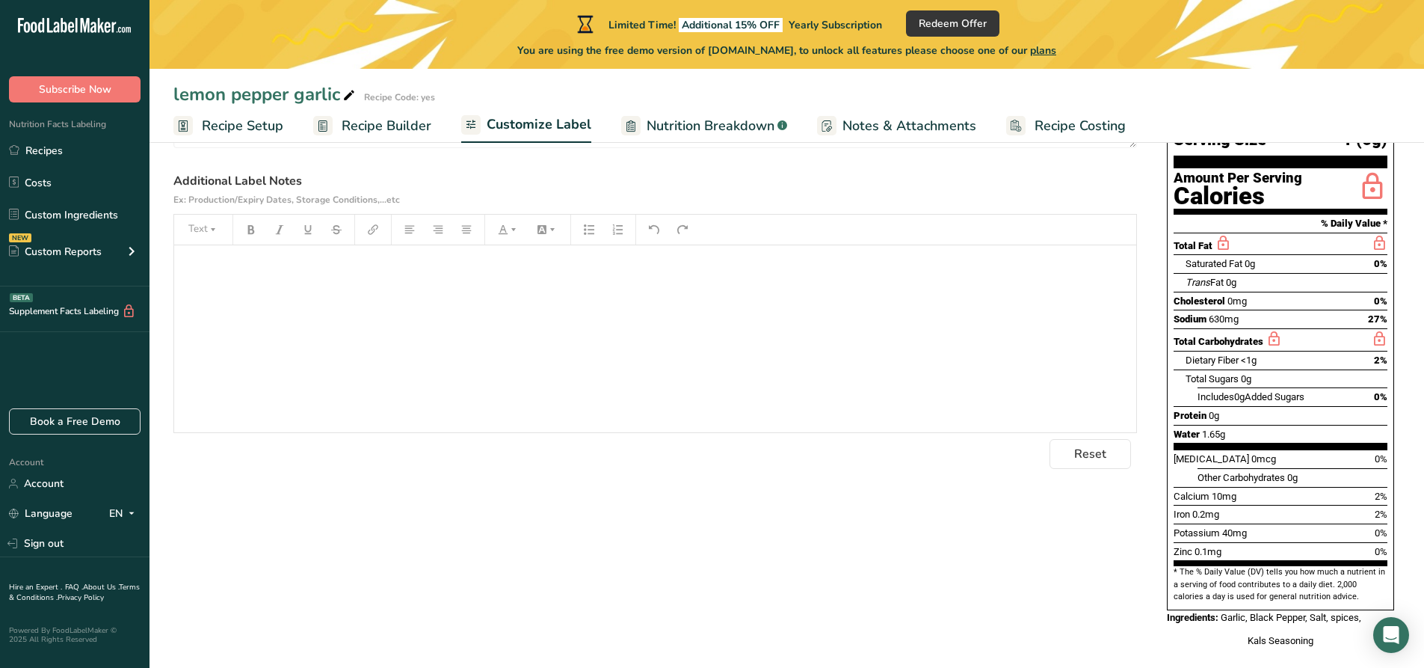
drag, startPoint x: 1160, startPoint y: 189, endPoint x: 1368, endPoint y: 573, distance: 436.9
click at [1368, 573] on div "Choose your label style Standard FDA label USA (FDA) Standard FDA label Tabular…" at bounding box center [786, 342] width 1227 height 641
click at [1385, 610] on div "Ingredients: Garlic, Black Pepper, Salt, spices," at bounding box center [1280, 617] width 227 height 15
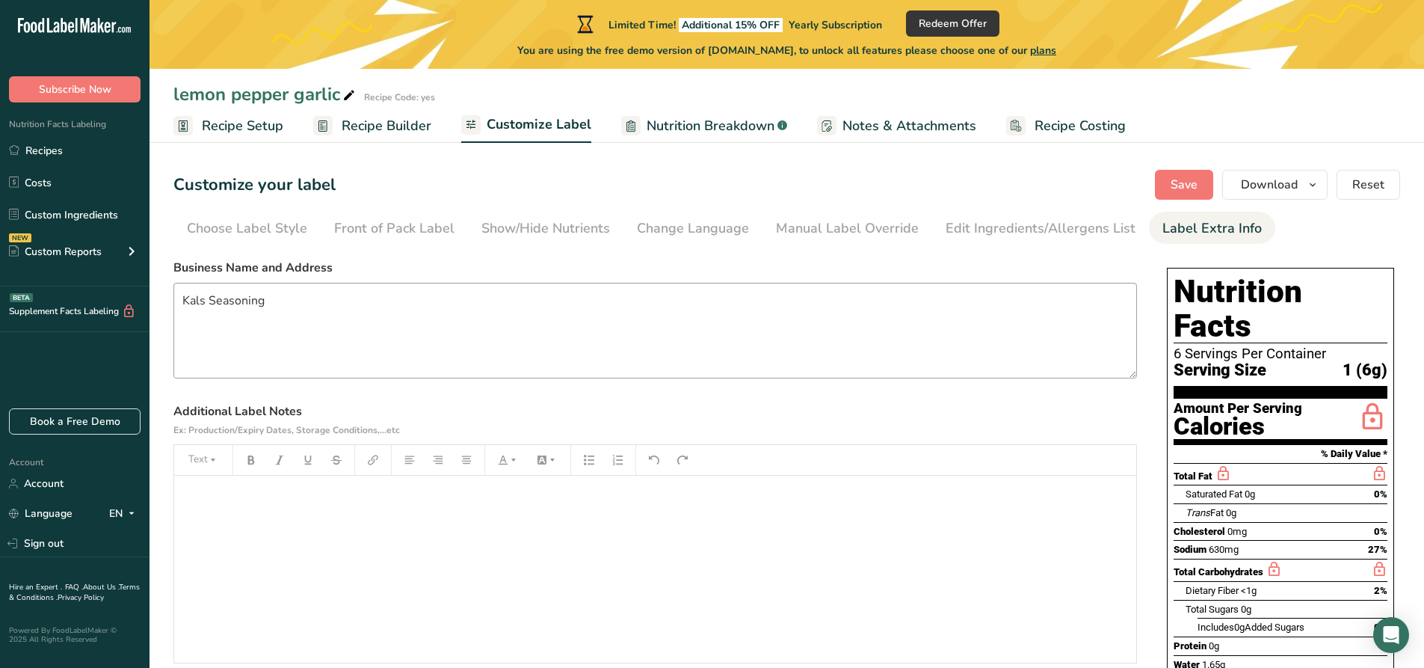
scroll to position [0, 0]
click at [354, 320] on textarea "Kals Seasoning" at bounding box center [655, 331] width 964 height 96
click at [1089, 230] on div "Edit Ingredients/Allergens List" at bounding box center [1041, 229] width 190 height 20
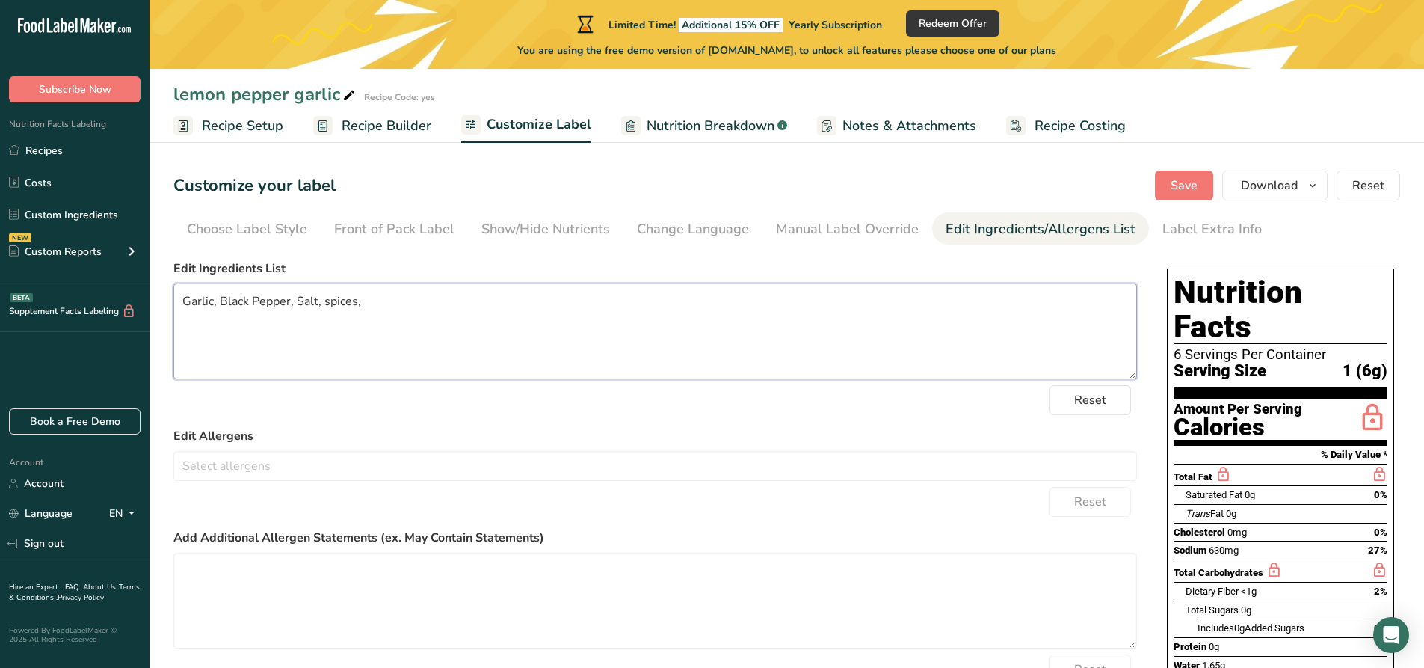
click at [507, 317] on textarea "Garlic, Black Pepper, Salt, spices," at bounding box center [655, 331] width 964 height 96
paste textarea "Dried Lemon (peel)"
type textarea "Garlic, Black Pepper, Salt, spices,Dried Lemon (peel)"
click at [843, 434] on label "Edit Allergens" at bounding box center [655, 436] width 964 height 18
click at [751, 124] on span "Nutrition Breakdown" at bounding box center [711, 126] width 128 height 20
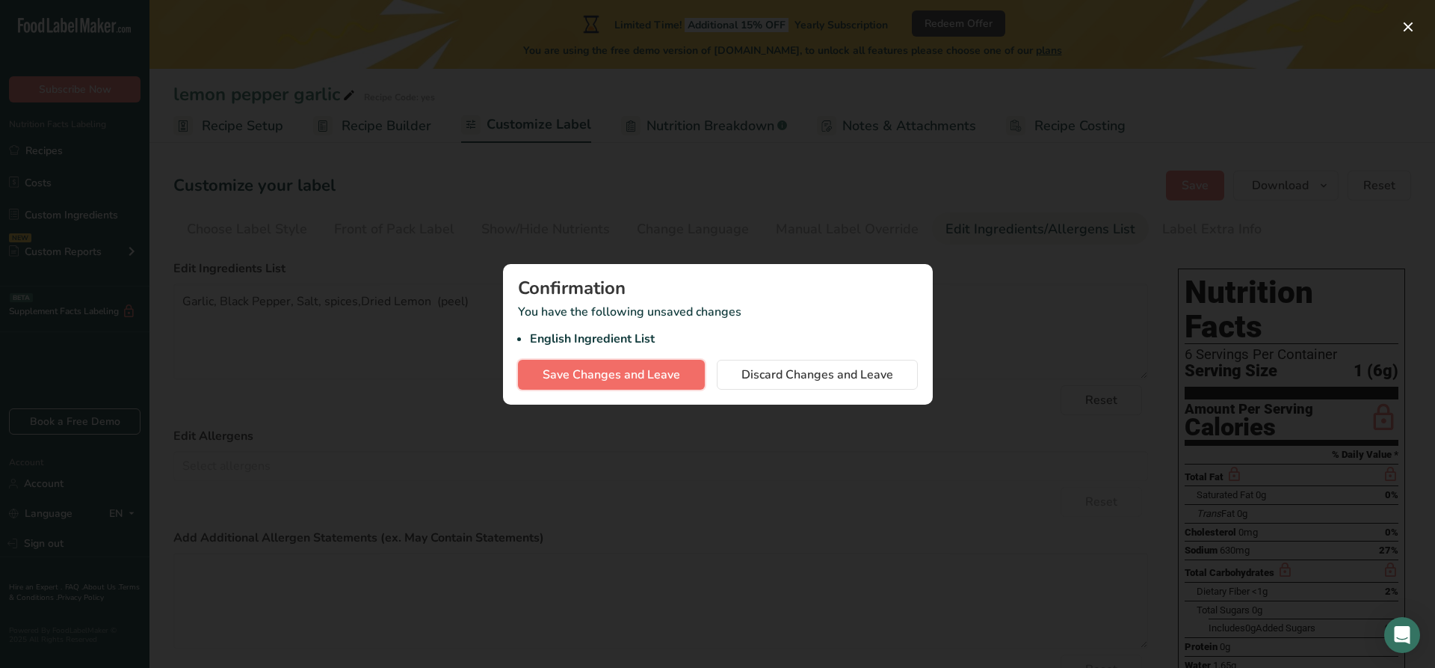
click at [636, 379] on span "Save Changes and Leave" at bounding box center [612, 375] width 138 height 18
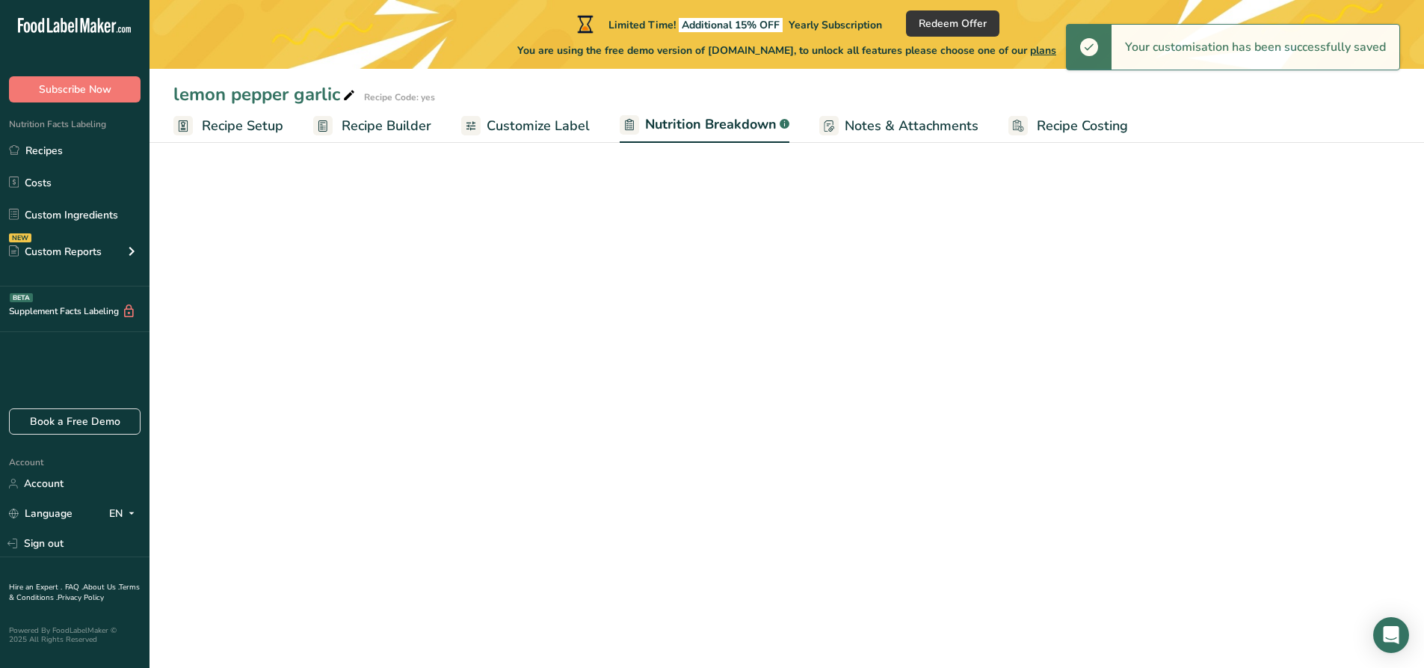
select select "Calories"
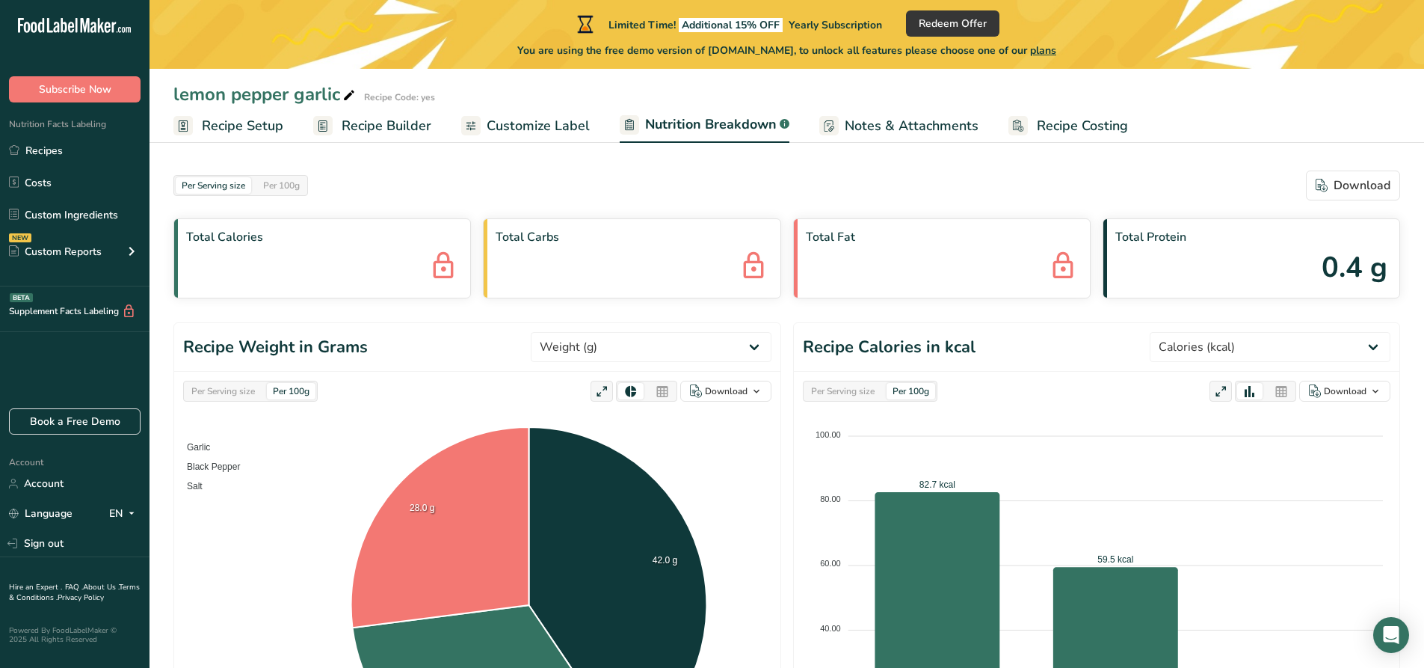
click at [883, 125] on span "Notes & Attachments" at bounding box center [912, 126] width 134 height 20
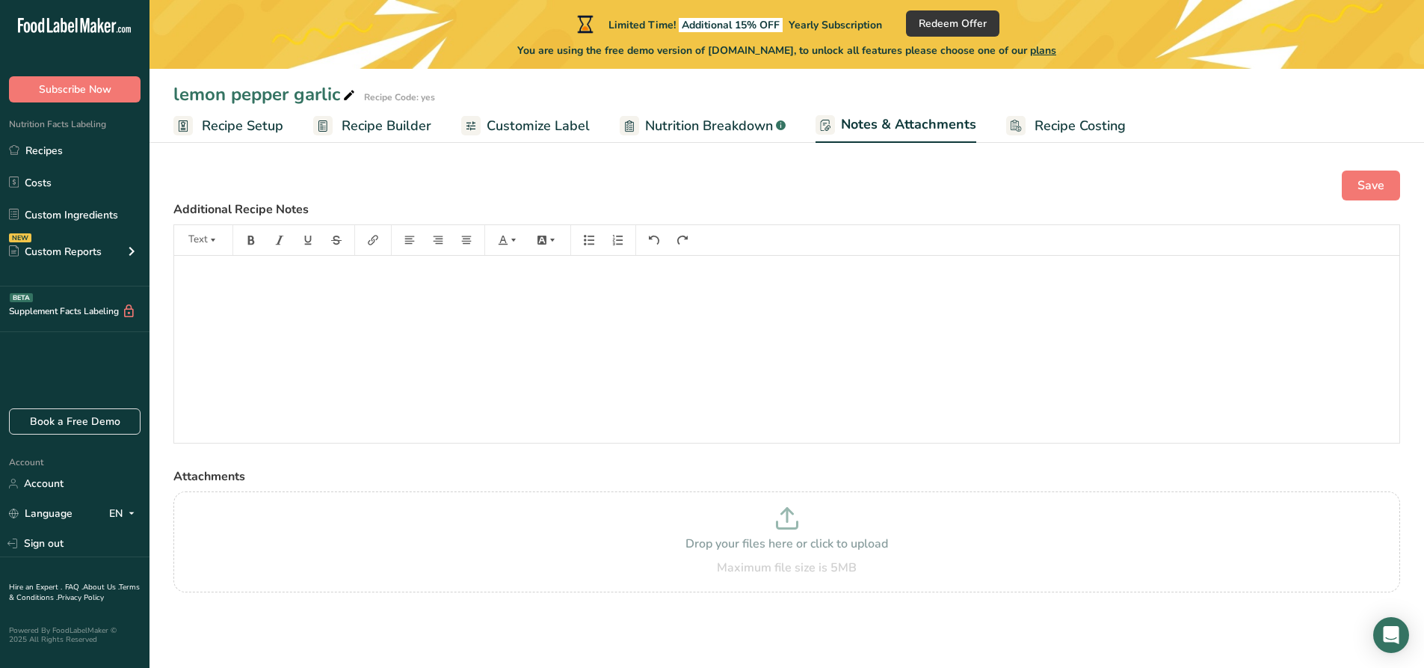
click at [1050, 142] on link "Recipe Costing" at bounding box center [1066, 126] width 120 height 34
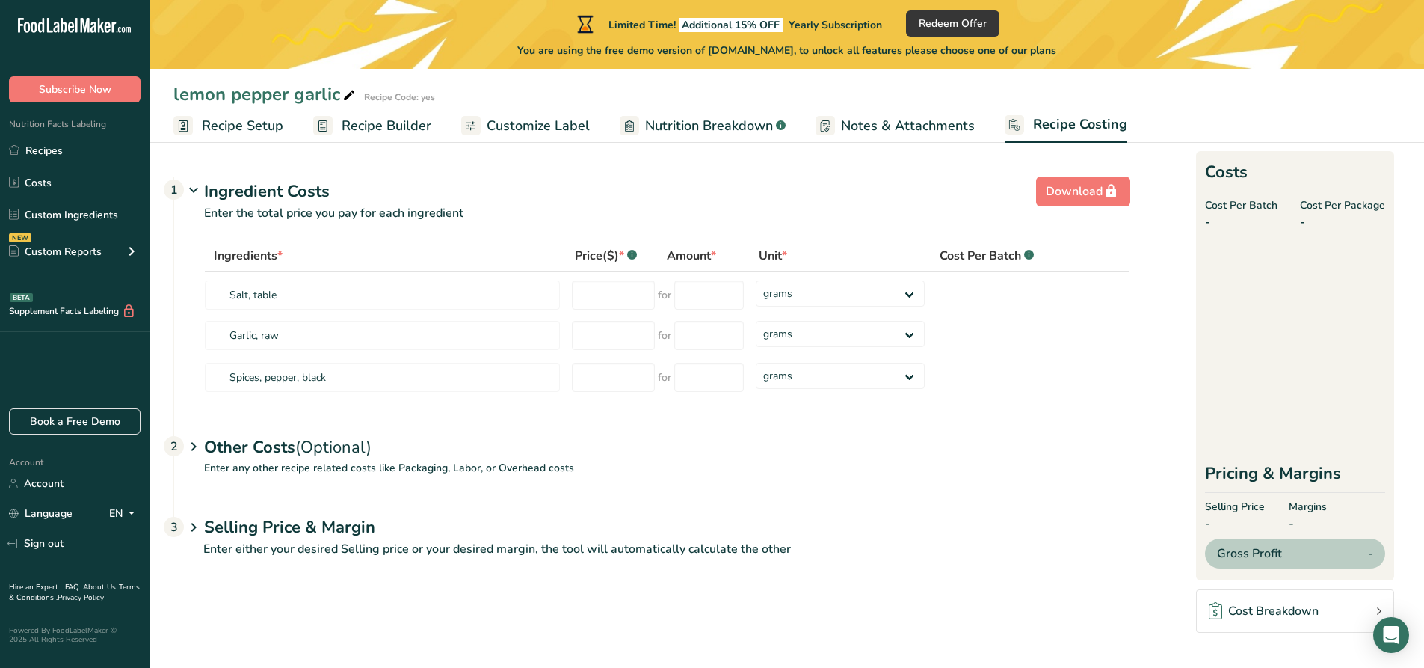
click at [923, 133] on span "Notes & Attachments" at bounding box center [908, 126] width 134 height 20
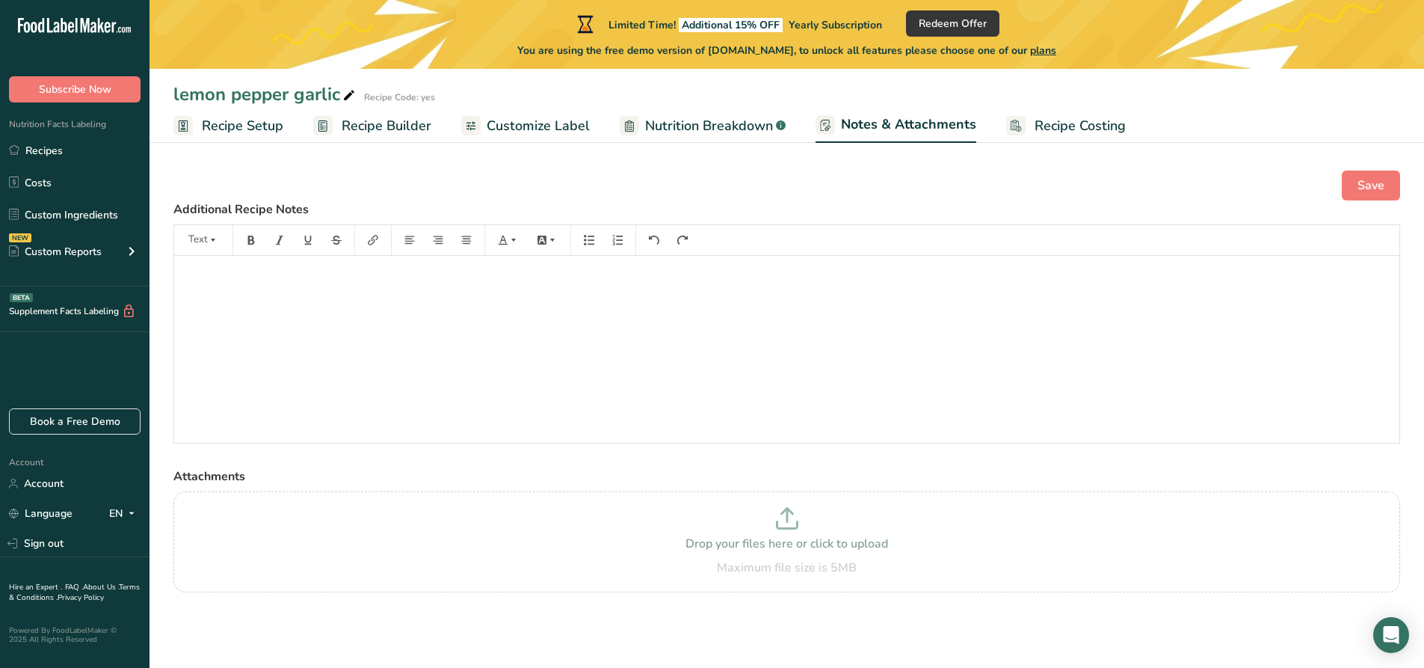
click at [703, 126] on span "Nutrition Breakdown" at bounding box center [709, 126] width 128 height 20
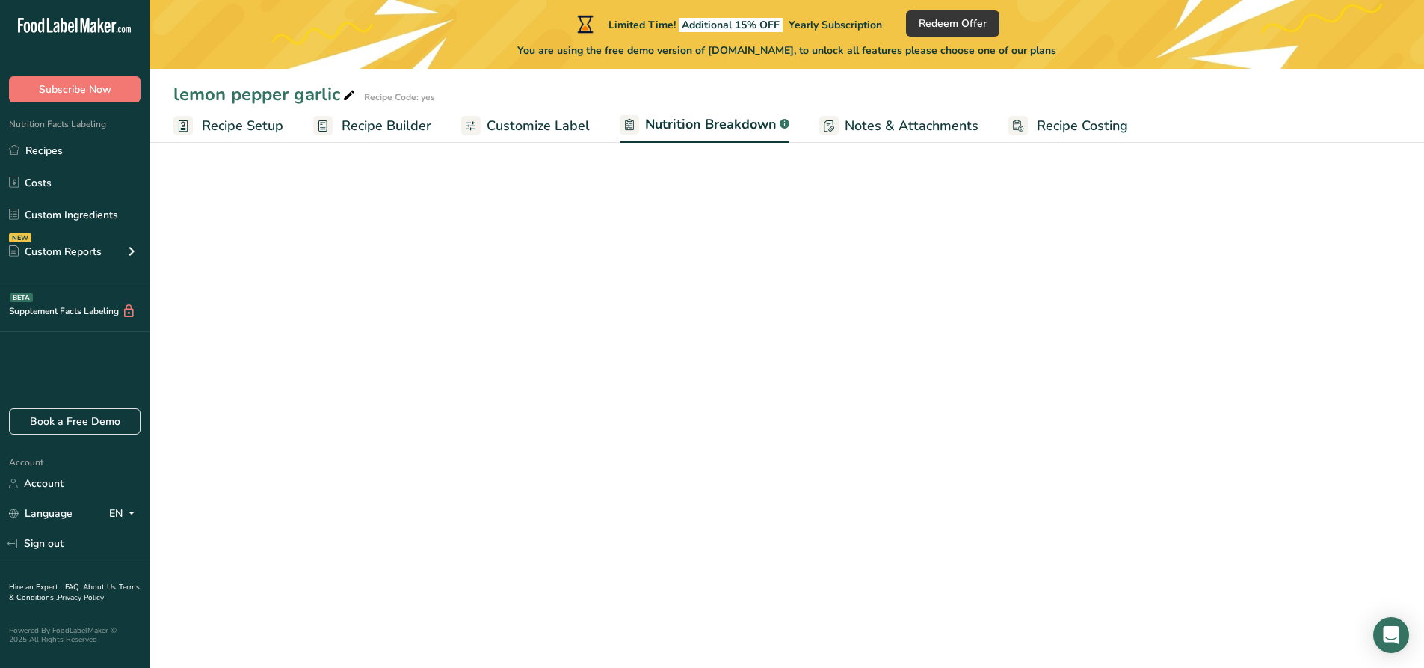
select select "Calories"
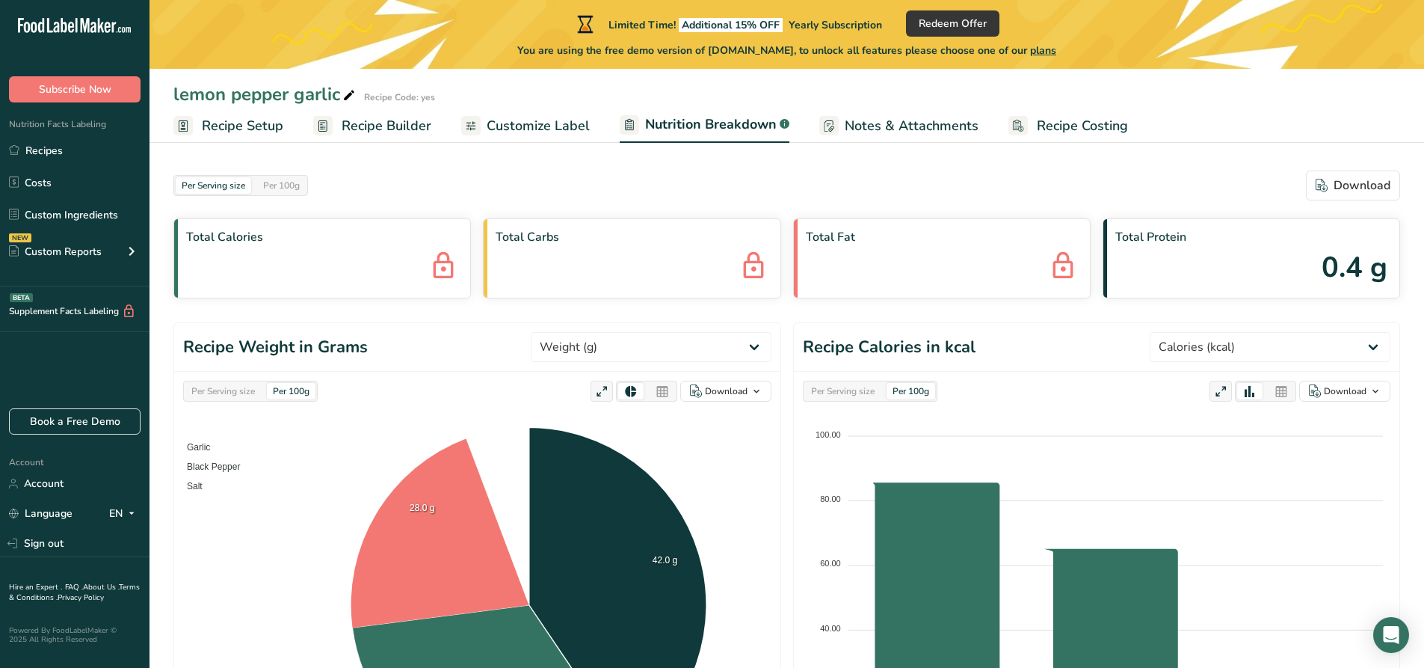
click at [595, 126] on ul "Recipe Setup Recipe Builder Customize Label Nutrition Breakdown .a-a{fill:#3473…" at bounding box center [787, 125] width 1275 height 35
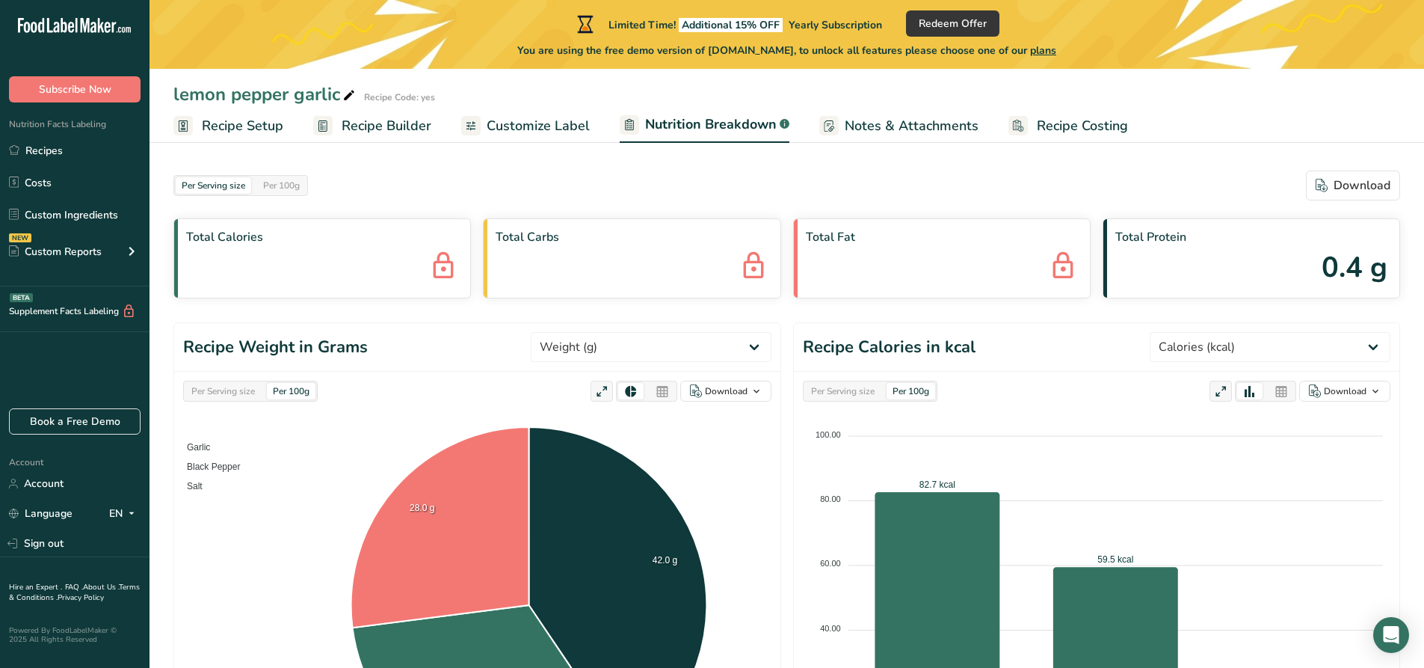
click at [567, 129] on span "Customize Label" at bounding box center [538, 126] width 103 height 20
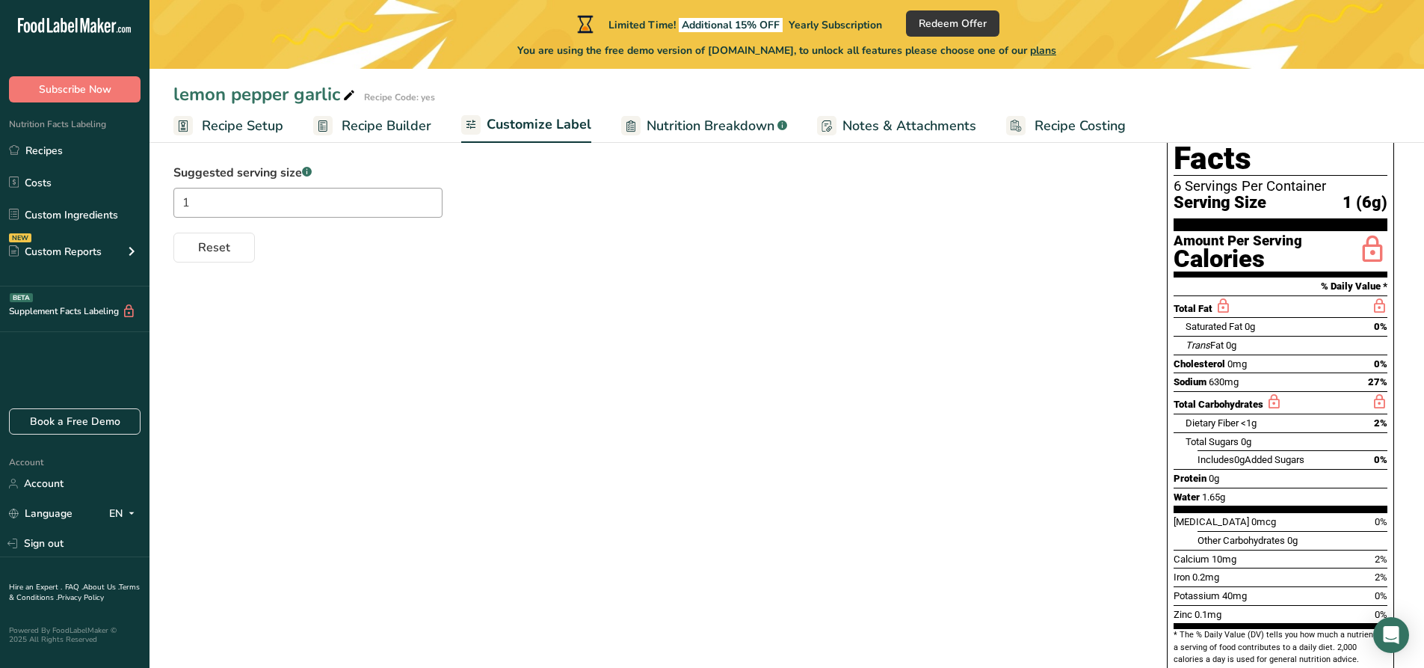
scroll to position [246, 0]
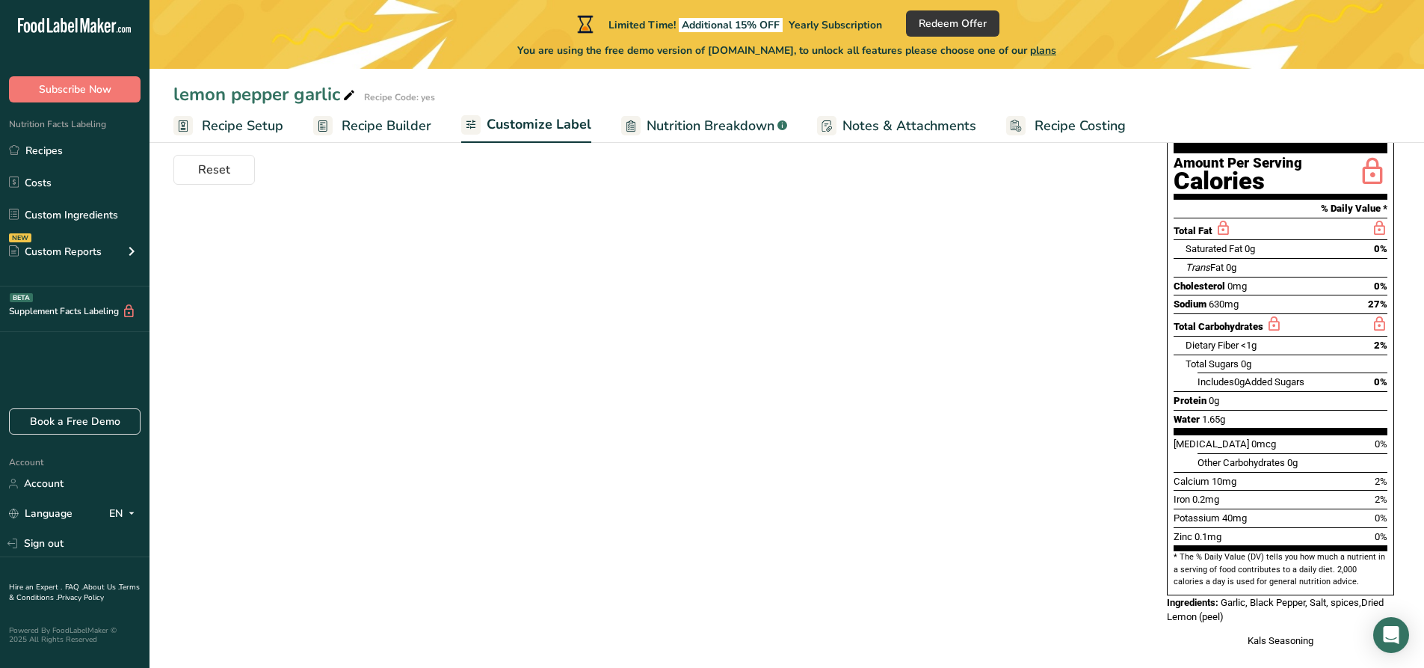
drag, startPoint x: 1326, startPoint y: 624, endPoint x: 1217, endPoint y: 158, distance: 478.4
click at [1217, 158] on div "Nutrition Facts 6 Servings Per Container Serving Size 1 (6g) Amount Per Serving…" at bounding box center [1280, 335] width 239 height 638
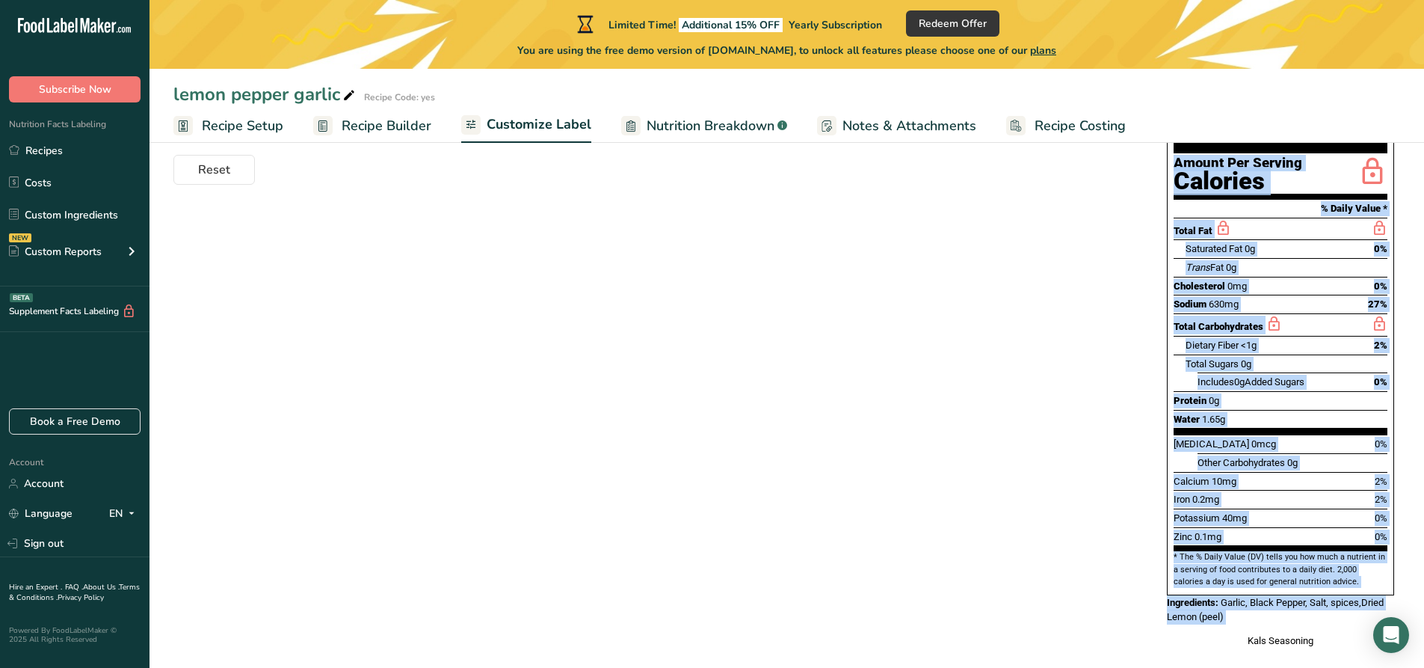
drag, startPoint x: 1160, startPoint y: 170, endPoint x: 1340, endPoint y: 603, distance: 468.9
click at [1340, 603] on div "Choose your label style Standard FDA label USA (FDA) Standard FDA label Tabular…" at bounding box center [786, 335] width 1227 height 656
copy div "Nutrition Facts 6 Servings Per Container Serving Size 1 (6g) Amount Per Serving…"
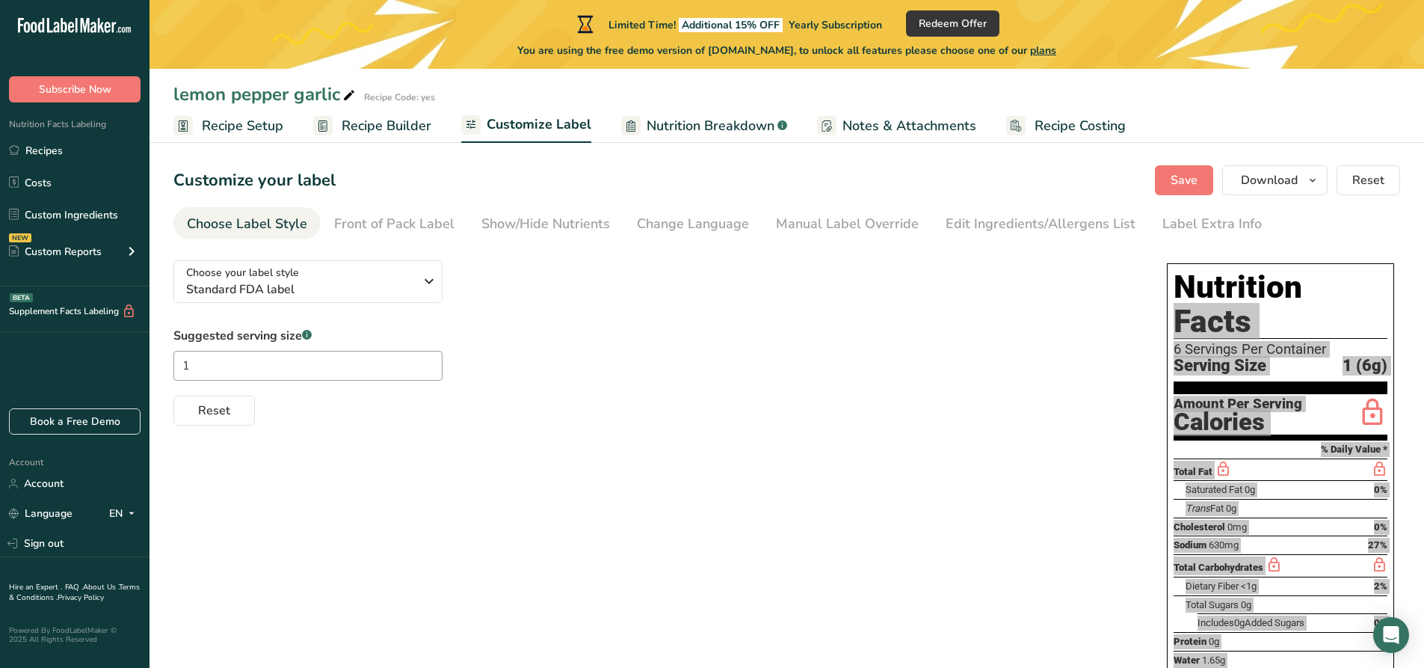
scroll to position [0, 0]
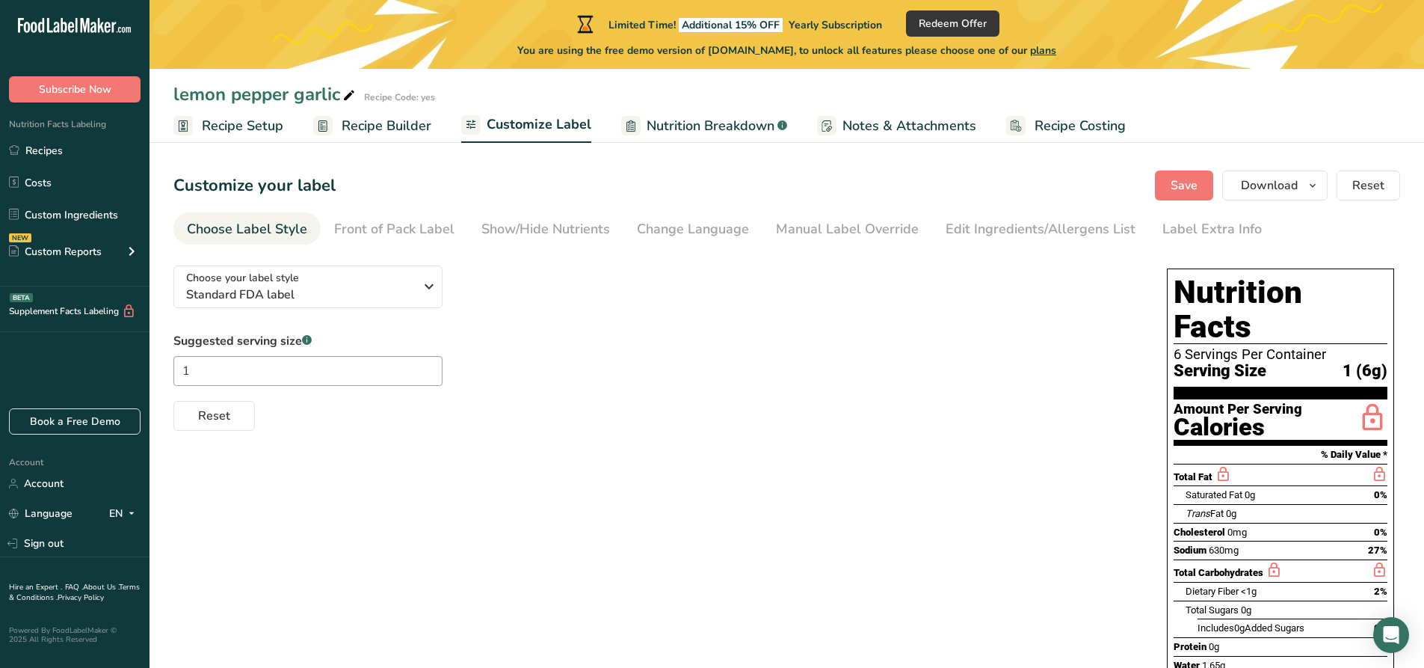
click at [1125, 378] on div "Suggested serving size .a-a{fill:#347362;}.b-a{fill:#fff;} 1 Reset" at bounding box center [655, 381] width 964 height 99
